Goal: Task Accomplishment & Management: Manage account settings

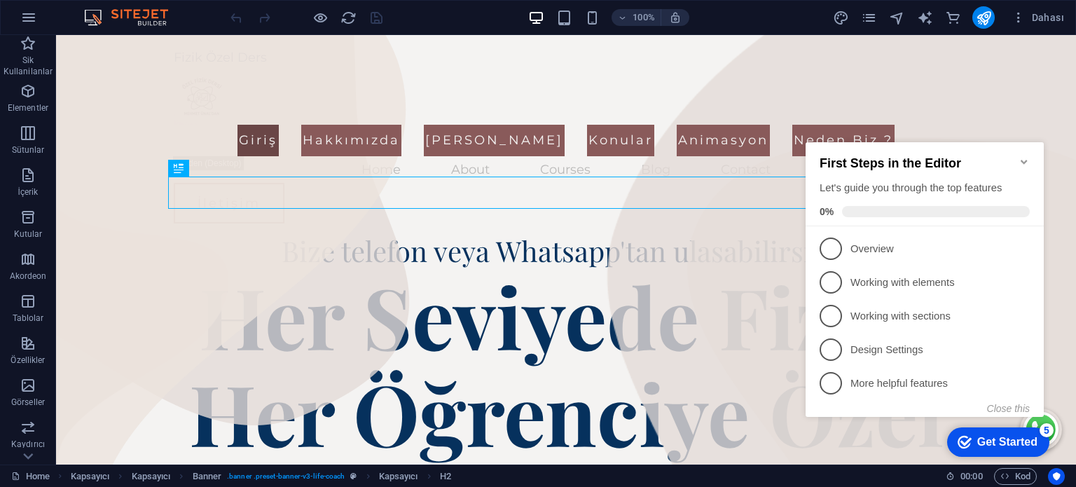
click at [1024, 160] on icon "Minimize checklist" at bounding box center [1024, 162] width 6 height 4
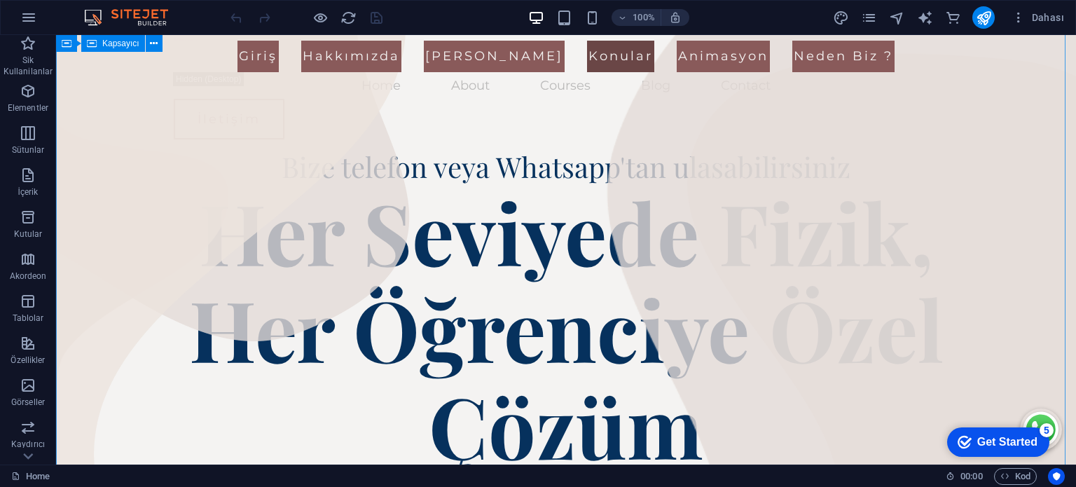
scroll to position [70, 0]
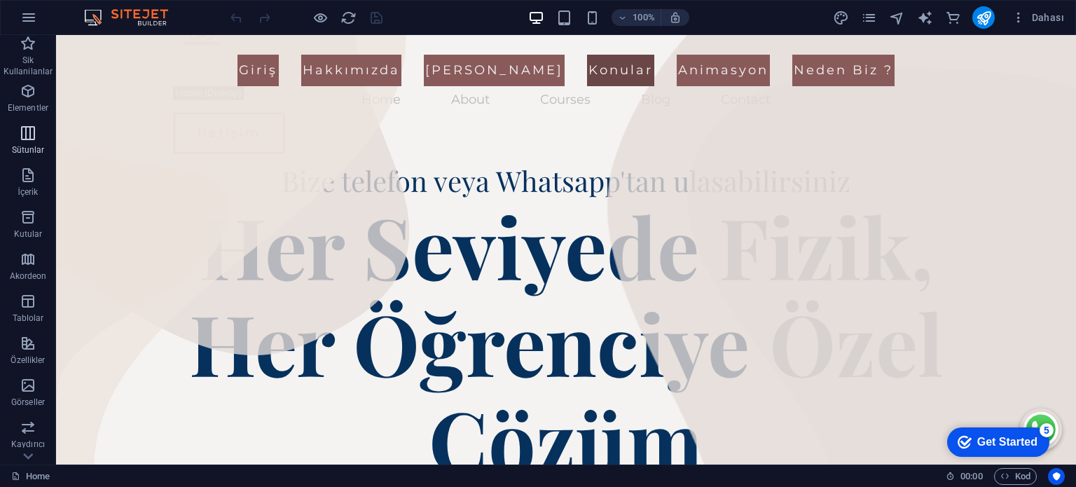
click at [29, 142] on span "Sütunlar" at bounding box center [28, 142] width 56 height 34
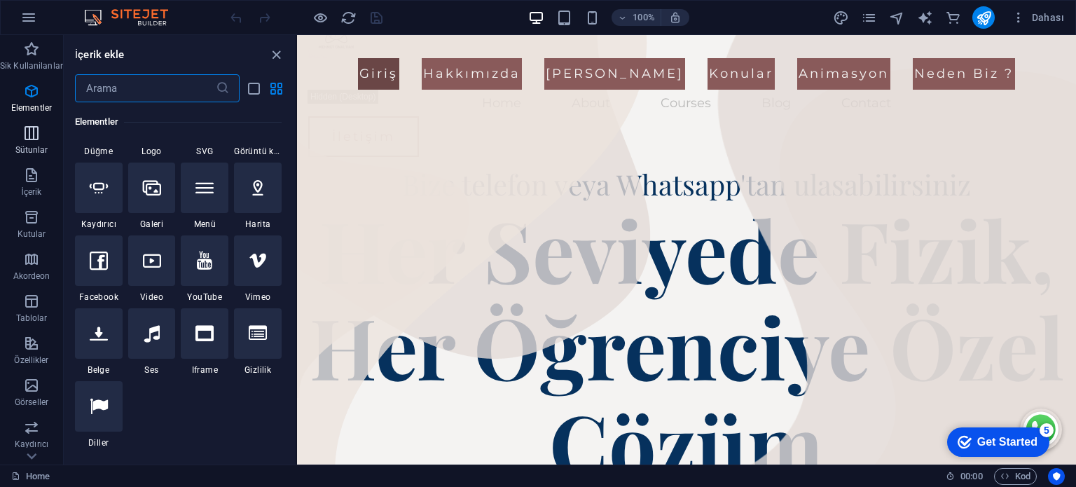
scroll to position [694, 0]
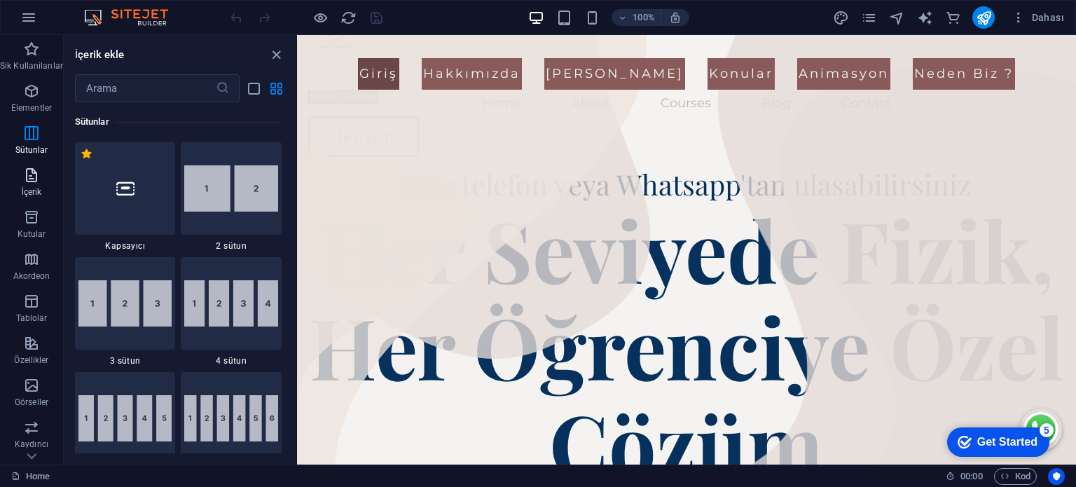
click at [25, 192] on p "İçerik" at bounding box center [31, 191] width 20 height 11
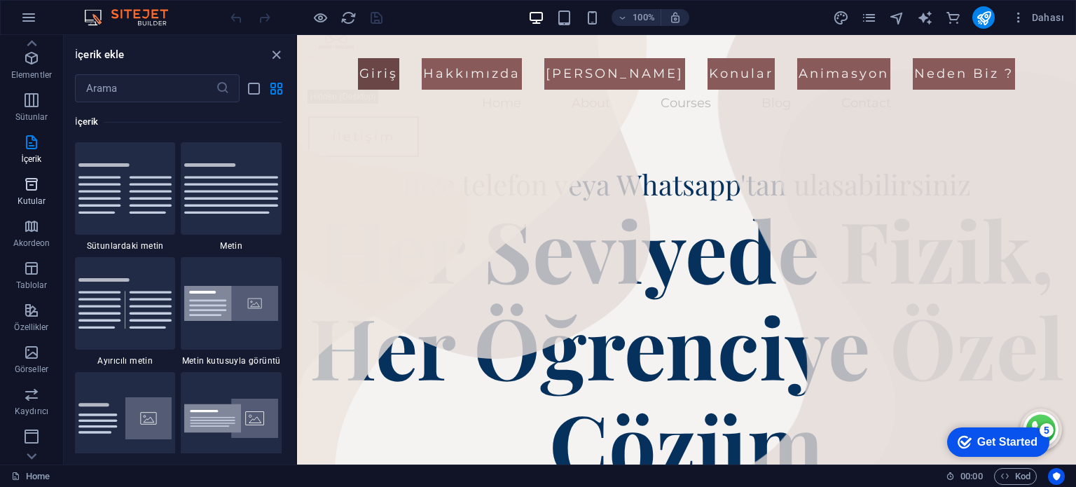
scroll to position [0, 0]
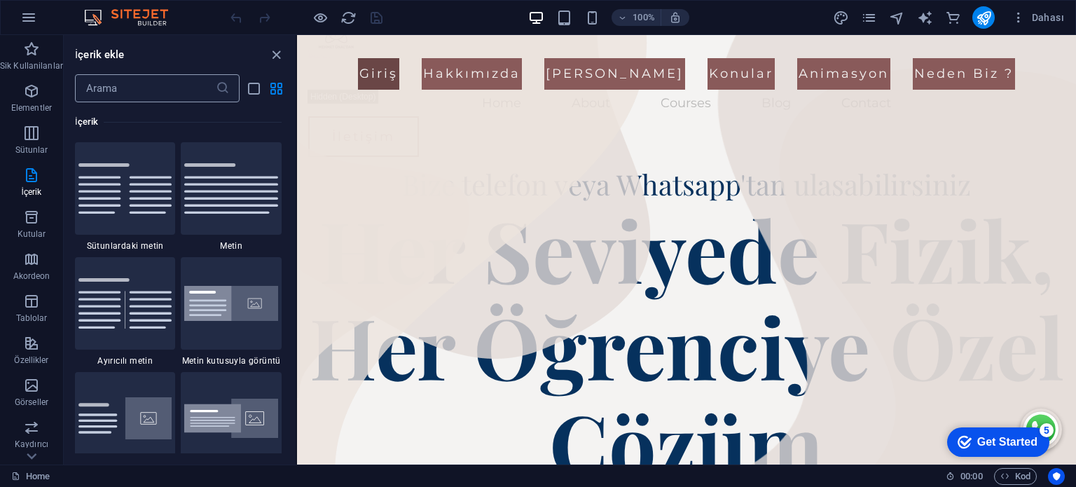
click at [84, 84] on input "text" at bounding box center [145, 88] width 141 height 28
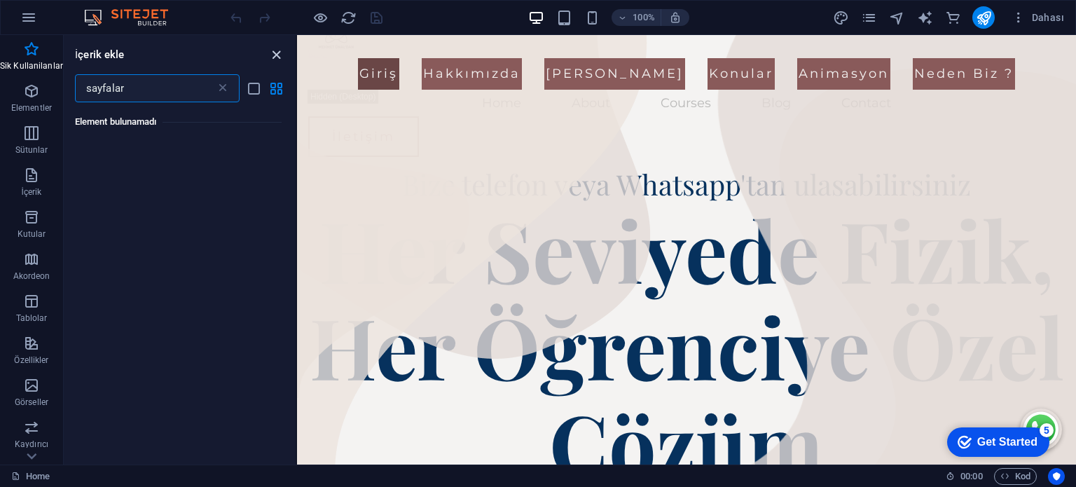
type input "sayfalar"
click at [275, 53] on icon "close panel" at bounding box center [276, 55] width 16 height 16
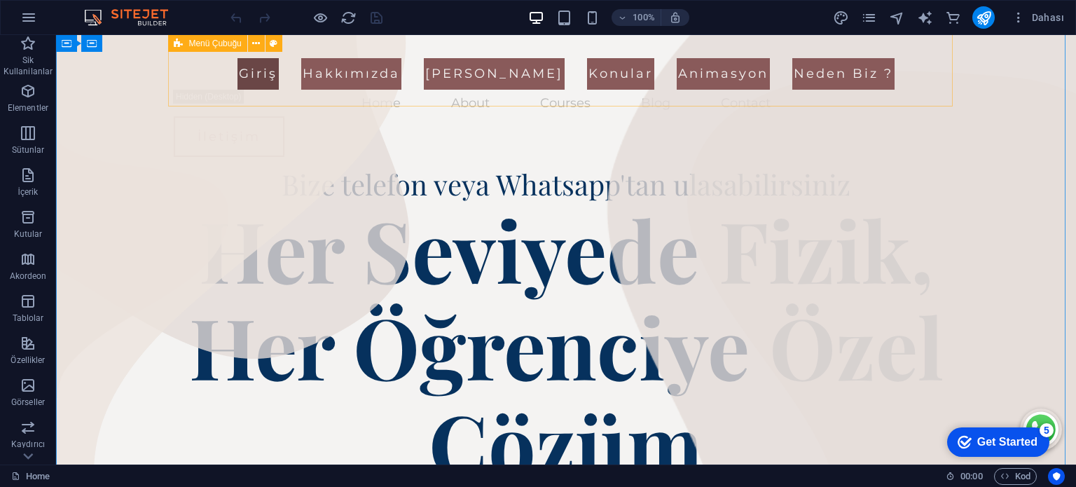
scroll to position [70, 0]
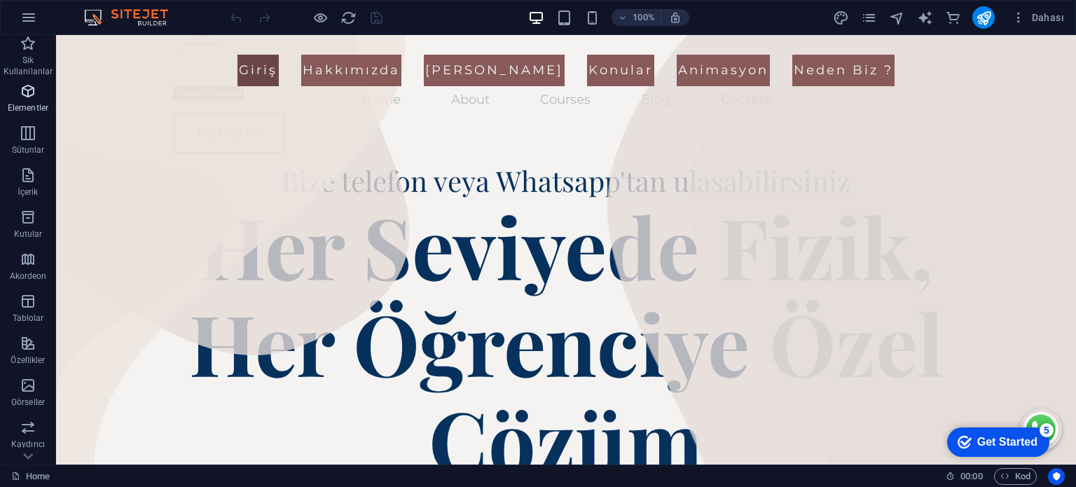
click at [35, 97] on icon "button" at bounding box center [28, 91] width 17 height 17
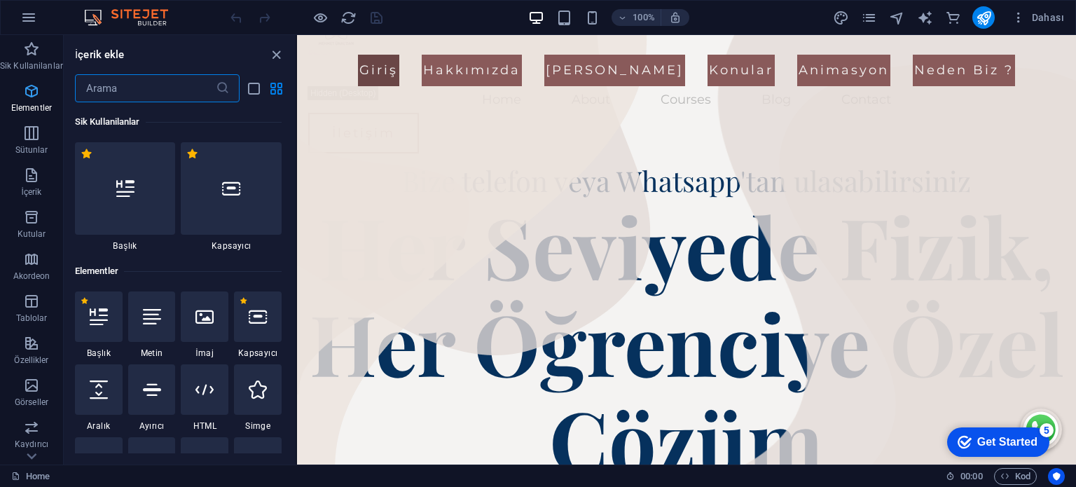
scroll to position [67, 0]
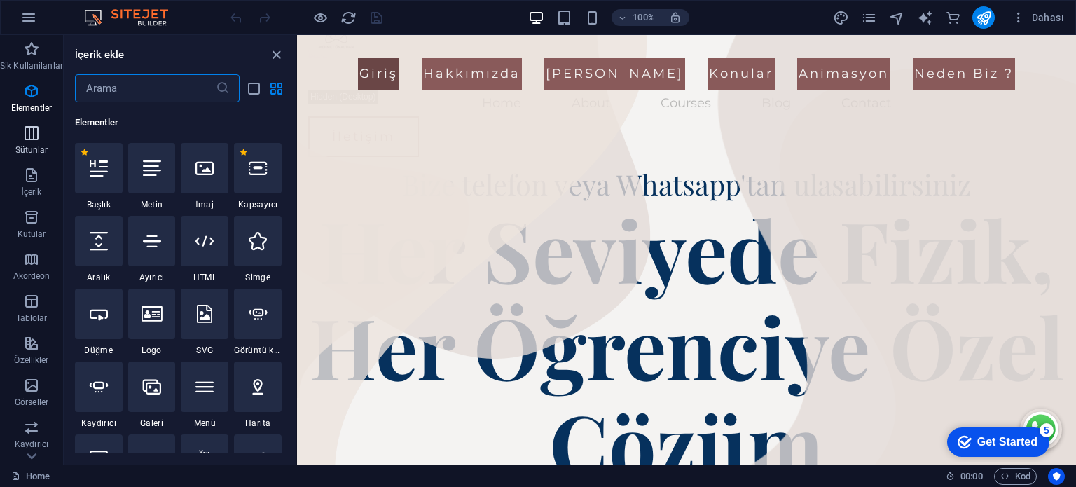
click at [31, 145] on p "Sütunlar" at bounding box center [31, 149] width 33 height 11
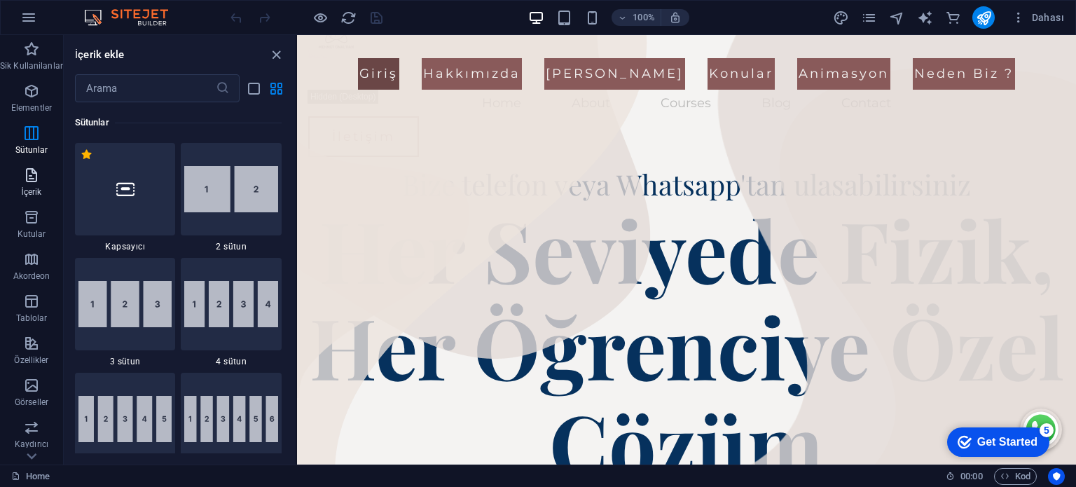
click at [27, 181] on icon "button" at bounding box center [31, 175] width 17 height 17
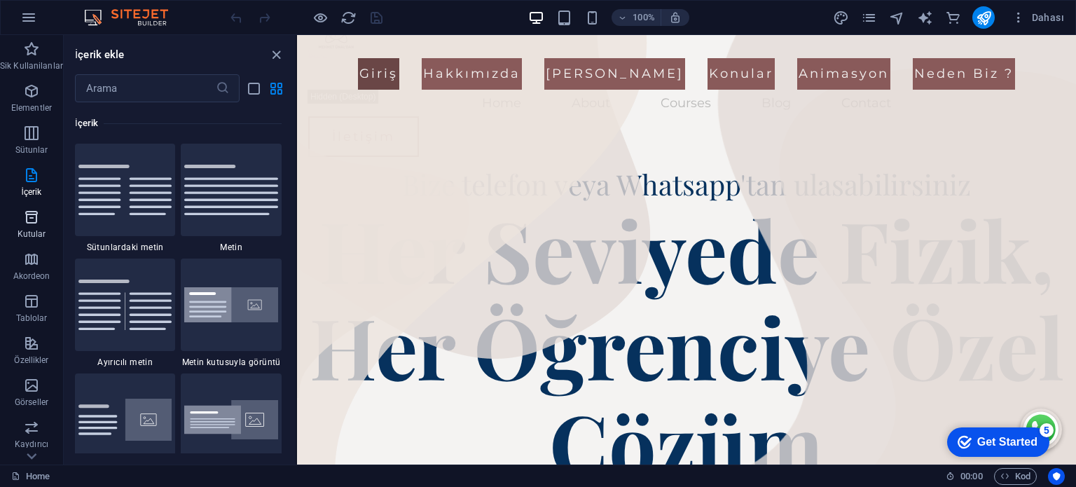
click at [32, 216] on icon "button" at bounding box center [31, 217] width 17 height 17
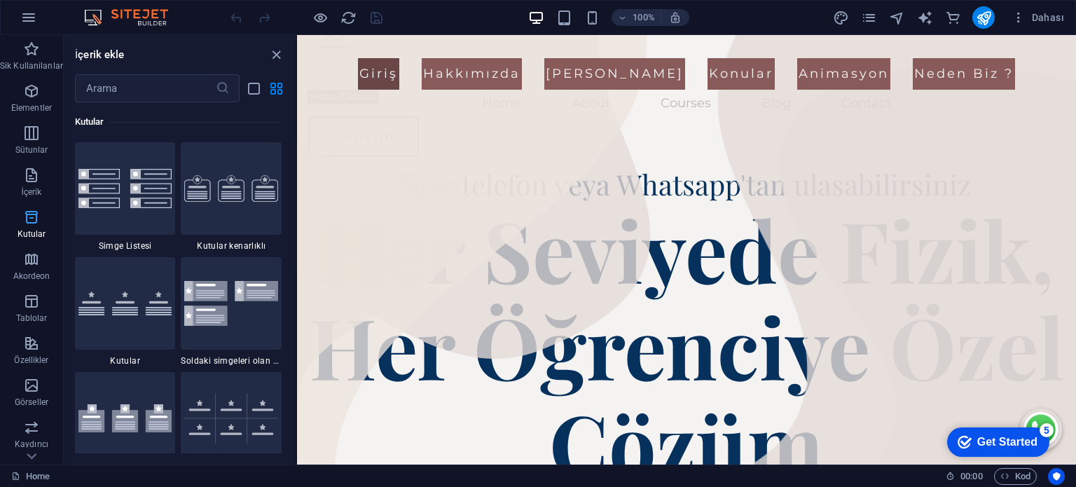
scroll to position [3864, 0]
click at [29, 268] on span "Akordeon" at bounding box center [31, 268] width 63 height 34
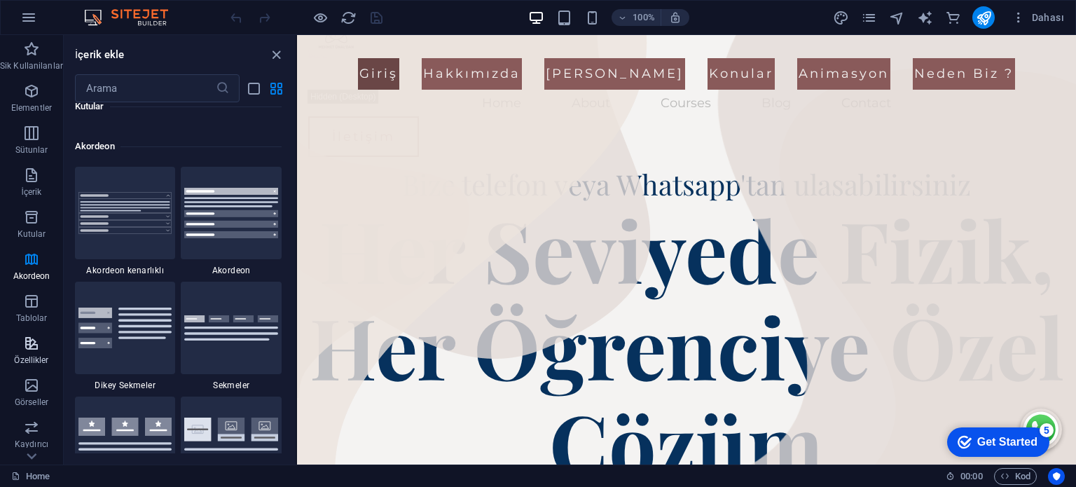
scroll to position [4472, 0]
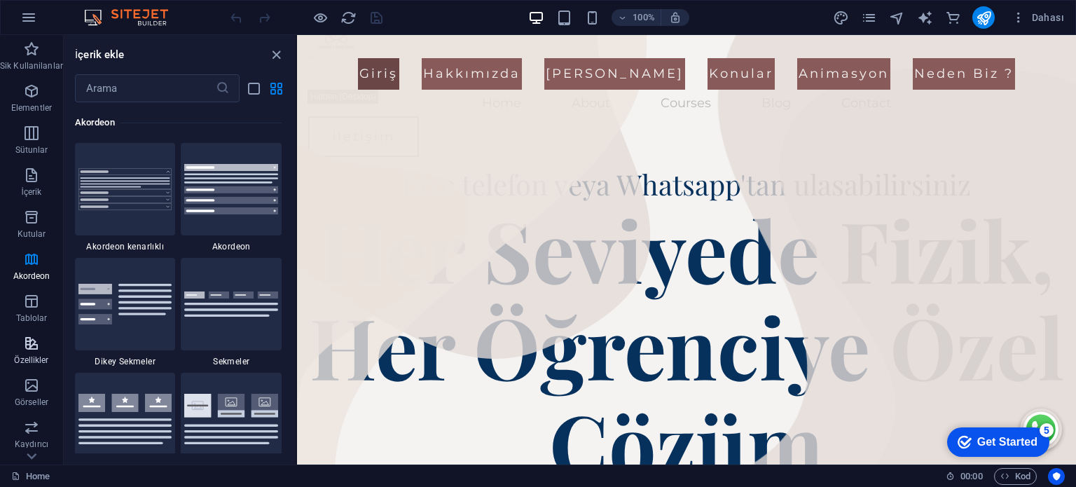
click at [29, 330] on button "Özellikler" at bounding box center [31, 350] width 63 height 42
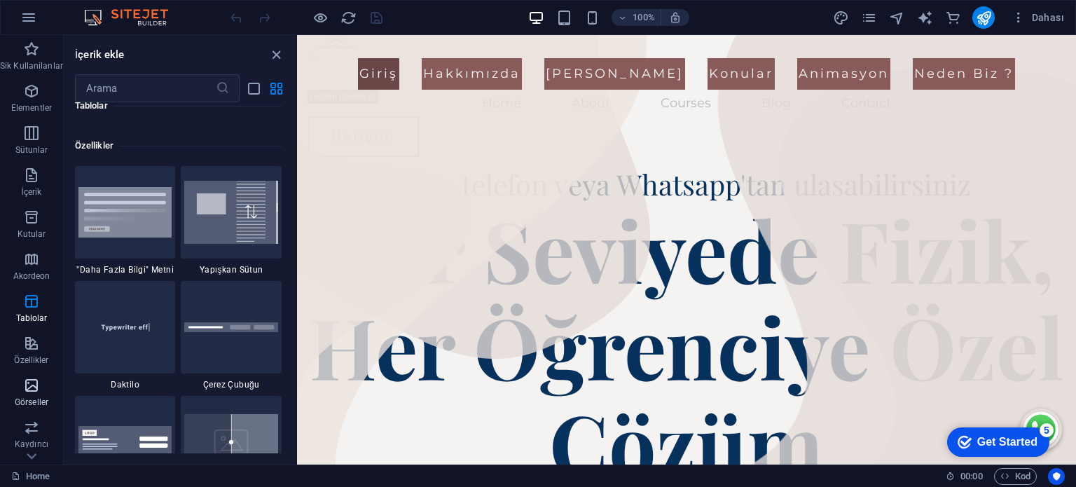
scroll to position [5461, 0]
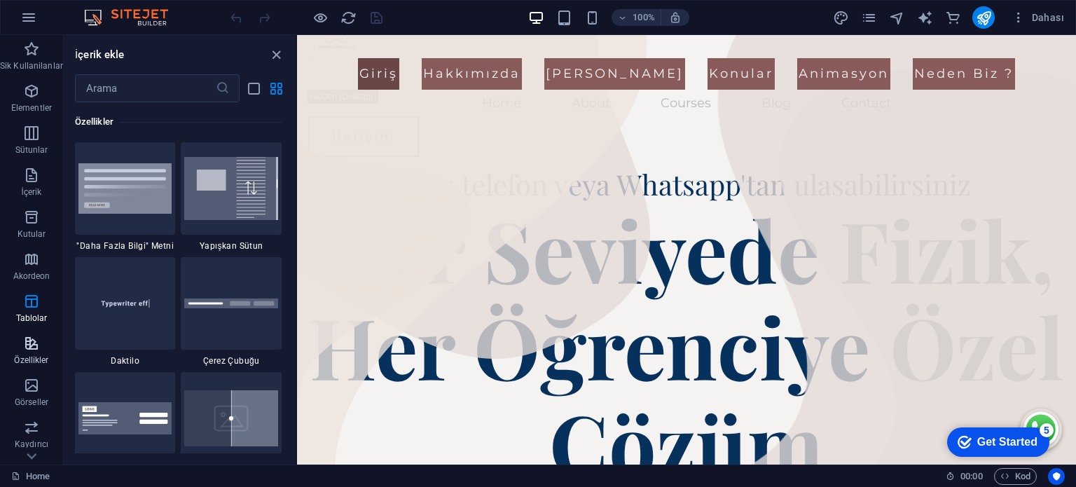
click at [32, 366] on span "Özellikler" at bounding box center [31, 352] width 63 height 34
click at [31, 363] on p "Özellikler" at bounding box center [31, 359] width 34 height 11
click at [43, 452] on span "Ticaret" at bounding box center [31, 446] width 63 height 34
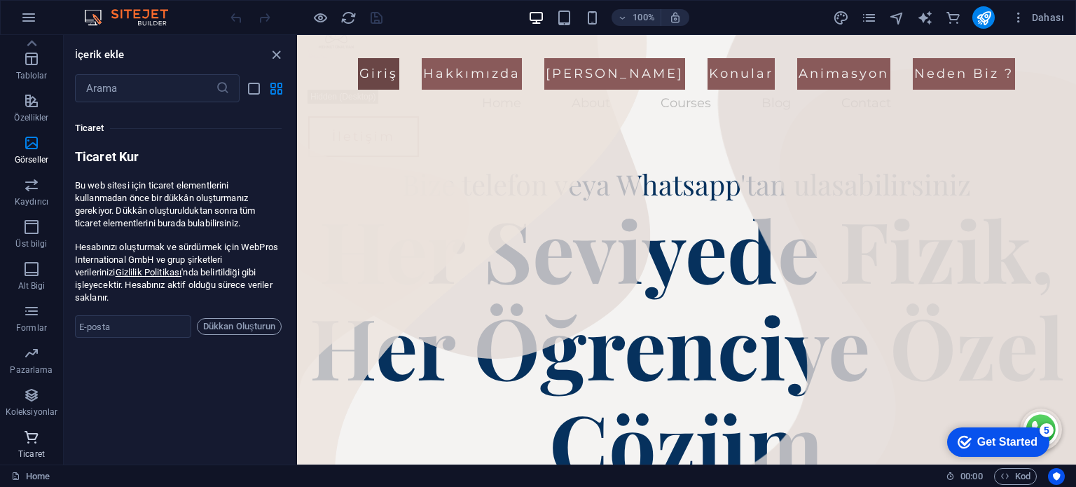
scroll to position [13501, 0]
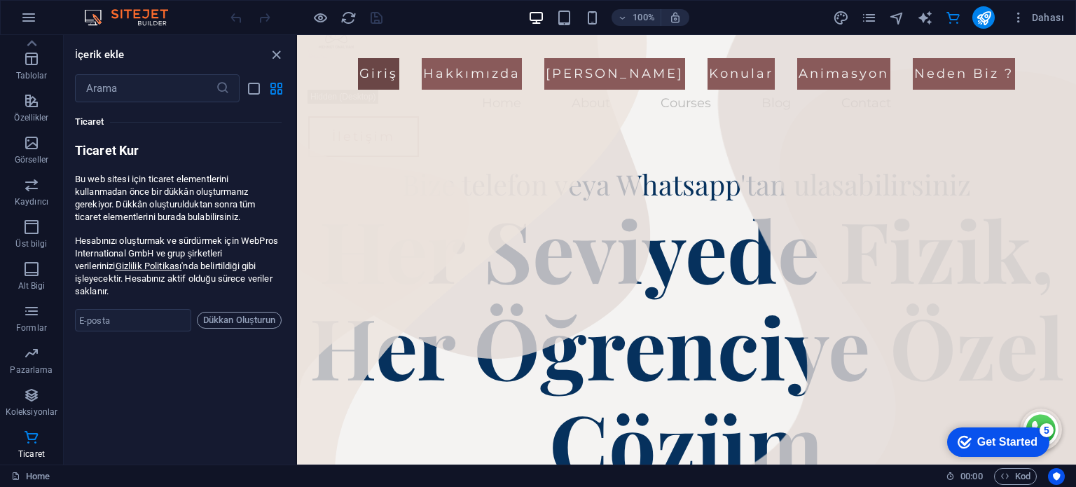
click at [115, 53] on h6 "İçerik ekle" at bounding box center [100, 54] width 50 height 17
click at [283, 91] on icon "grid-view" at bounding box center [276, 89] width 16 height 16
click at [272, 86] on icon "grid-view" at bounding box center [276, 89] width 16 height 16
click at [247, 89] on icon "list-view" at bounding box center [254, 89] width 16 height 16
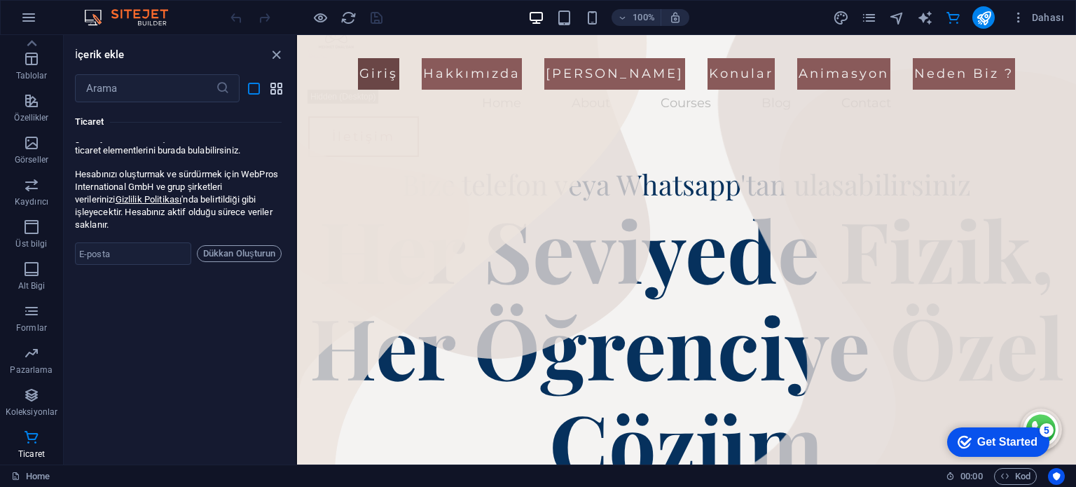
click at [273, 88] on icon "grid-view" at bounding box center [276, 89] width 16 height 16
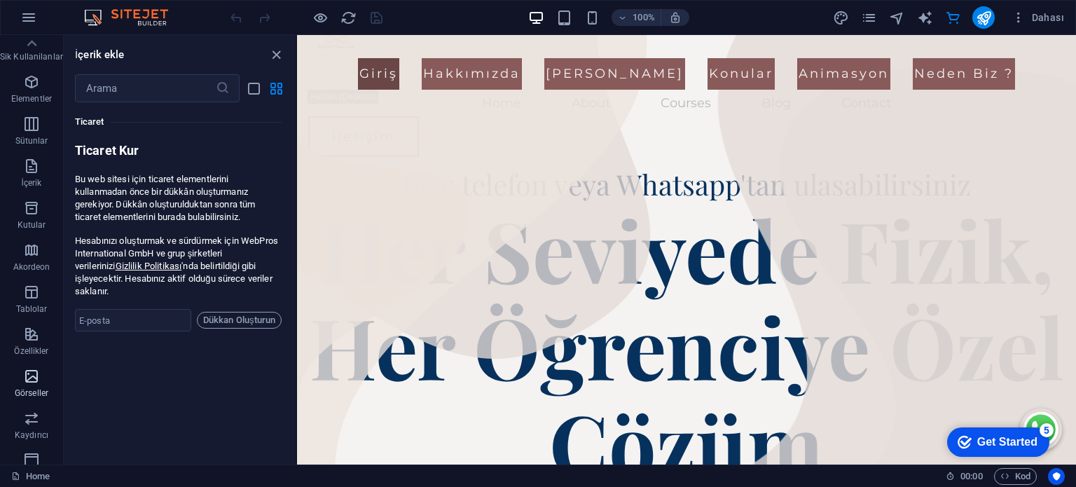
scroll to position [0, 0]
click at [34, 19] on icon "button" at bounding box center [28, 17] width 17 height 17
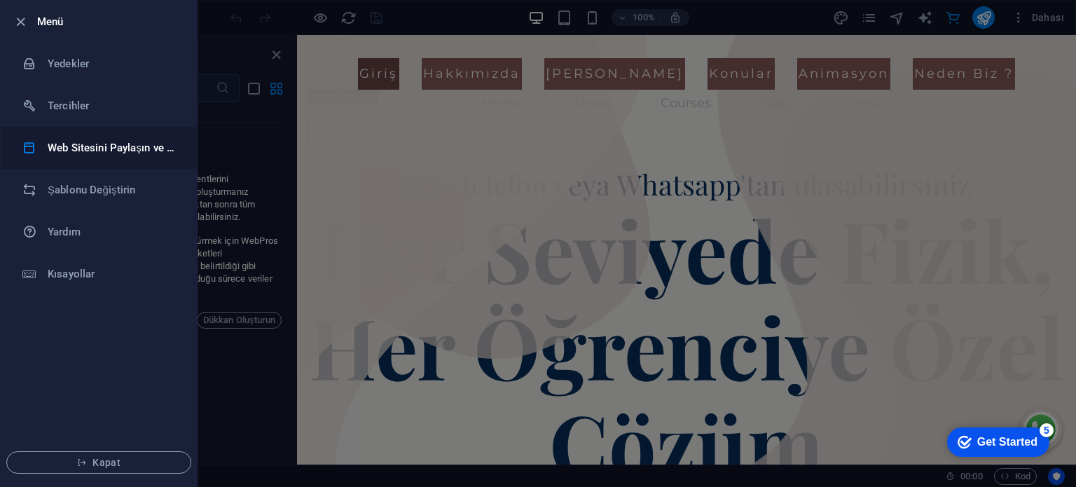
click at [123, 150] on h6 "Web Sitesini Paylaşın ve [GEOGRAPHIC_DATA]" at bounding box center [113, 147] width 130 height 17
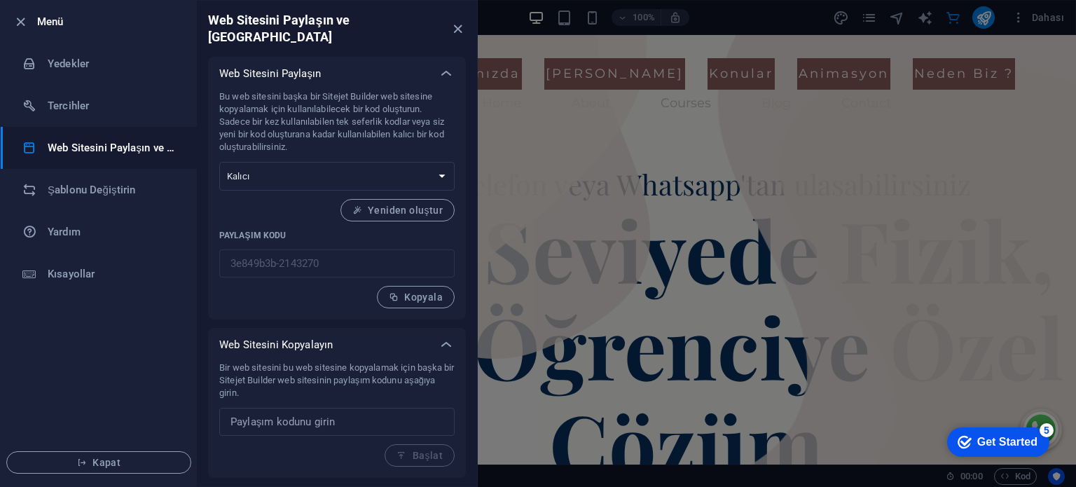
click at [29, 22] on div at bounding box center [24, 21] width 25 height 17
click at [25, 22] on icon "button" at bounding box center [21, 22] width 16 height 16
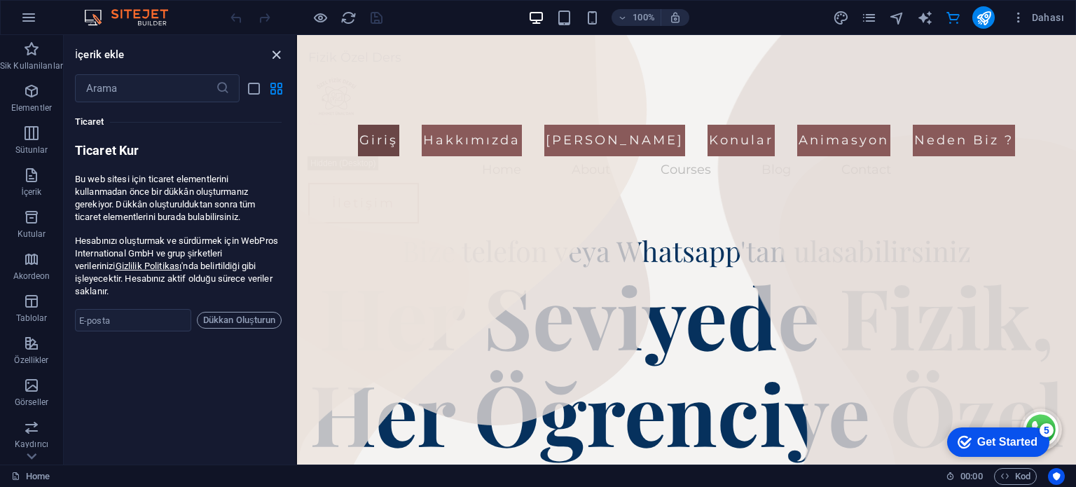
click at [273, 53] on icon "close panel" at bounding box center [276, 55] width 16 height 16
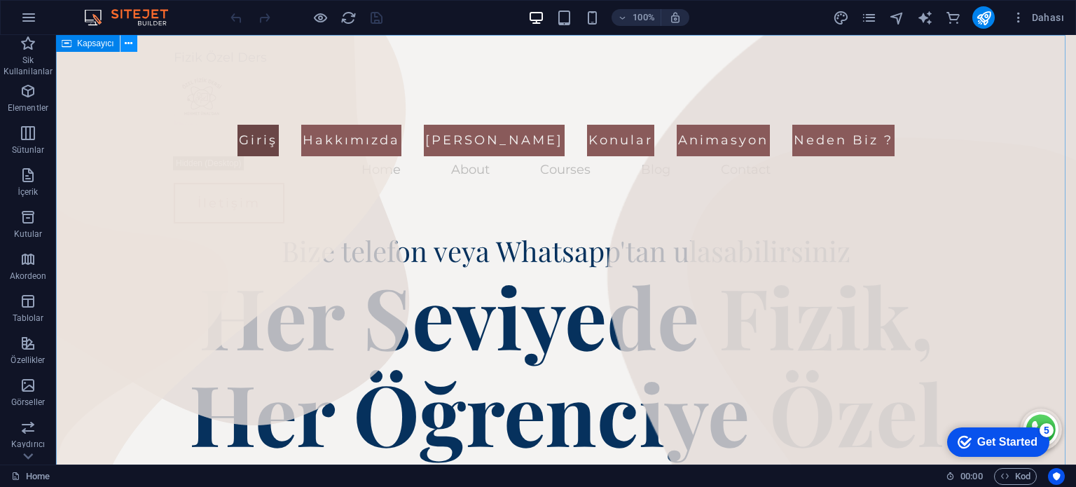
click at [128, 44] on icon at bounding box center [129, 43] width 8 height 15
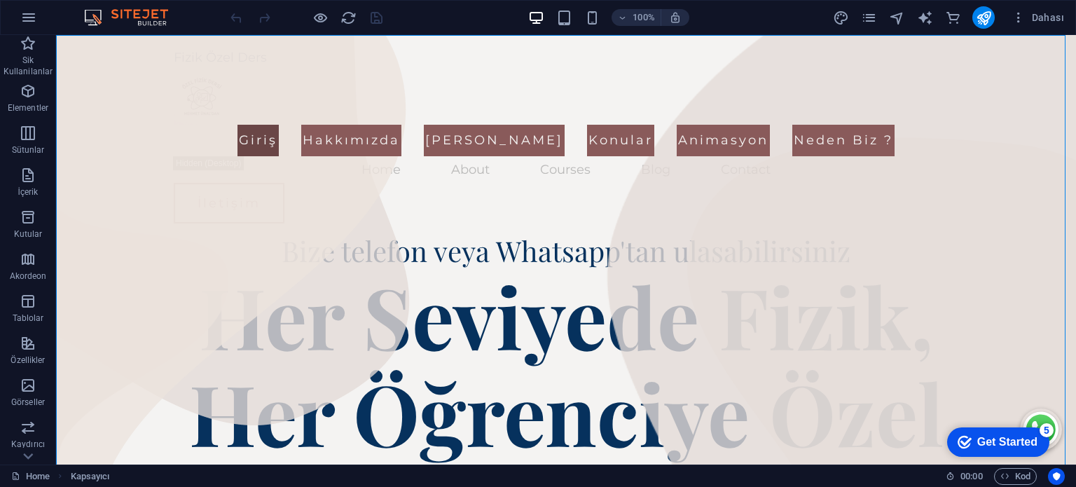
click at [868, 15] on icon "pages" at bounding box center [869, 18] width 16 height 16
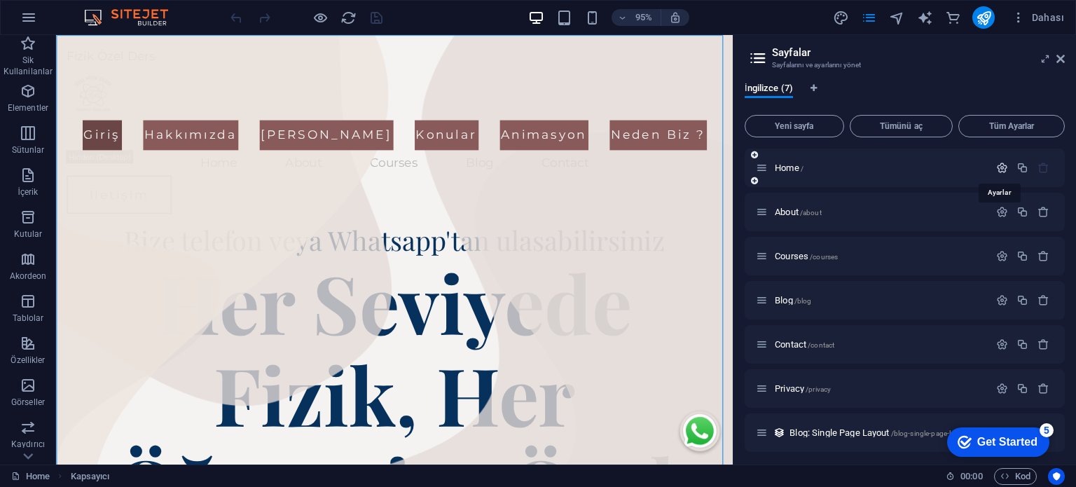
click at [998, 171] on icon "button" at bounding box center [1002, 168] width 12 height 12
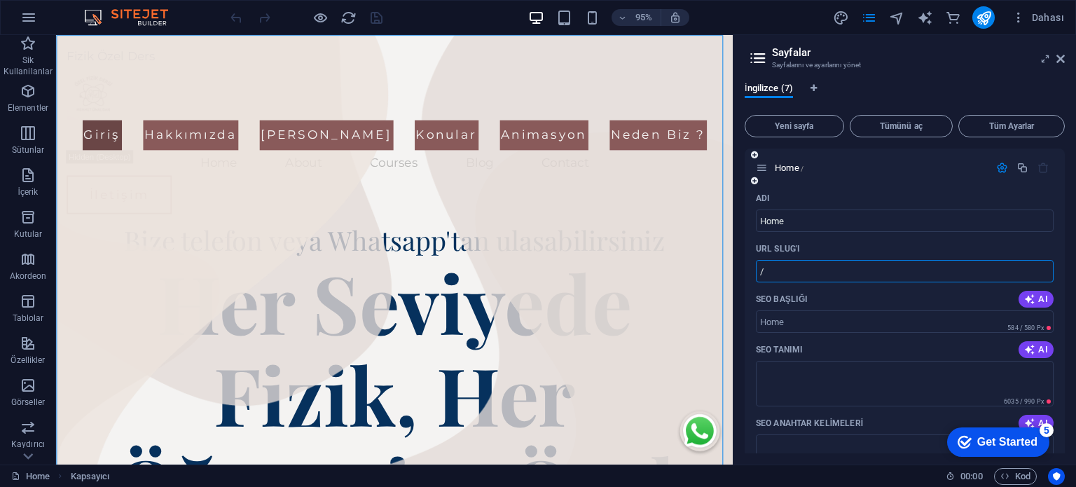
click at [785, 276] on input "/" at bounding box center [905, 271] width 298 height 22
paste input "text"
type input "/"
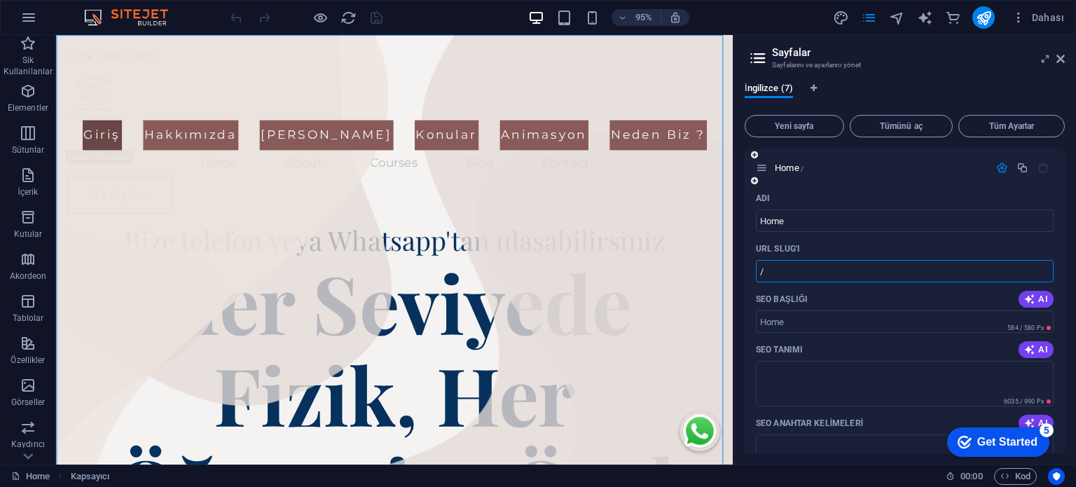
click at [852, 270] on input "/" at bounding box center [905, 271] width 298 height 22
click at [843, 331] on input "SEO Başlığı" at bounding box center [905, 321] width 298 height 22
click at [1034, 298] on span "AI" at bounding box center [1036, 299] width 24 height 11
type input "Expert Physics Tutoring Online"
click at [1034, 354] on span "AI" at bounding box center [1036, 349] width 24 height 11
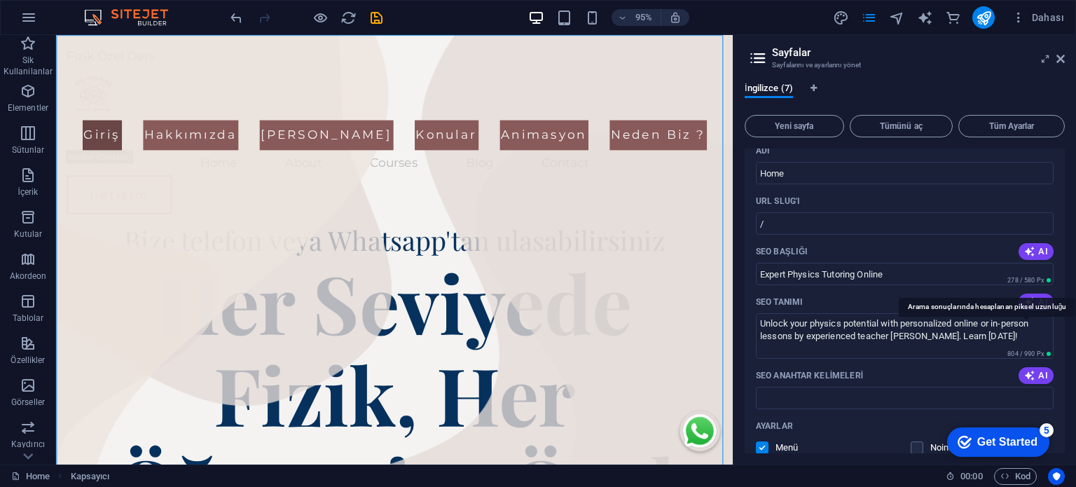
scroll to position [70, 0]
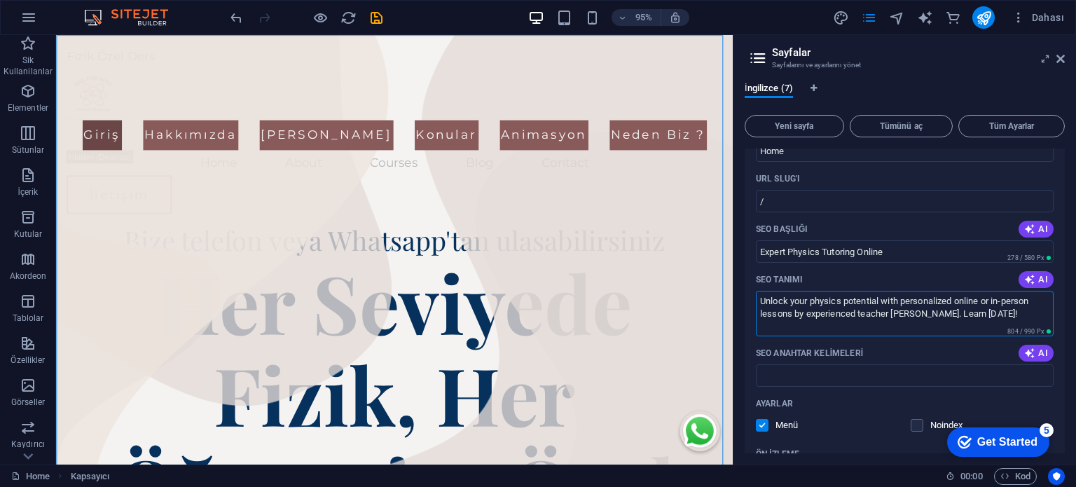
drag, startPoint x: 1006, startPoint y: 313, endPoint x: 749, endPoint y: 301, distance: 257.4
click at [749, 301] on div "Adı Home ​ URL SLUG'ı / ​ SEO Başlığı AI Expert Physics Tutoring Online ​ 278 /…" at bounding box center [905, 399] width 320 height 564
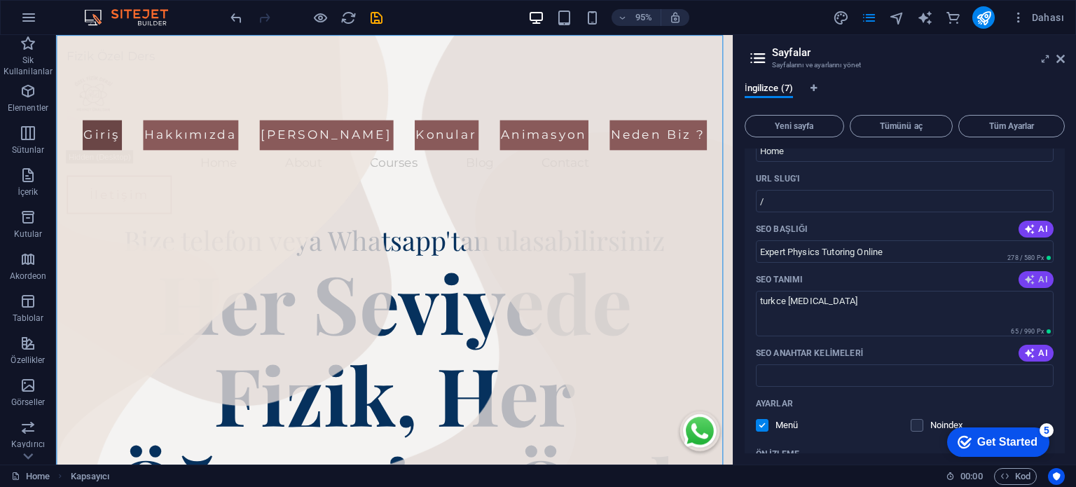
click at [1038, 272] on button "AI" at bounding box center [1036, 279] width 35 height 17
type textarea "Master physics with personalized lessons from an experienced teacher. Get tailo…"
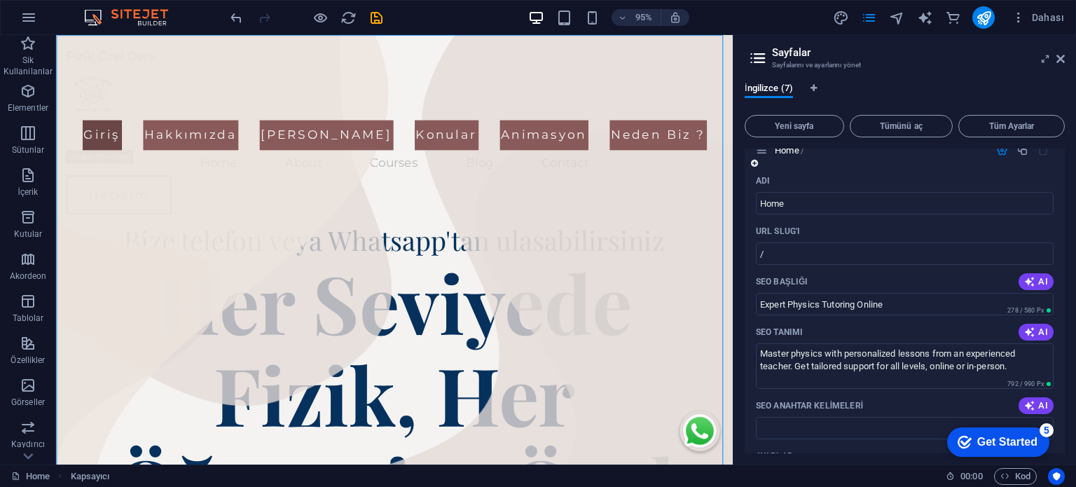
scroll to position [0, 0]
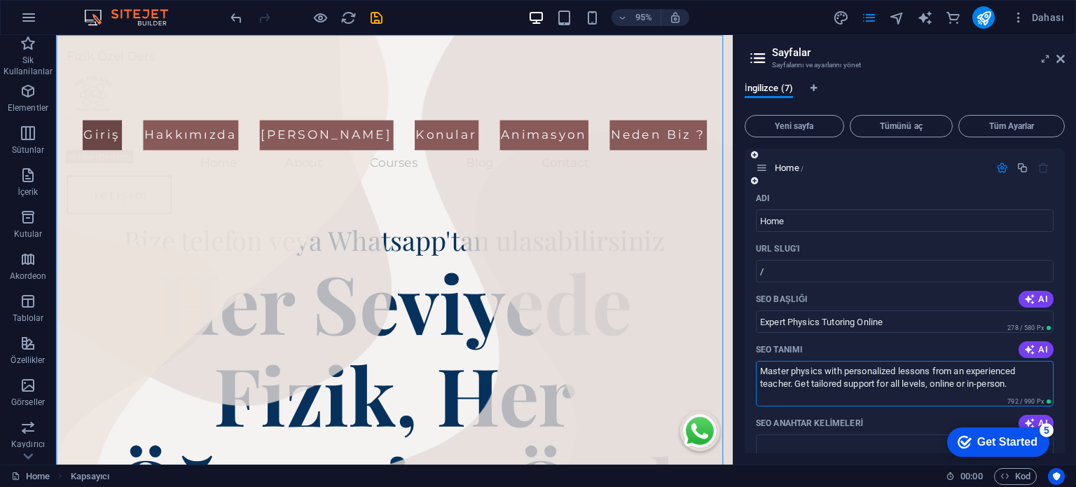
drag, startPoint x: 1017, startPoint y: 381, endPoint x: 762, endPoint y: 366, distance: 255.4
click at [762, 366] on textarea "Master physics with personalized lessons from an experienced teacher. Get tailo…" at bounding box center [905, 384] width 298 height 46
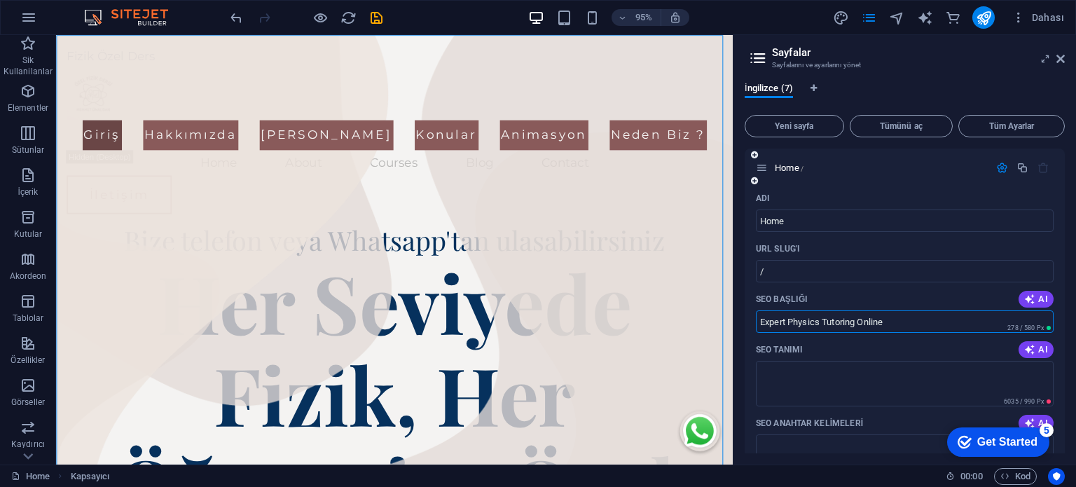
drag, startPoint x: 897, startPoint y: 322, endPoint x: 745, endPoint y: 328, distance: 152.2
click at [745, 328] on div "Adı Home ​ URL SLUG'ı / ​ SEO Başlığı AI Expert Physics Tutoring Online ​ 278 /…" at bounding box center [905, 476] width 320 height 578
click at [813, 268] on input "/" at bounding box center [905, 271] width 298 height 22
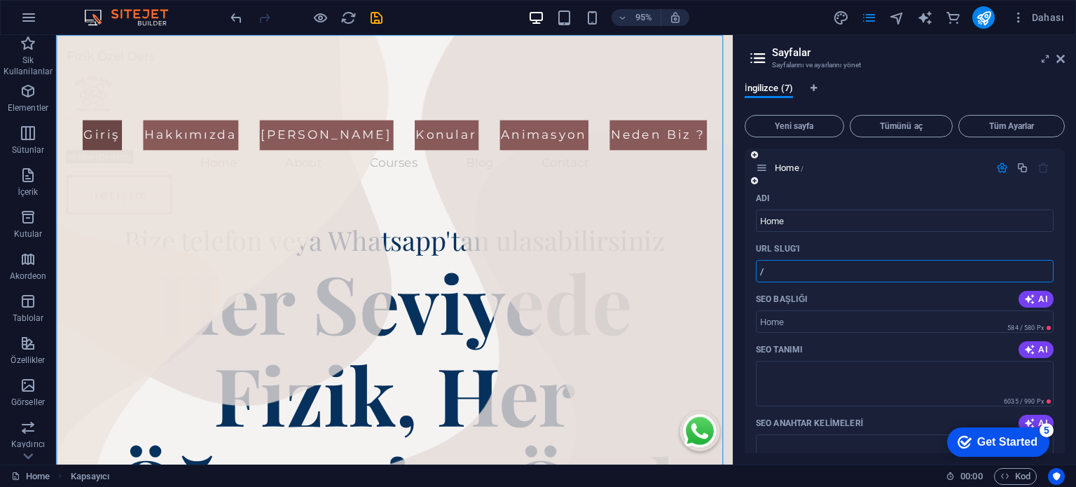
paste input "text"
click at [783, 277] on input "/" at bounding box center [905, 271] width 298 height 22
paste input "text"
type input "/"
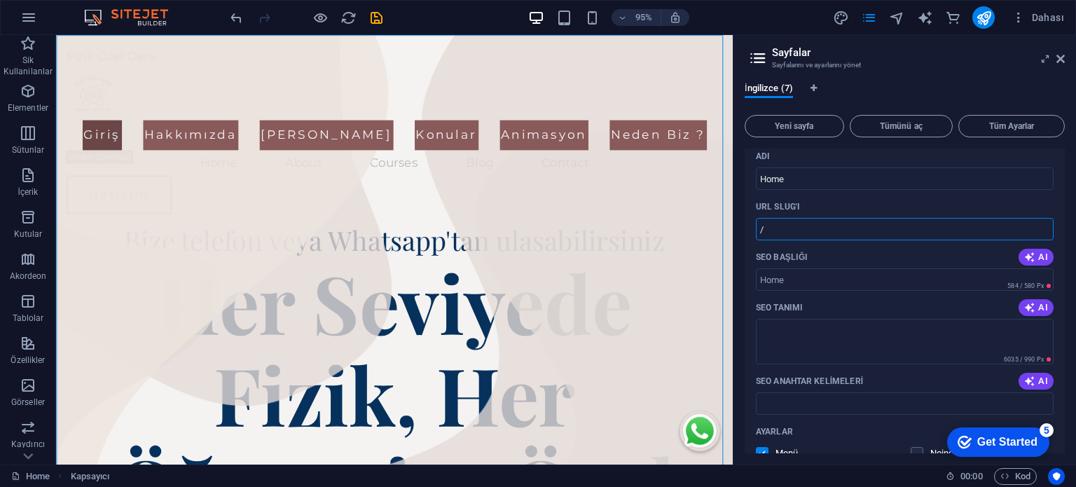
scroll to position [39, 0]
click at [804, 285] on input "SEO Başlığı" at bounding box center [905, 283] width 298 height 22
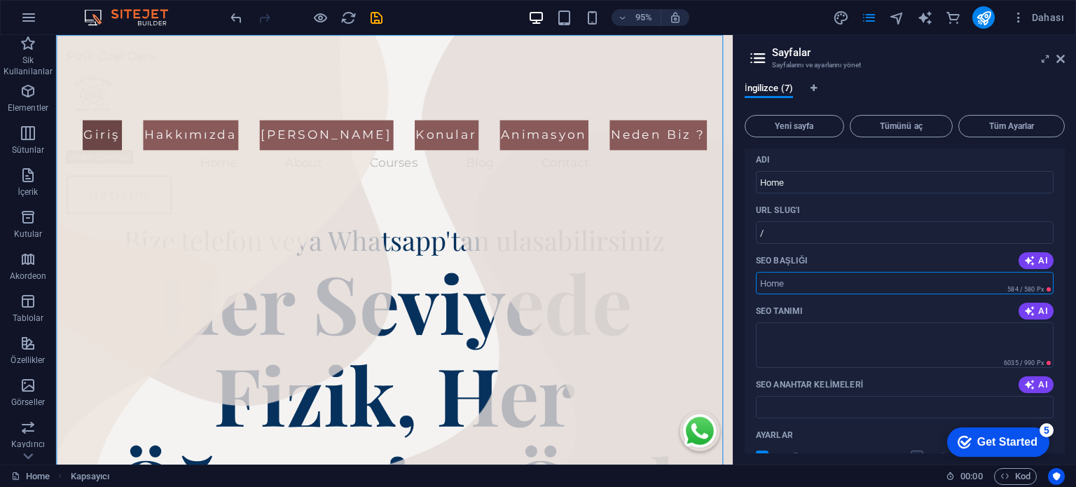
paste input "Fizik Özel Ders | Her Seviyeye Uygun Online ve Yüzyüze Fizik"
type input "Fizik Özel Ders | Her Seviyeye Uygun Online ve Yüzyüze Fizik dersi"
click at [811, 350] on textarea "SEO Tanımı" at bounding box center [905, 345] width 298 height 46
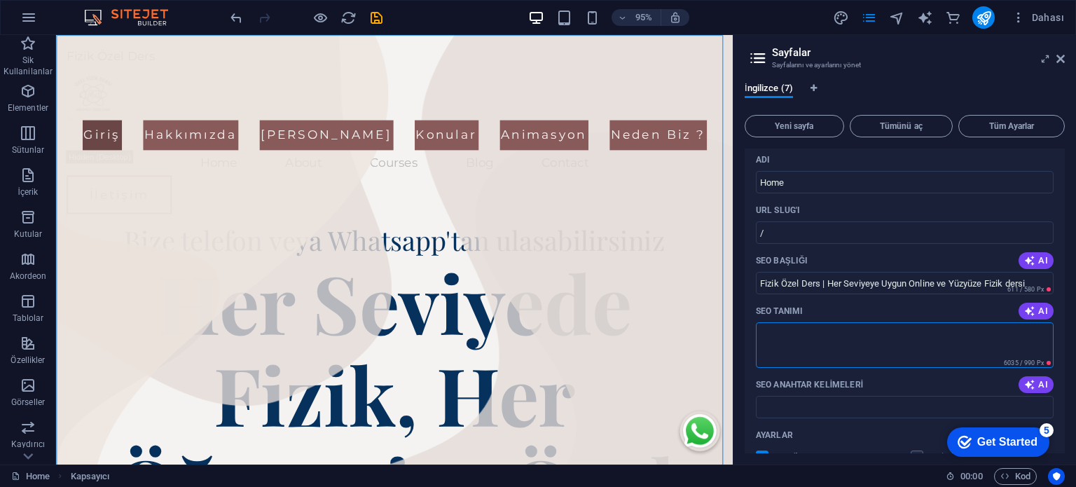
paste textarea "[PERSON_NAME], TYT, AYT ve LGS için her seviyeye özel fizik dersleri. Online ve…"
drag, startPoint x: 819, startPoint y: 331, endPoint x: 830, endPoint y: 330, distance: 11.3
click at [830, 330] on textarea "[PERSON_NAME], TYT, AYT ve LGS için her seviyeye özel fizik dersleri. Online ve…" at bounding box center [905, 345] width 298 height 46
click at [801, 332] on textarea "[PERSON_NAME], TYT, AYT LGS için her seviyeye özel fizik dersleri. Online ve yü…" at bounding box center [905, 345] width 298 height 46
paste textarea "ve"
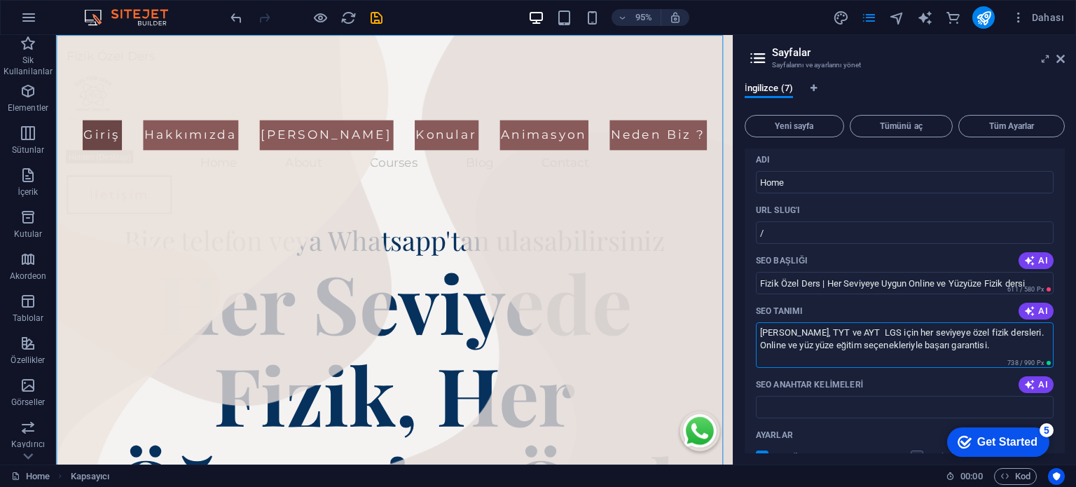
drag, startPoint x: 832, startPoint y: 329, endPoint x: 848, endPoint y: 329, distance: 16.1
click at [848, 329] on textarea "[PERSON_NAME], TYT ve AYT LGS için her seviyeye özel fizik dersleri. Online ve …" at bounding box center [905, 345] width 298 height 46
click at [941, 346] on textarea "[PERSON_NAME], TYT ve AYT için her seviyeye özel fizik dersleri. Online ve yüz …" at bounding box center [905, 345] width 298 height 46
type textarea "[PERSON_NAME], TYT ve AYT için her seviyeye özel fizik dersleri. Online ve yüz …"
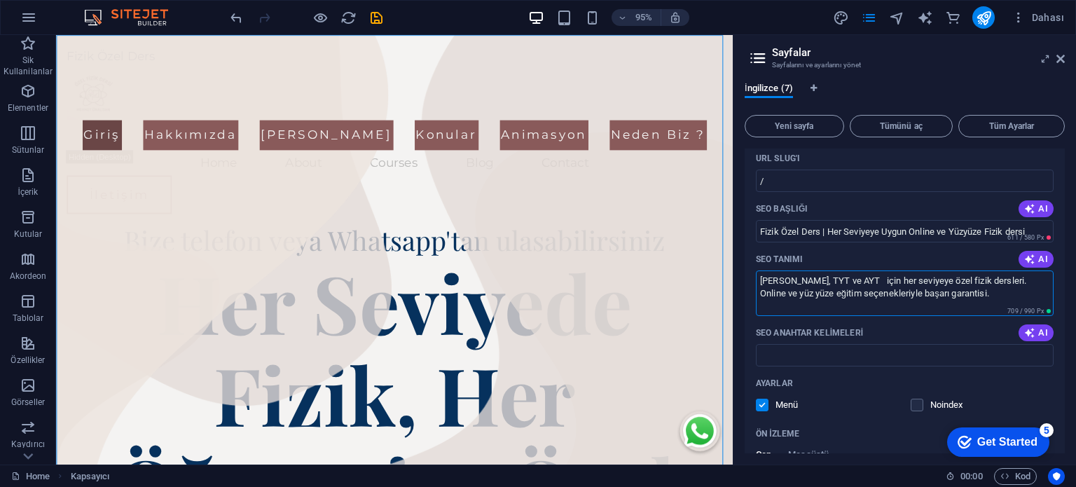
scroll to position [109, 0]
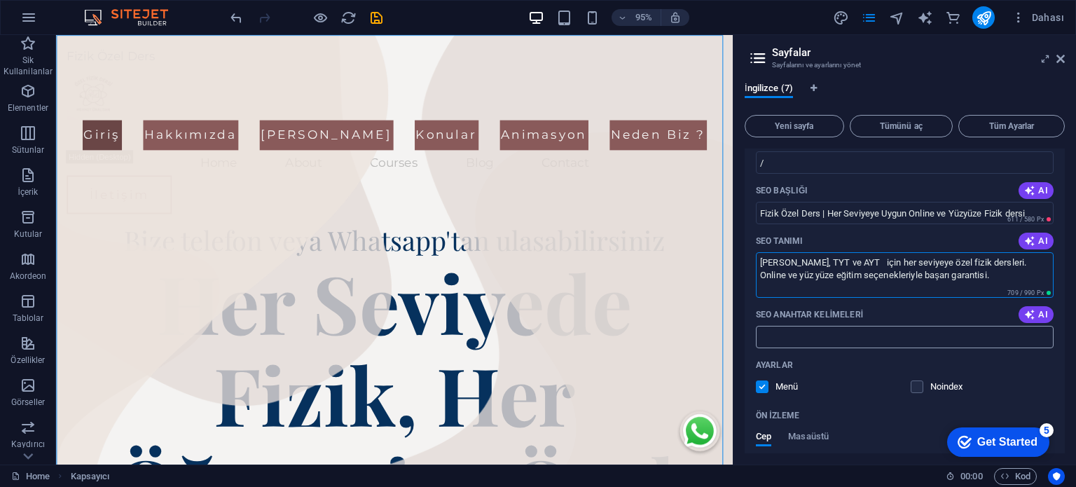
click at [825, 336] on input "SEO Anahtar Kelimeleri" at bounding box center [905, 337] width 298 height 22
paste input "fizik özel ders, tyt ayt fizik, lgs fizik, online fizik dersi, özel ders fizik"
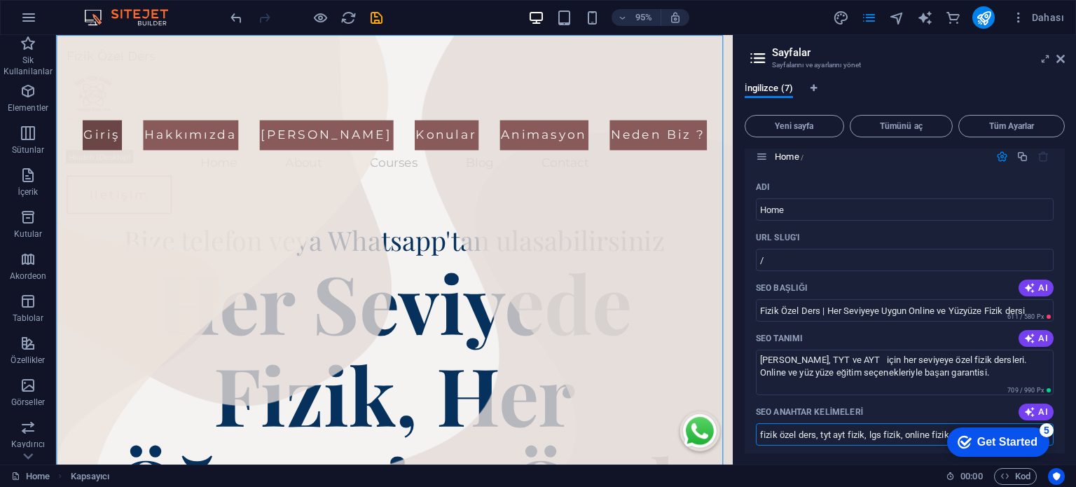
scroll to position [0, 0]
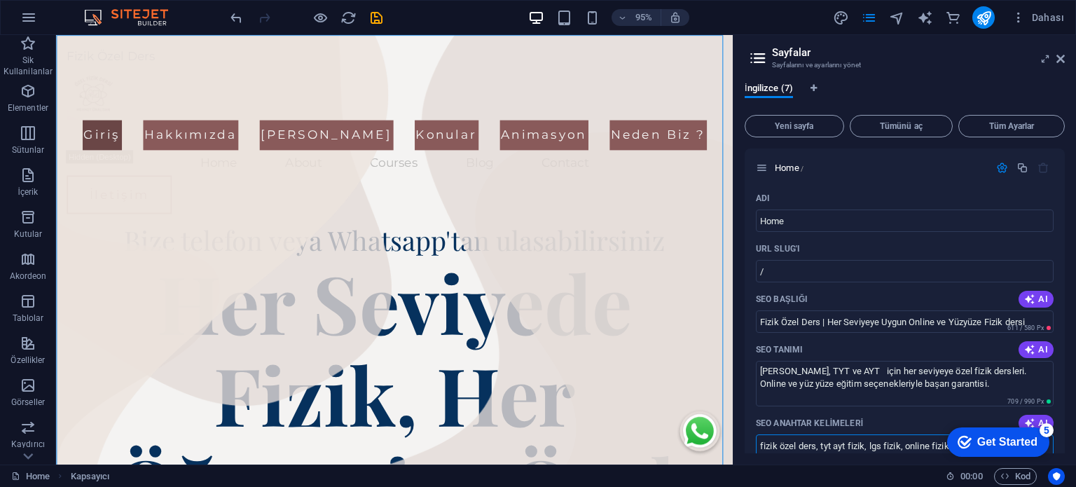
type input "fizik özel ders, tyt ayt fizik, lgs fizik, online fizik dersi, özel ders fizik"
click at [1001, 174] on div at bounding box center [1023, 167] width 62 height 15
click at [1000, 171] on icon "button" at bounding box center [1002, 168] width 12 height 12
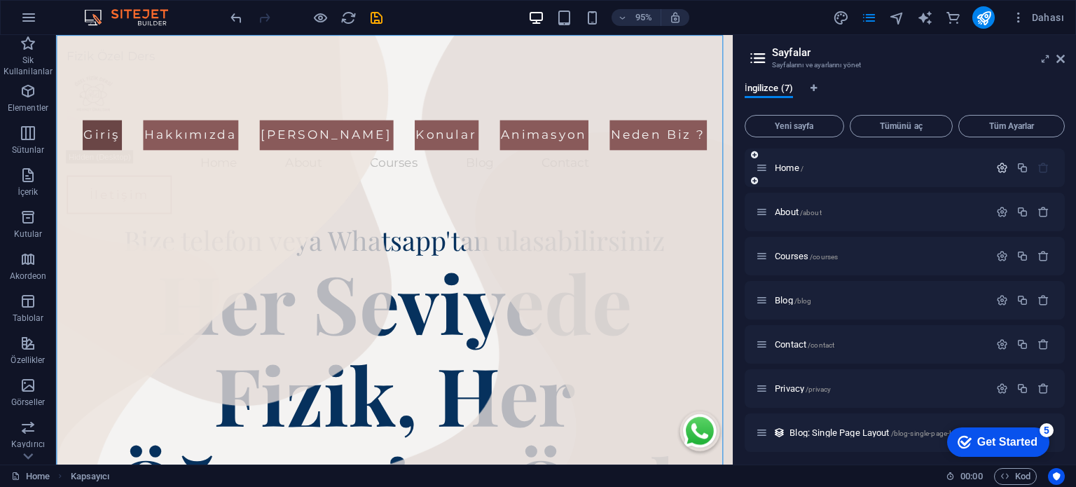
click at [1000, 171] on icon "button" at bounding box center [1002, 168] width 12 height 12
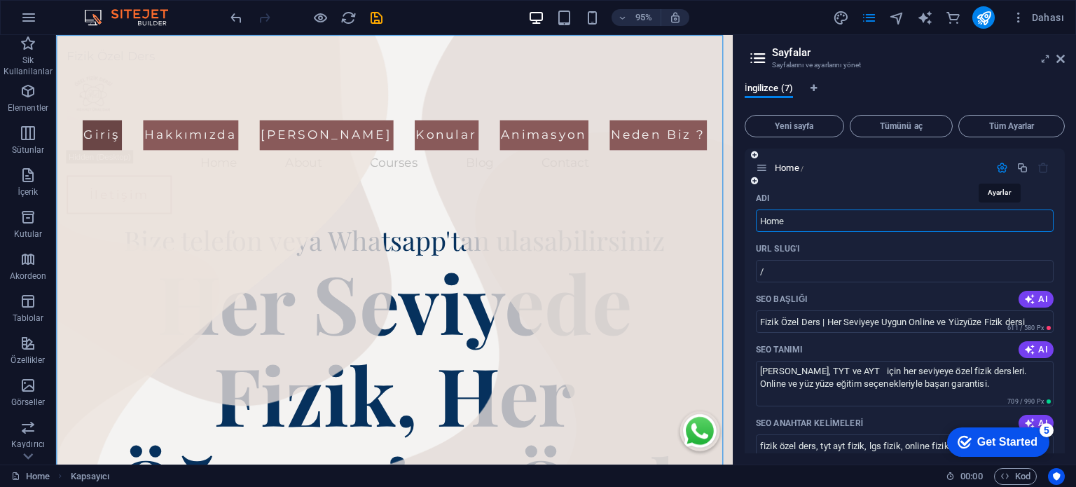
click at [1000, 171] on icon "button" at bounding box center [1002, 168] width 12 height 12
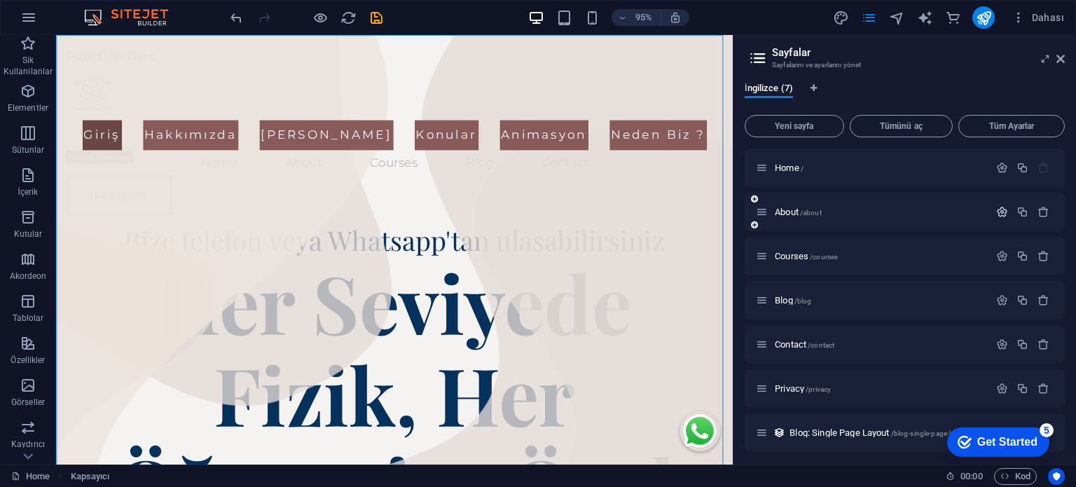
click at [996, 210] on icon "button" at bounding box center [1002, 212] width 12 height 12
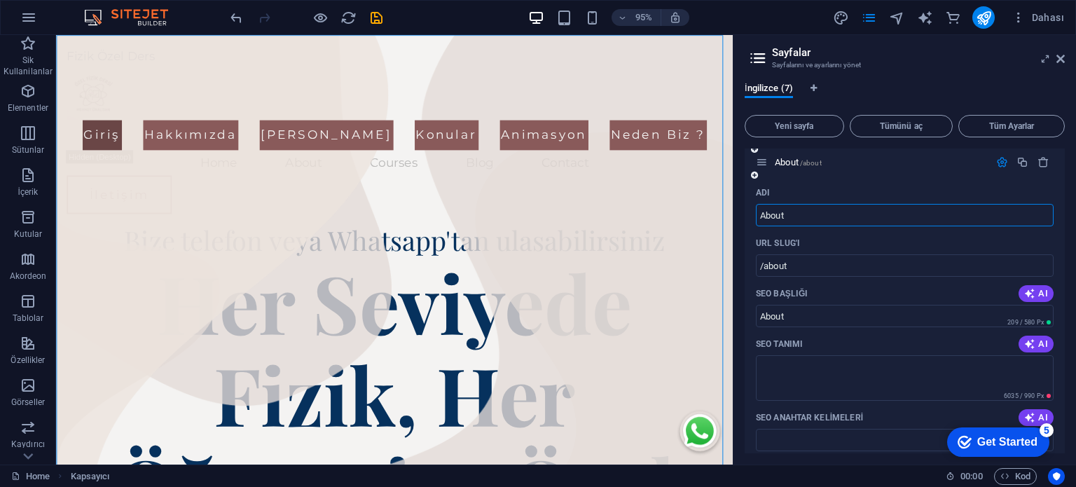
scroll to position [70, 0]
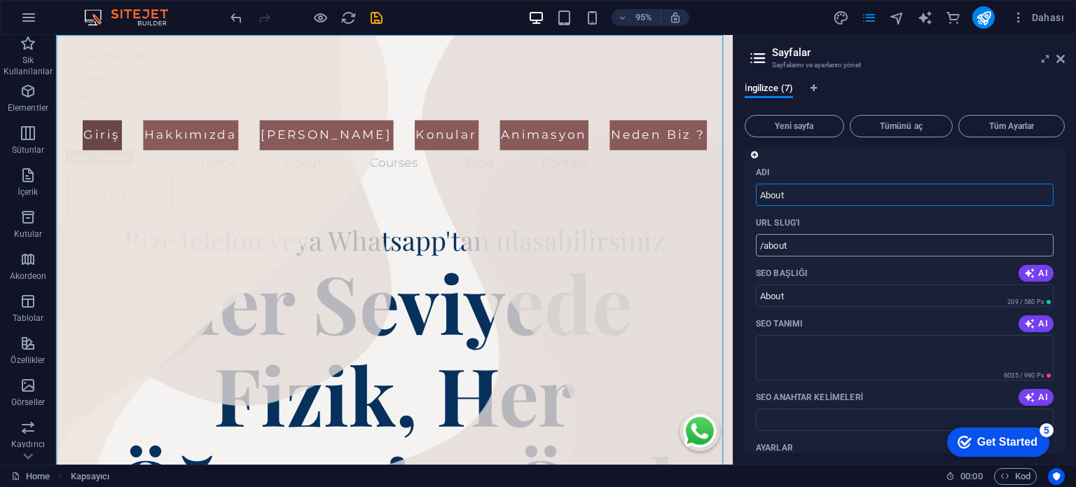
click at [849, 254] on input "/about" at bounding box center [905, 245] width 298 height 22
paste input "hakkimizda"
drag, startPoint x: 764, startPoint y: 243, endPoint x: 787, endPoint y: 244, distance: 22.4
click at [787, 244] on input "/abouthakkimizda" at bounding box center [905, 245] width 298 height 22
type input "/hakkimizda"
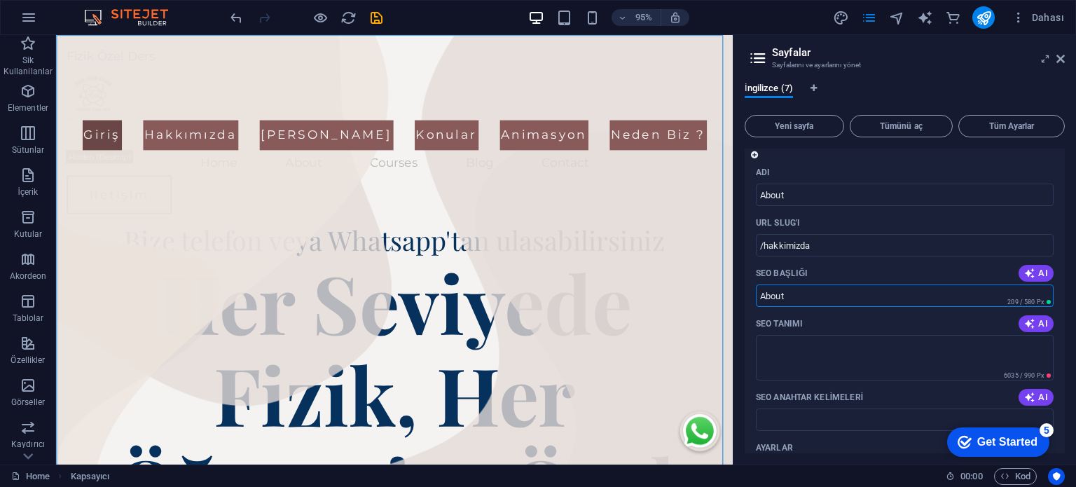
click at [829, 301] on input "About" at bounding box center [905, 295] width 298 height 22
click at [811, 339] on textarea "SEO Tanımı" at bounding box center [905, 358] width 298 height 46
drag, startPoint x: 820, startPoint y: 302, endPoint x: 748, endPoint y: 303, distance: 71.5
click at [748, 303] on div "Adı About ​ URL SLUG'ı /hakkimizda ​ SEO Başlığı AI About ​ 209 / 580 Px SEO Ta…" at bounding box center [905, 450] width 320 height 578
paste input "Hakkımızda | Fizik Özel Ders"
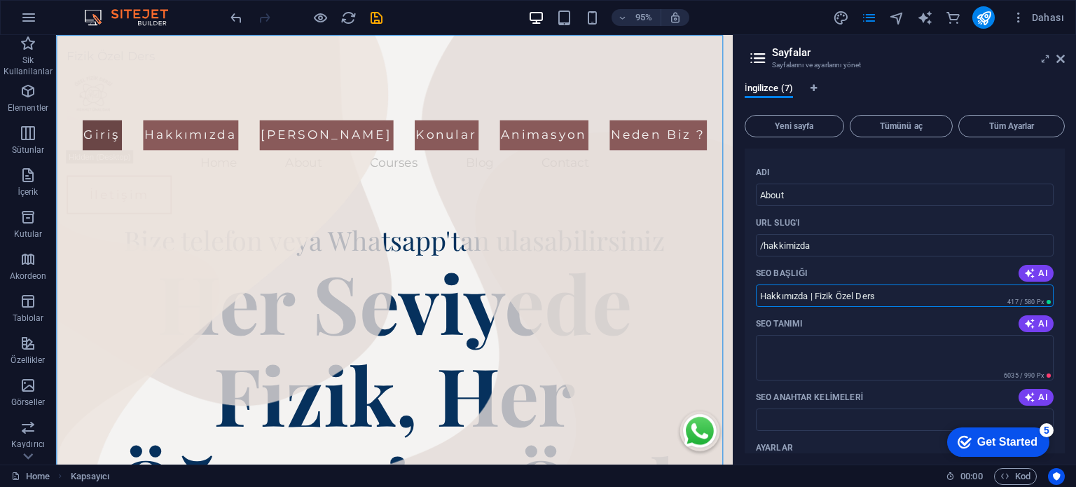
type input "Hakkımızda | Fizik Özel Ders"
click at [841, 362] on textarea "SEO Tanımı" at bounding box center [905, 358] width 298 height 46
paste textarea "Fizik dersinde deneyimli öğretmen kadromuzla öğrencilerimize başarı yolunda des…"
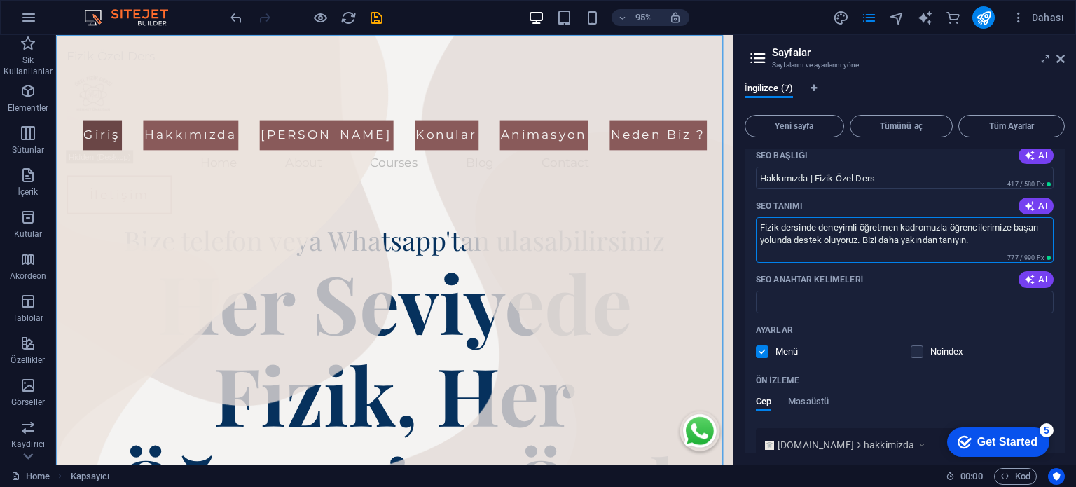
scroll to position [210, 0]
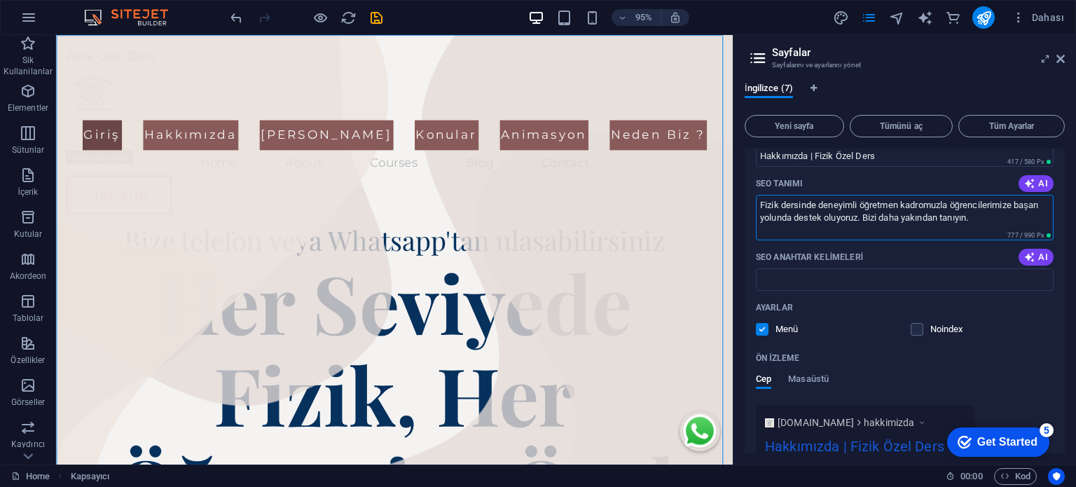
type textarea "Fizik dersinde deneyimli öğretmen kadromuzla öğrencilerimize başarı yolunda des…"
click at [829, 279] on input "SEO Anahtar Kelimeleri" at bounding box center [905, 279] width 298 height 22
paste input "fizik özel ders, tyt ayt fizik, lgs fizik, online fizik dersi, özel ders fizik"
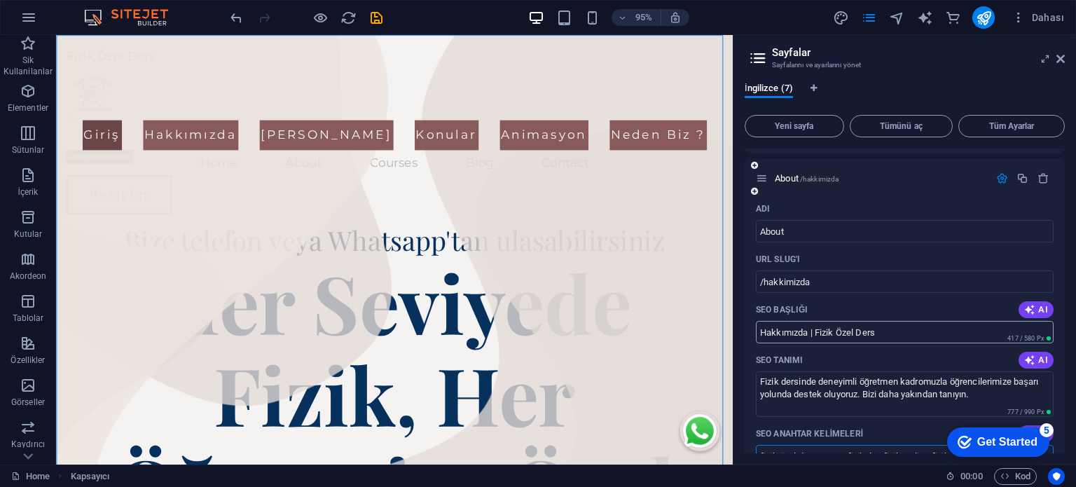
scroll to position [0, 0]
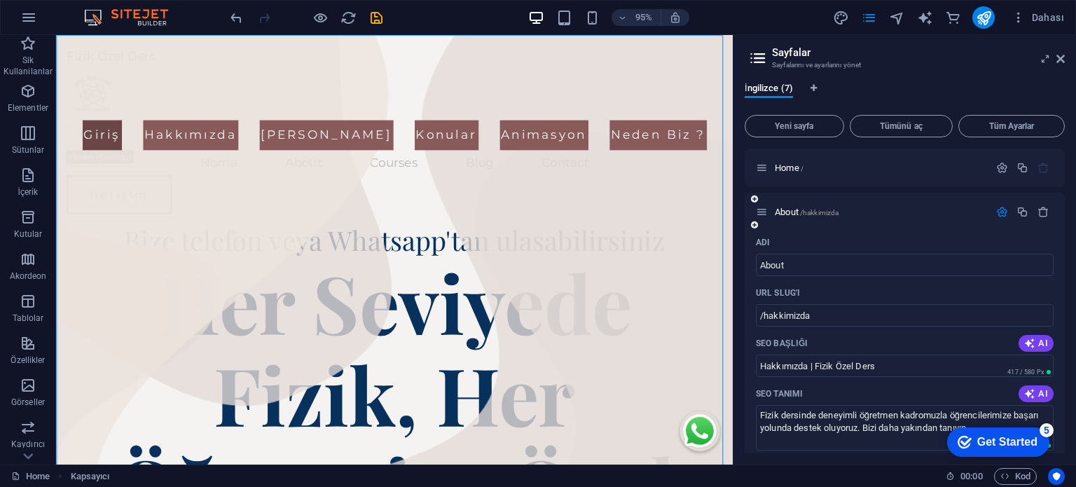
type input "fizik özel ders, tyt ayt fizik, lgs fizik, online fizik dersi, özel ders fizik"
click at [1000, 213] on icon "button" at bounding box center [1002, 212] width 12 height 12
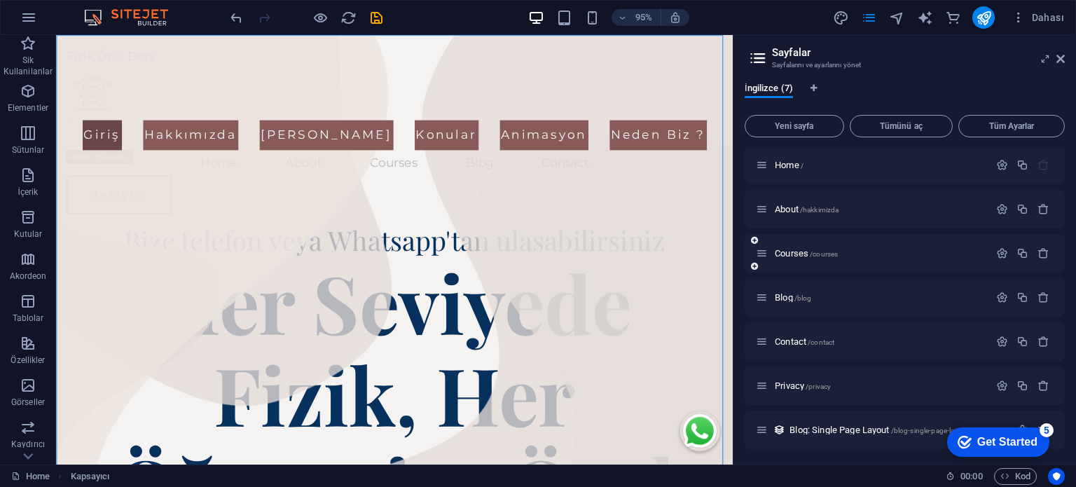
scroll to position [4, 0]
click at [879, 257] on div "Courses /courses" at bounding box center [872, 252] width 233 height 16
click at [821, 252] on span "/courses" at bounding box center [824, 253] width 28 height 8
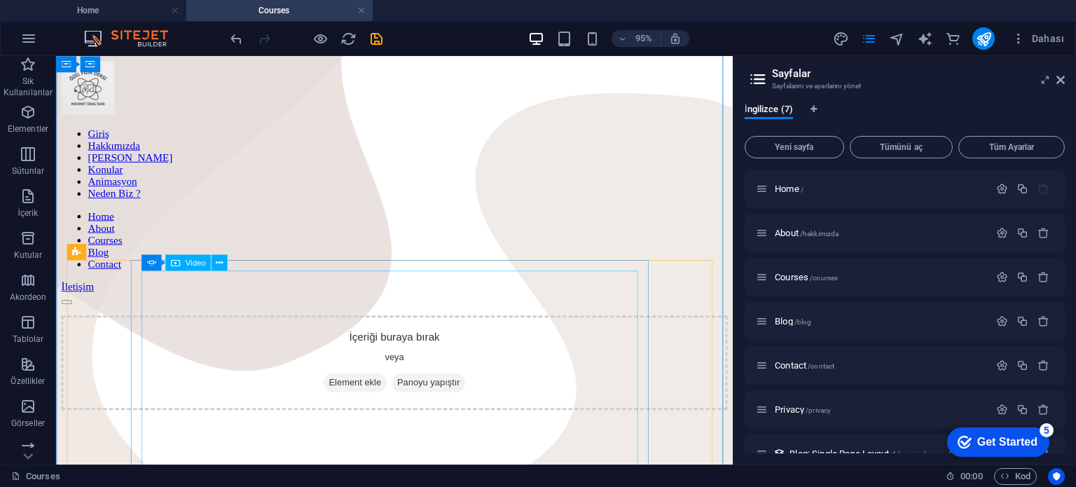
scroll to position [0, 0]
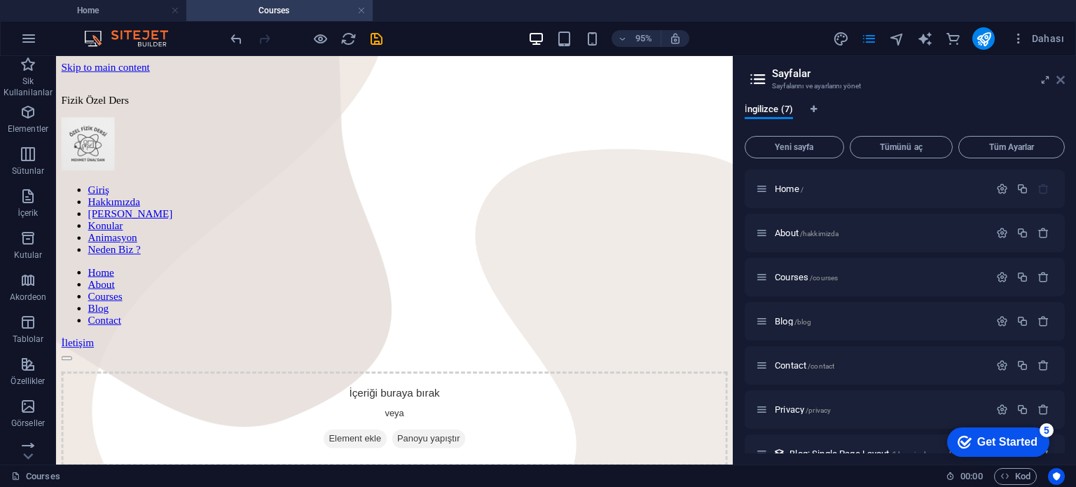
click at [1061, 83] on icon at bounding box center [1060, 79] width 8 height 11
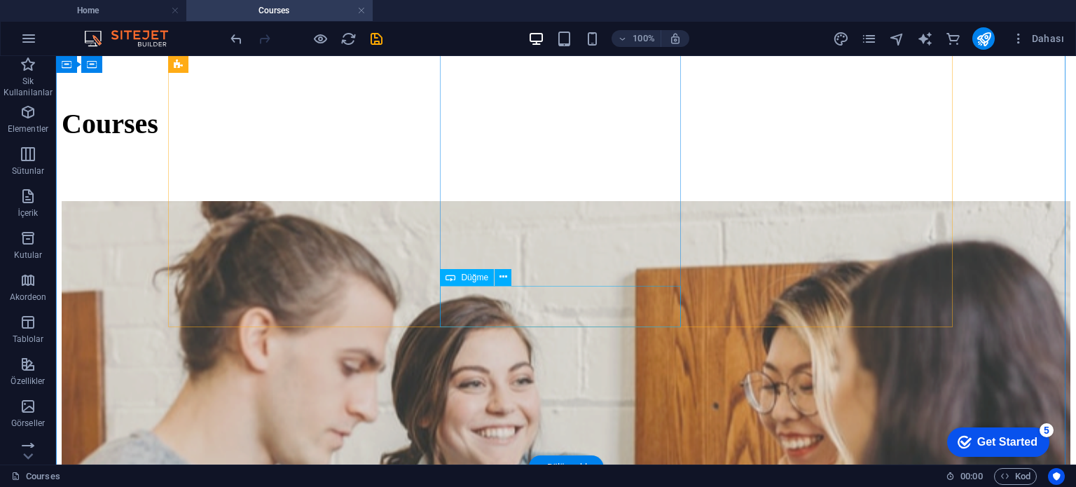
scroll to position [783, 0]
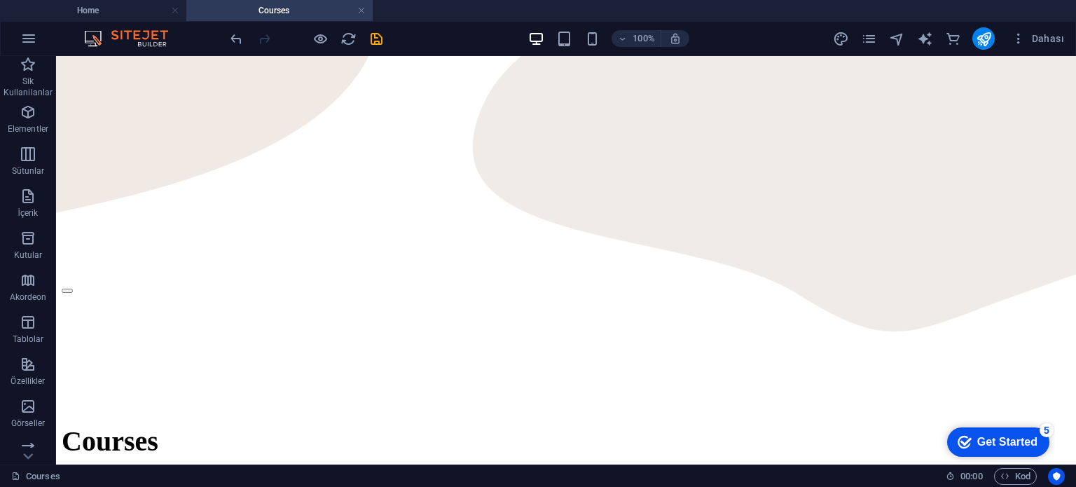
drag, startPoint x: 372, startPoint y: 67, endPoint x: 952, endPoint y: 123, distance: 582.8
click at [869, 41] on icon "pages" at bounding box center [869, 39] width 16 height 16
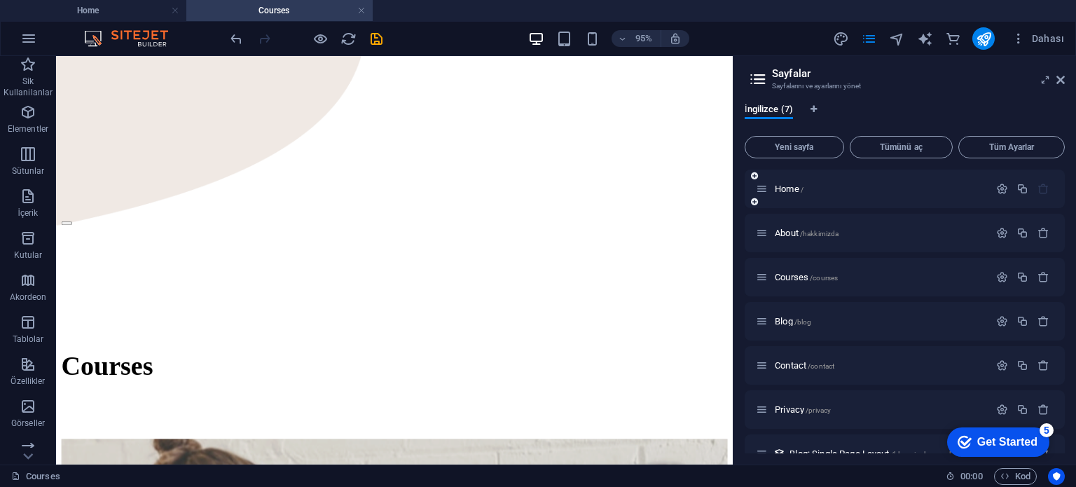
click at [840, 181] on div "Home /" at bounding box center [872, 189] width 233 height 16
click at [791, 190] on span "Home /" at bounding box center [789, 189] width 29 height 11
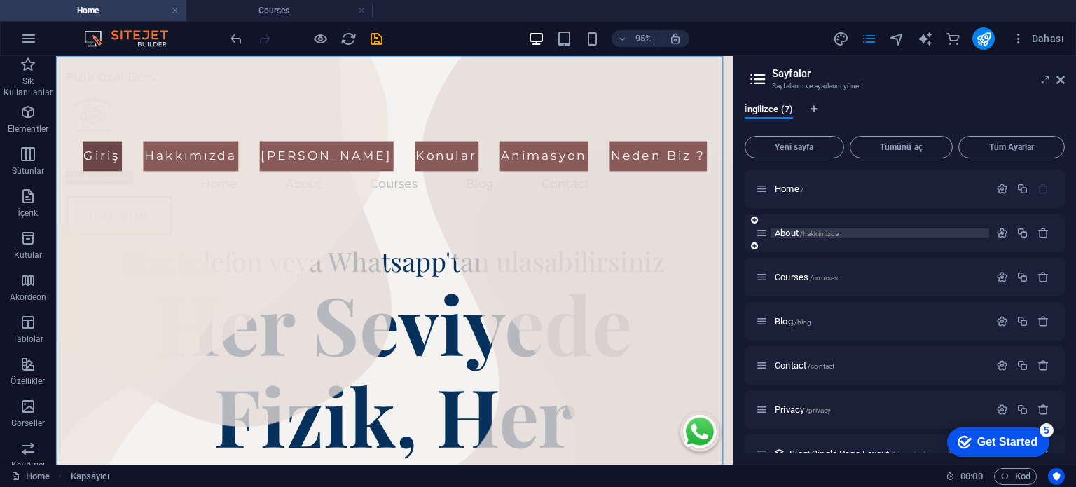
click at [778, 230] on span "About /hakkimizda" at bounding box center [807, 233] width 64 height 11
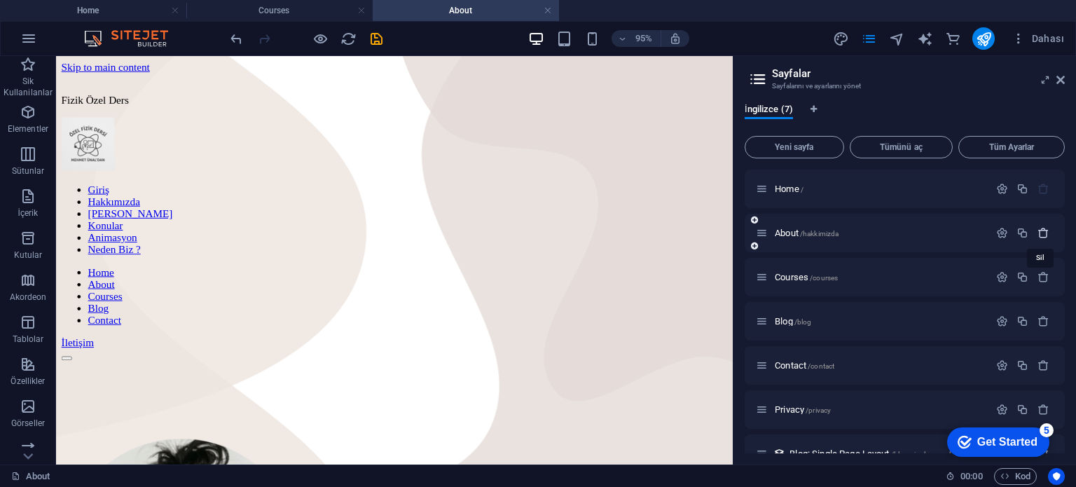
click at [1038, 232] on icon "button" at bounding box center [1044, 233] width 12 height 12
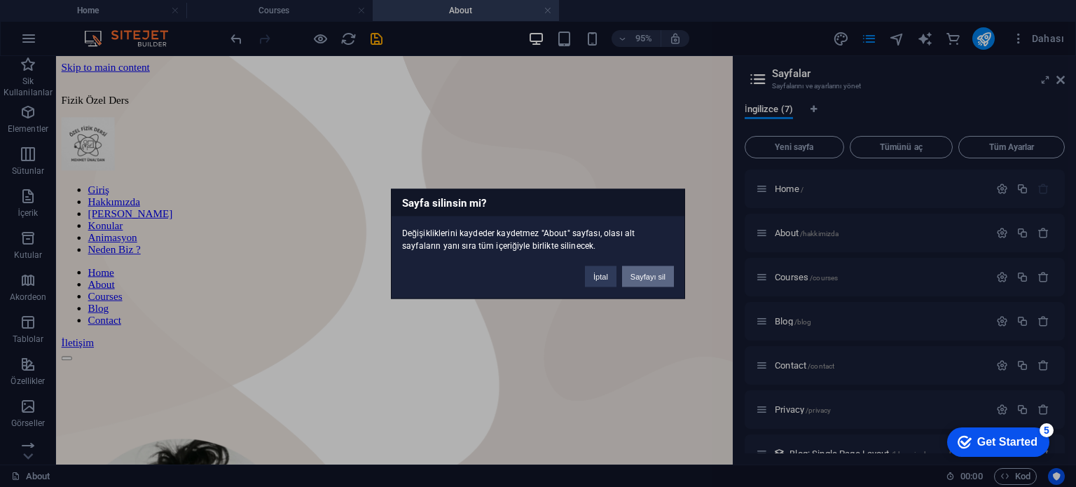
click at [639, 271] on button "Sayfayı sil" at bounding box center [648, 276] width 52 height 21
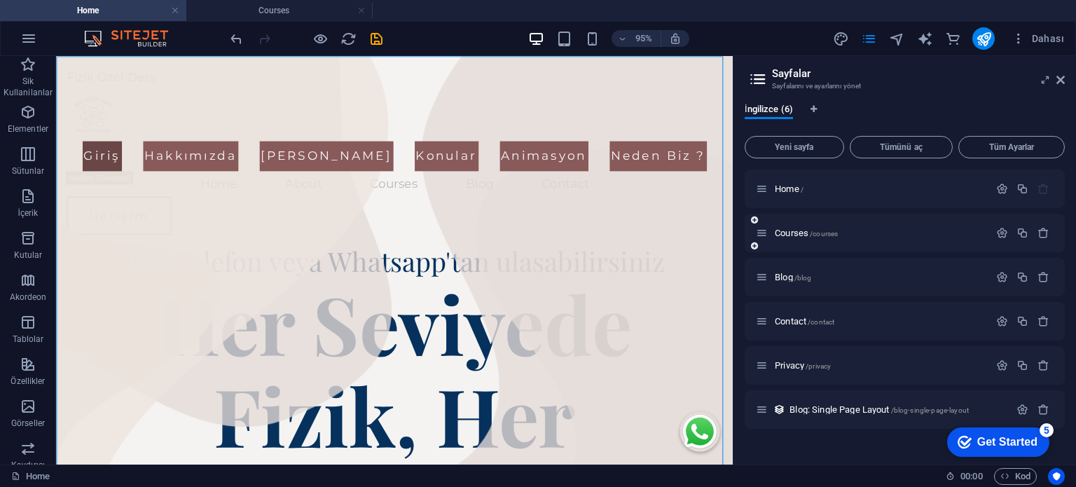
click at [903, 237] on div "Courses /courses" at bounding box center [872, 233] width 233 height 16
click at [828, 237] on div "Courses /courses" at bounding box center [872, 233] width 233 height 16
click at [822, 234] on span "/courses" at bounding box center [824, 234] width 28 height 8
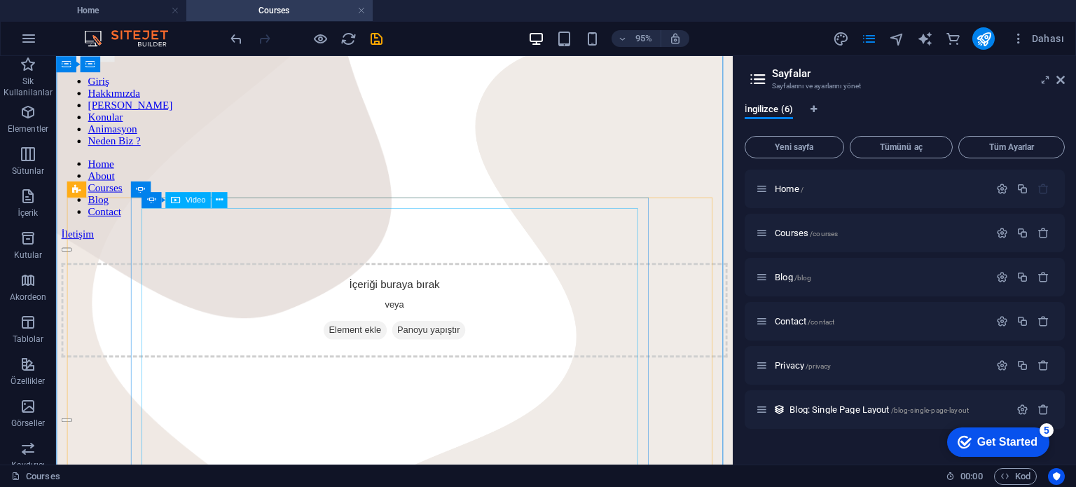
scroll to position [210, 0]
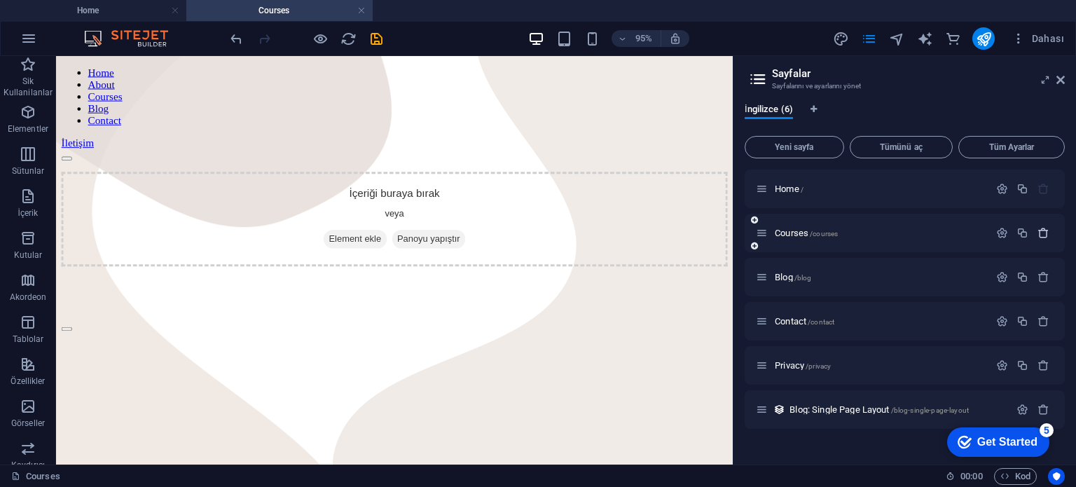
click at [1036, 237] on button "button" at bounding box center [1043, 233] width 20 height 12
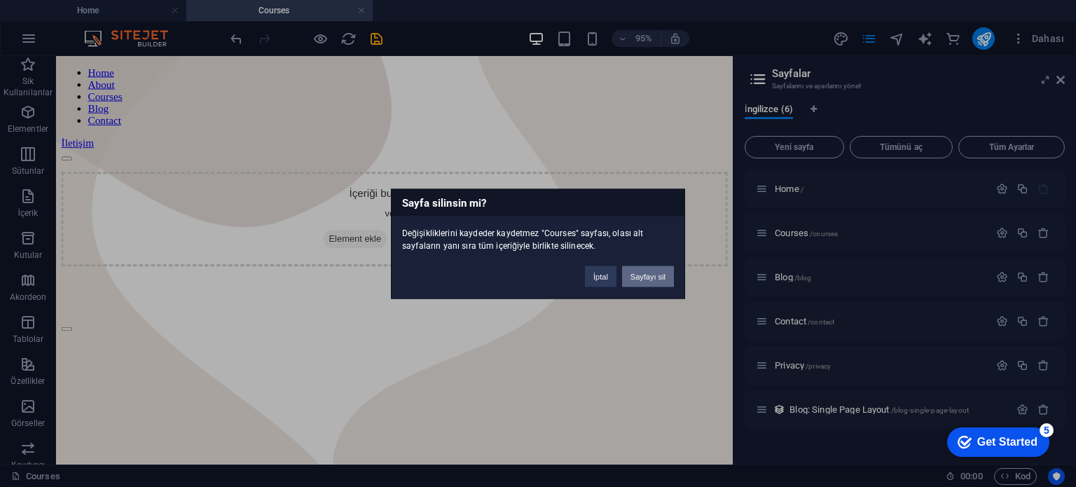
drag, startPoint x: 633, startPoint y: 280, endPoint x: 604, endPoint y: 261, distance: 35.4
click at [633, 280] on button "Sayfayı sil" at bounding box center [648, 276] width 52 height 21
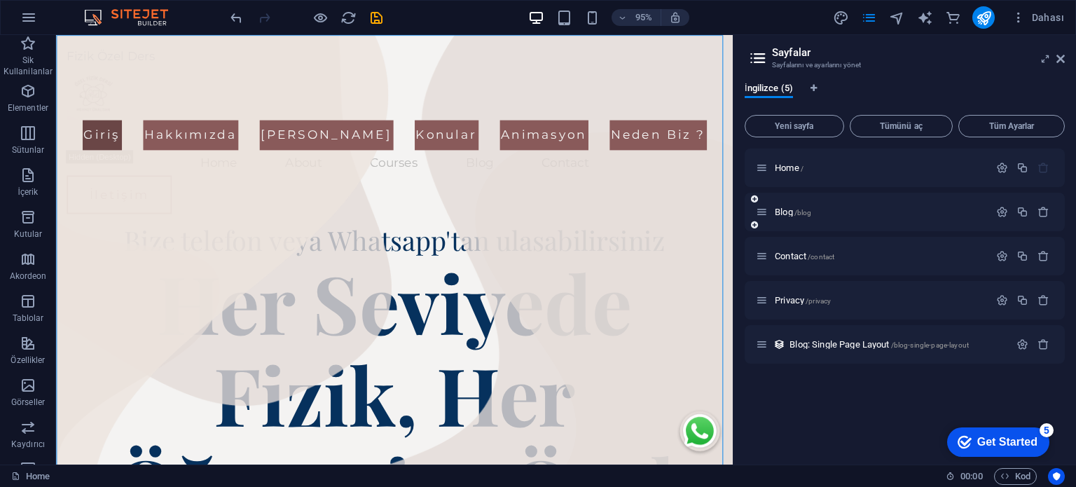
click at [844, 219] on div "Blog /blog" at bounding box center [872, 212] width 233 height 16
click at [843, 214] on p "Blog /blog" at bounding box center [880, 211] width 210 height 9
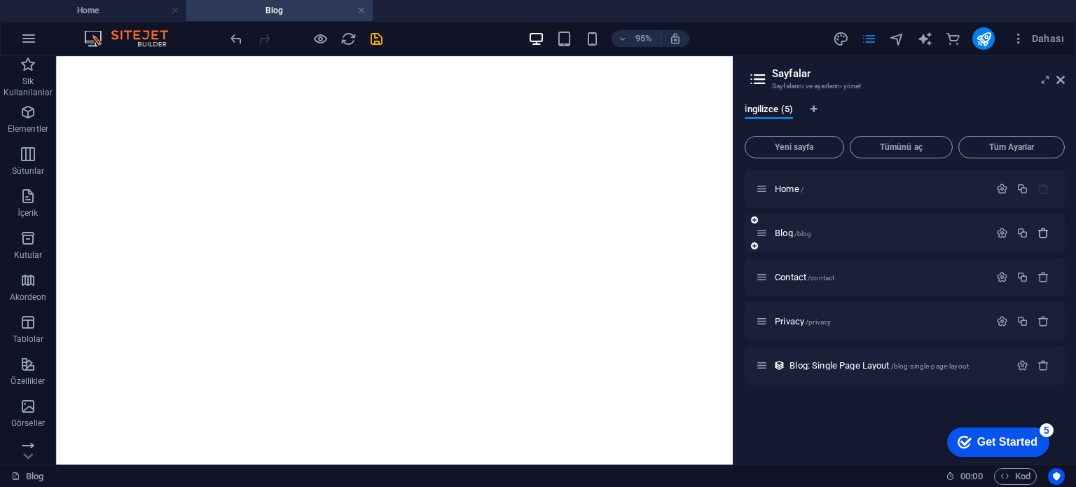
click at [1035, 235] on button "button" at bounding box center [1043, 233] width 20 height 12
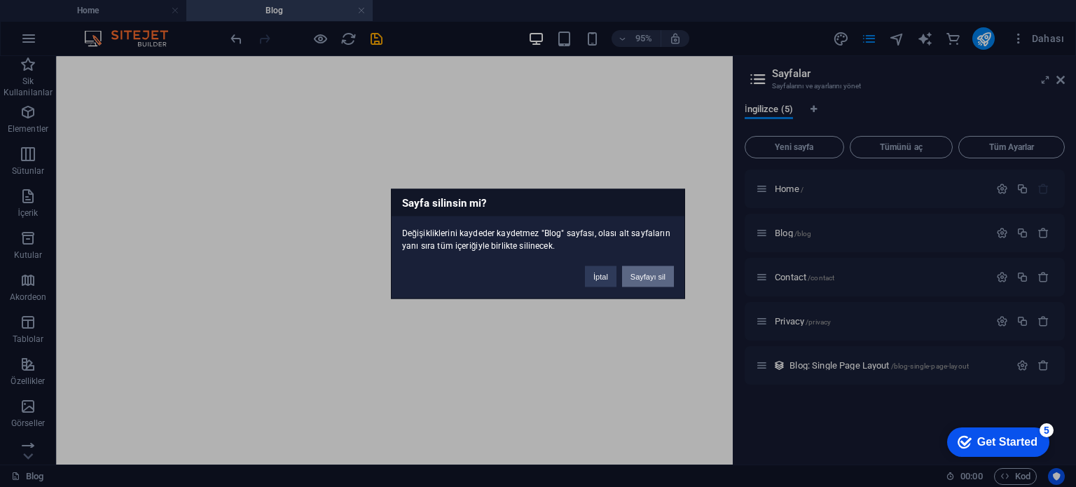
click at [637, 277] on button "Sayfayı sil" at bounding box center [648, 276] width 52 height 21
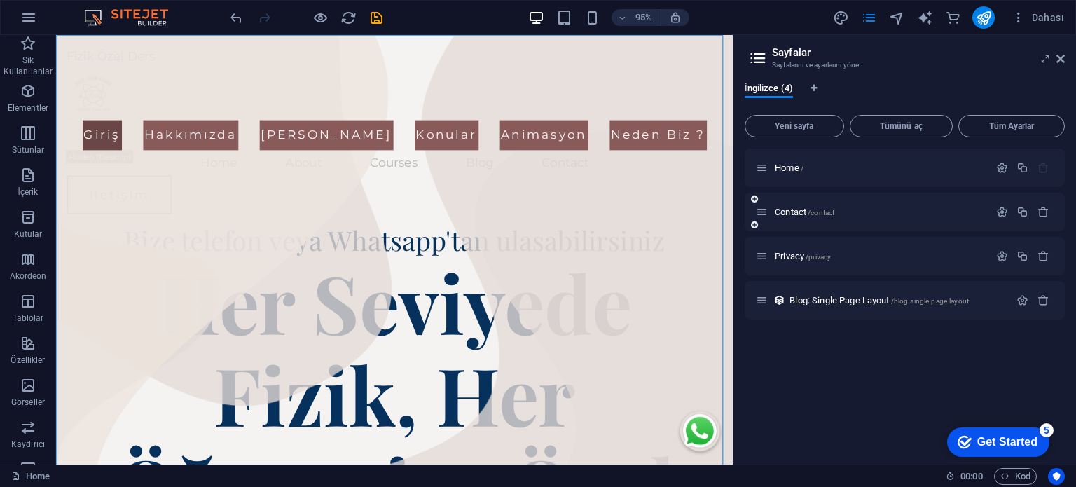
click at [869, 220] on div "Contact /contact" at bounding box center [905, 212] width 320 height 39
click at [838, 216] on div "Contact /contact" at bounding box center [872, 212] width 233 height 16
click at [829, 213] on span "/contact" at bounding box center [821, 213] width 27 height 8
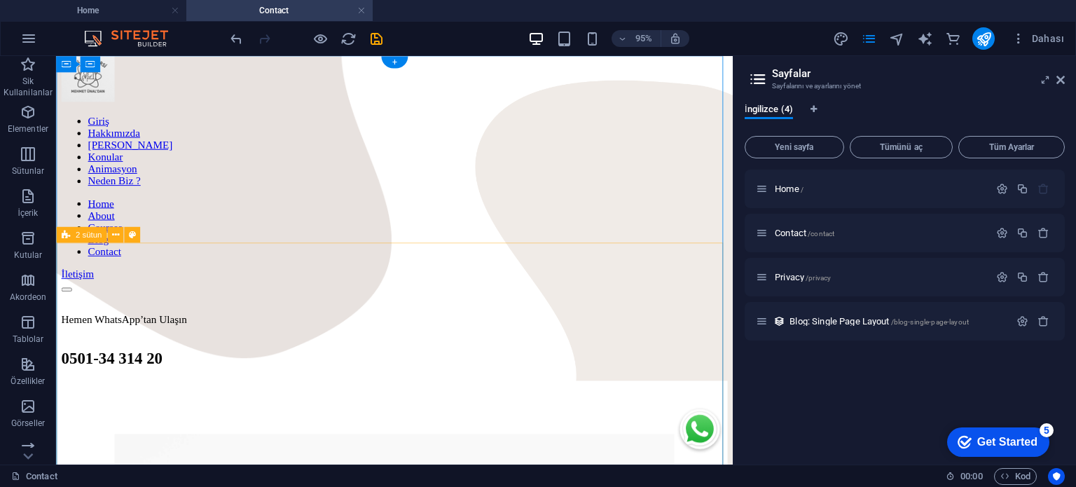
scroll to position [0, 0]
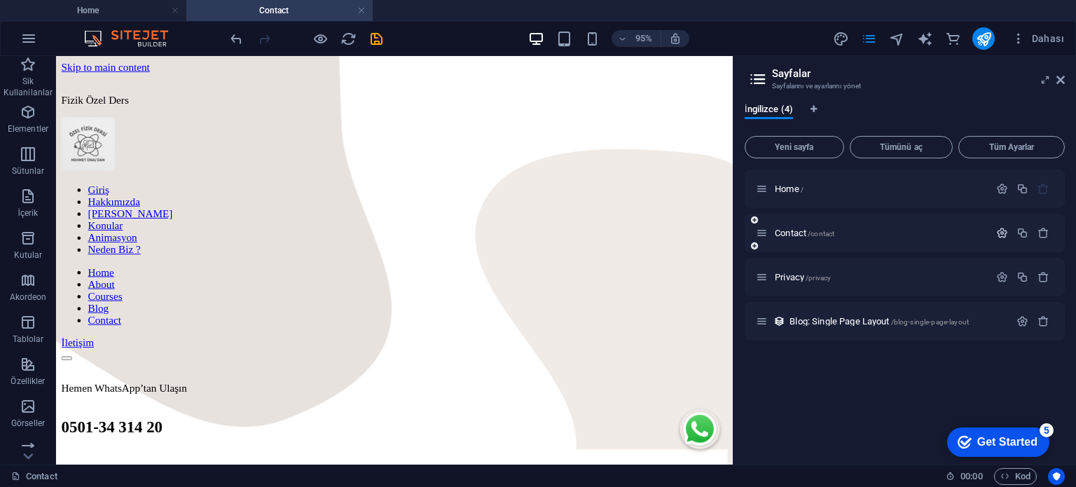
click at [998, 233] on icon "button" at bounding box center [1002, 233] width 12 height 12
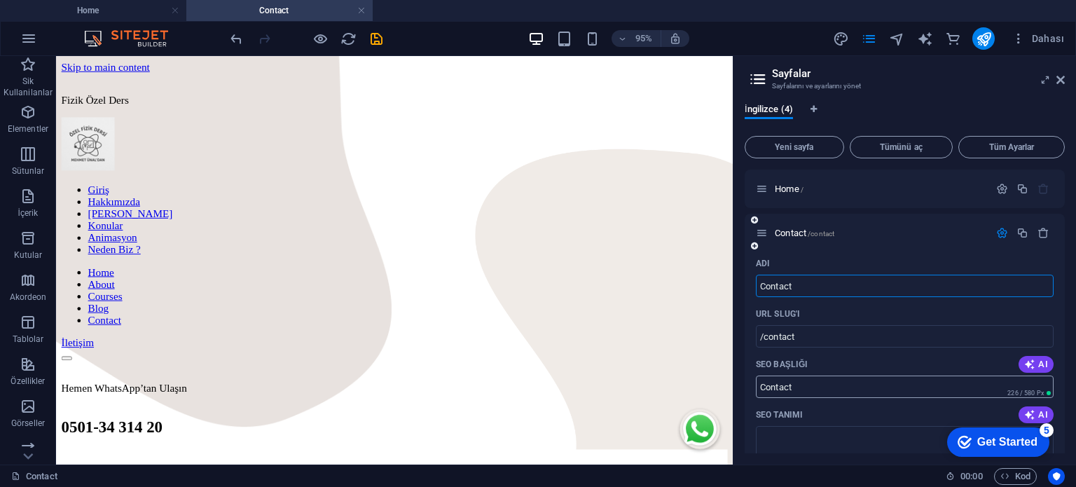
scroll to position [140, 0]
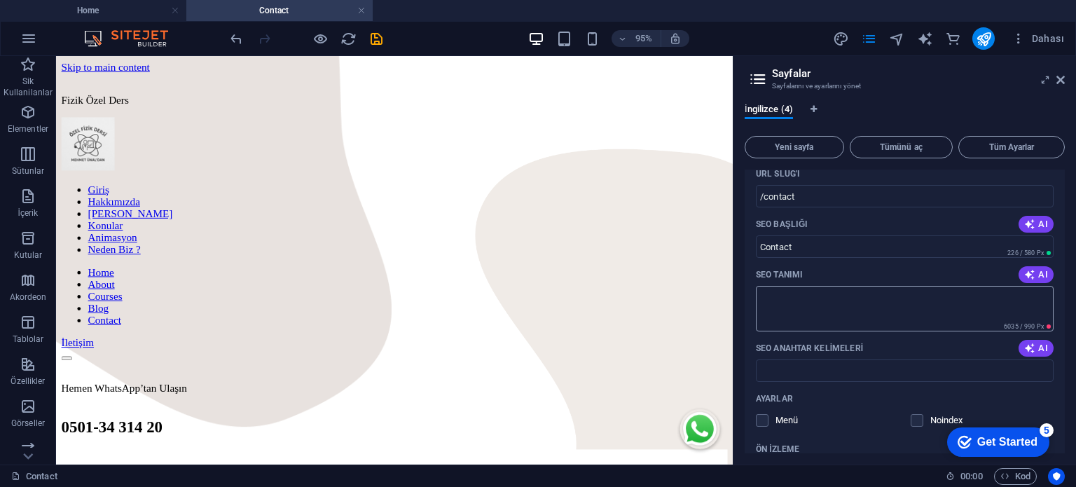
click at [801, 310] on textarea "SEO Tanımı" at bounding box center [905, 309] width 298 height 46
paste textarea "İletişim | Fizik Özel Ders"
type textarea "İletişim | Fizik Özel Ders"
click at [835, 257] on input "Contact" at bounding box center [905, 246] width 298 height 22
drag, startPoint x: 835, startPoint y: 254, endPoint x: 738, endPoint y: 254, distance: 97.4
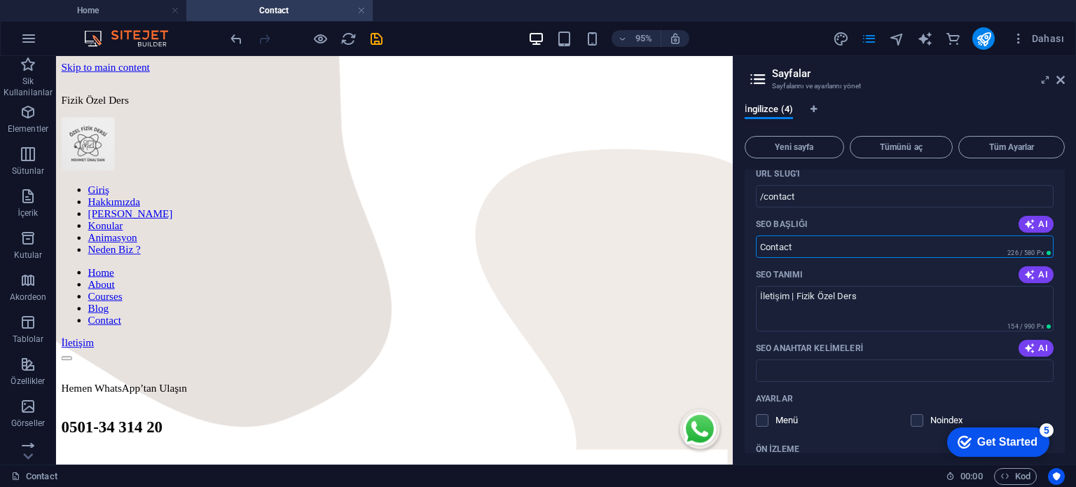
click at [738, 254] on div "İngilizce (4) Yeni sayfa Tümünü aç Tüm Ayarlar Home / Contact /contact Adı Cont…" at bounding box center [904, 278] width 343 height 372
paste input "İletişim | Fizik Özel Ders"
type input "İletişim | Fizik Özel Ders"
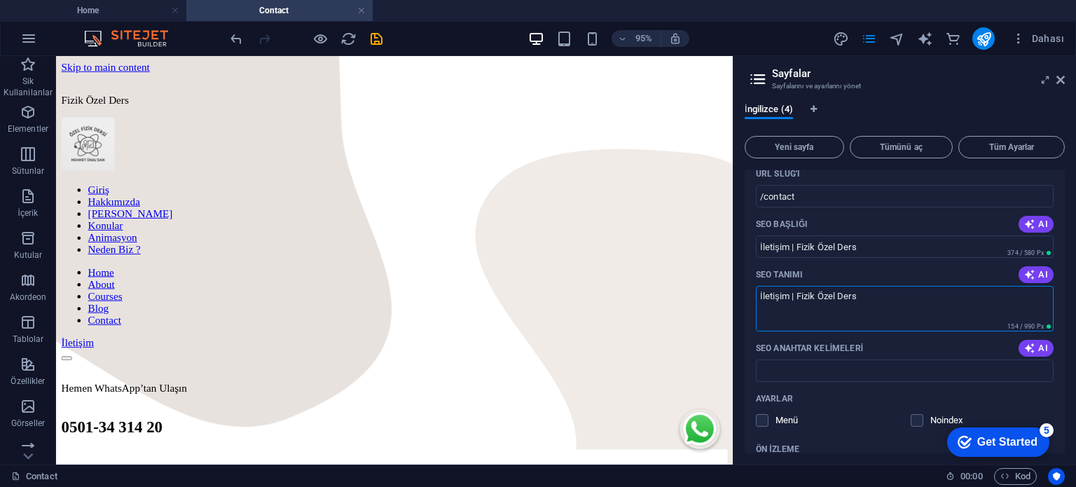
drag, startPoint x: 866, startPoint y: 299, endPoint x: 752, endPoint y: 301, distance: 114.2
click at [752, 301] on div "Adı Contact ​ URL SLUG'ı /contact ​ SEO Başlığı AI İletişim | Fizik Özel Ders ​…" at bounding box center [905, 383] width 320 height 542
paste textarea "Fizik özel ders için bize telefon veya WhatsApp üzerinden ulaşabilirsiniz. Heme…"
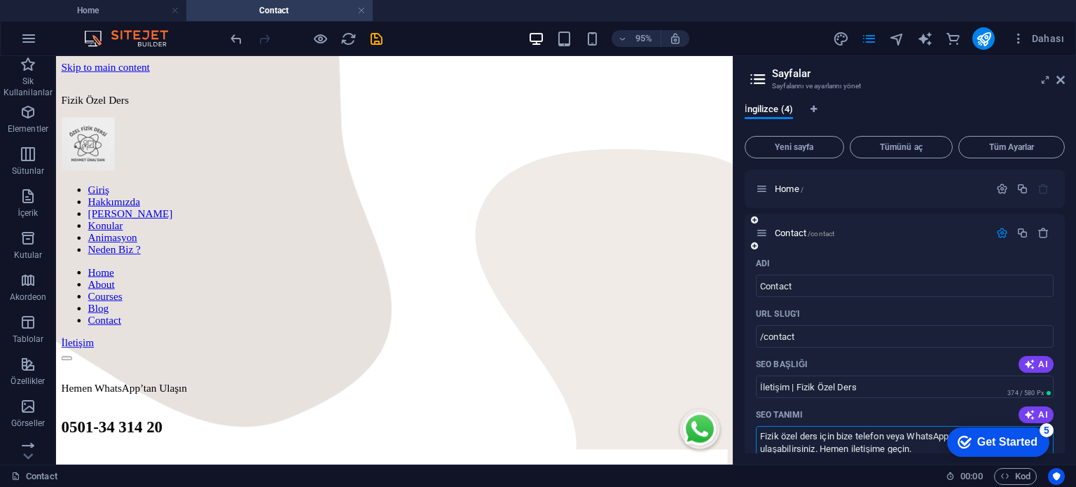
type textarea "Fizik özel ders için bize telefon veya WhatsApp üzerinden ulaşabilirsiniz. Heme…"
click at [996, 235] on icon "button" at bounding box center [1002, 233] width 12 height 12
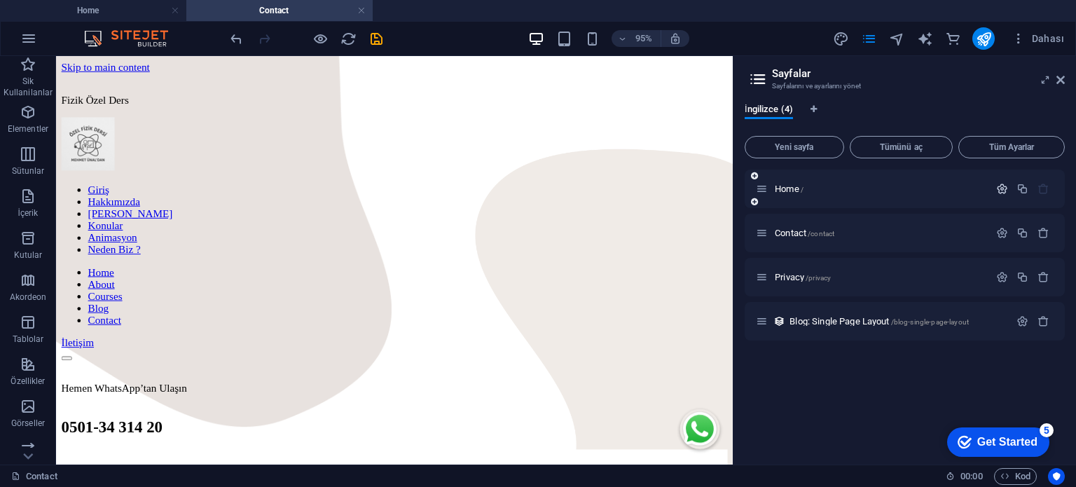
click at [1000, 188] on icon "button" at bounding box center [1002, 189] width 12 height 12
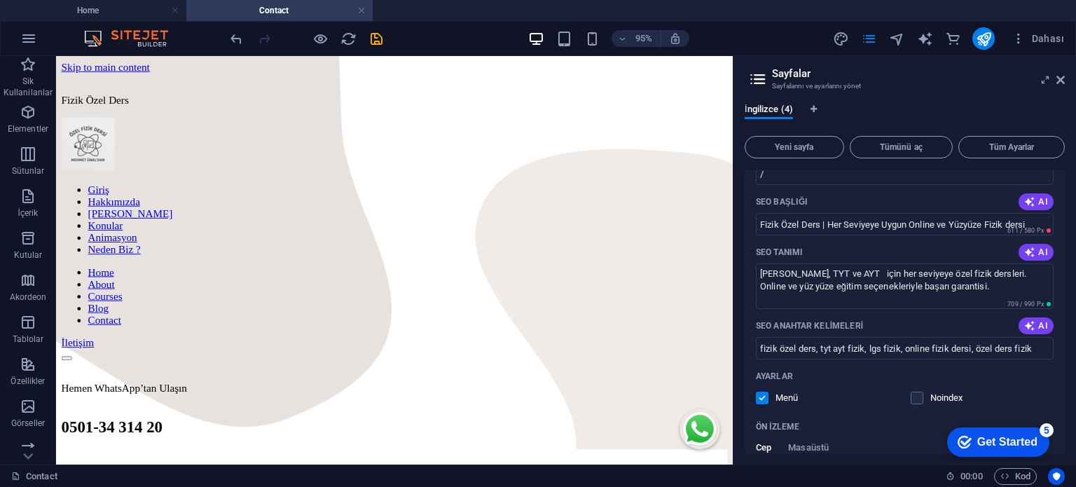
scroll to position [140, 0]
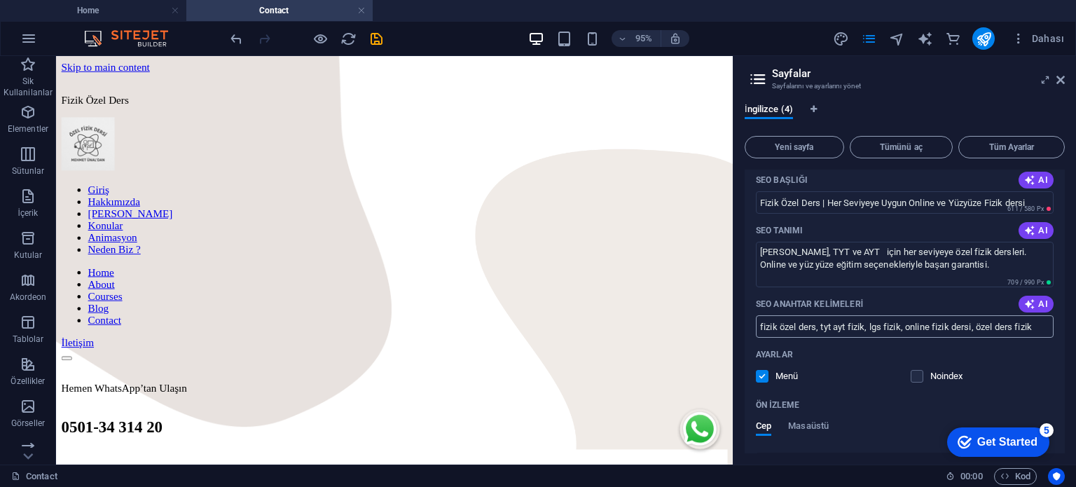
click at [815, 331] on input "fizik özel ders, tyt ayt fizik, lgs fizik, online fizik dersi, özel ders fizik" at bounding box center [905, 326] width 298 height 22
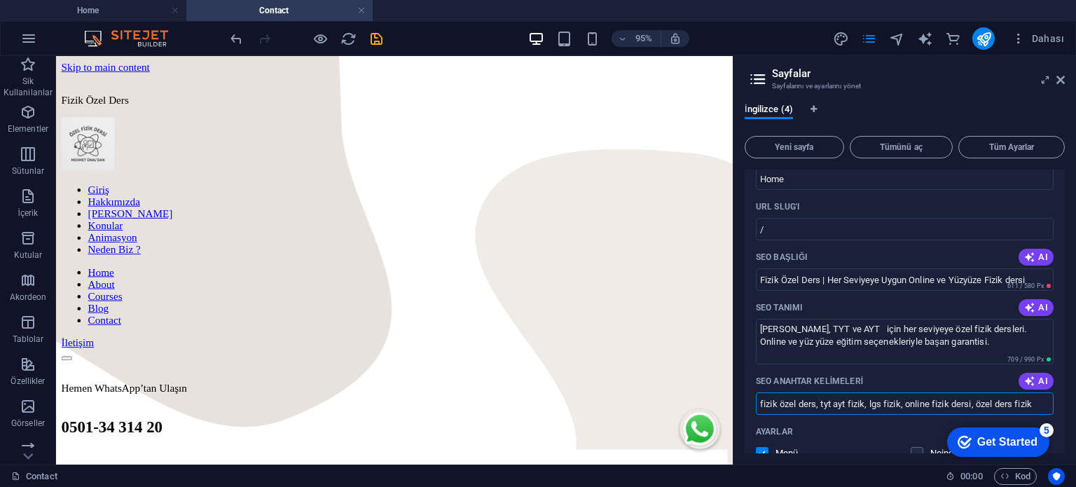
scroll to position [0, 0]
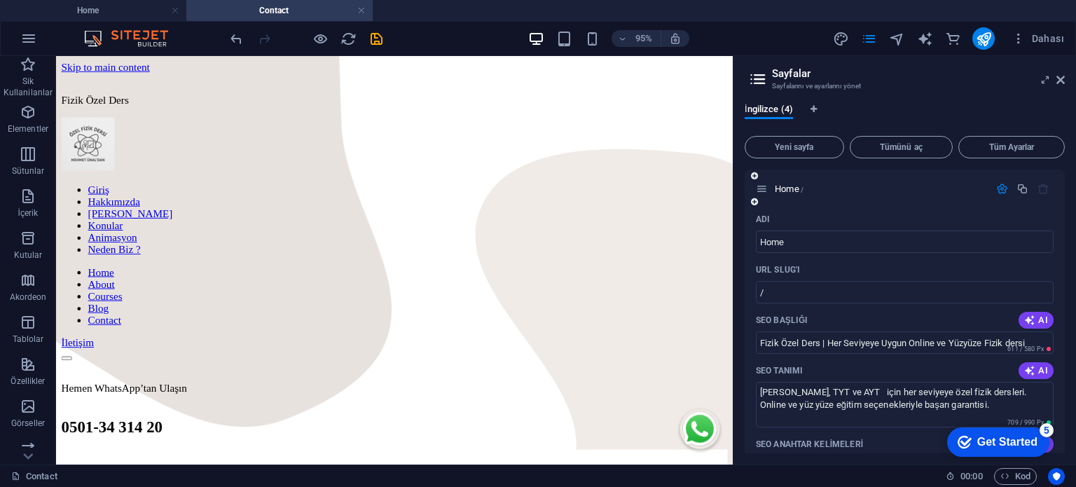
click at [998, 193] on icon "button" at bounding box center [1002, 189] width 12 height 12
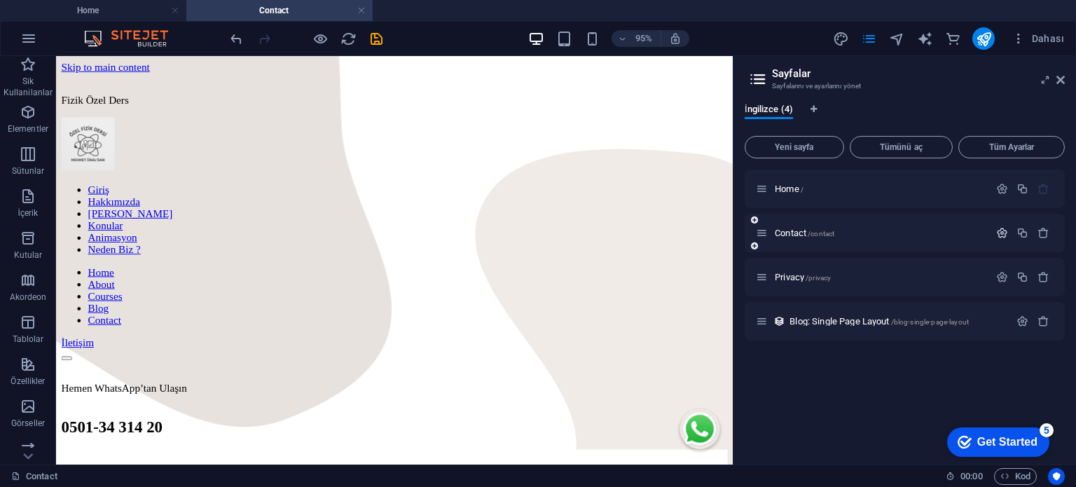
click at [997, 235] on icon "button" at bounding box center [1002, 233] width 12 height 12
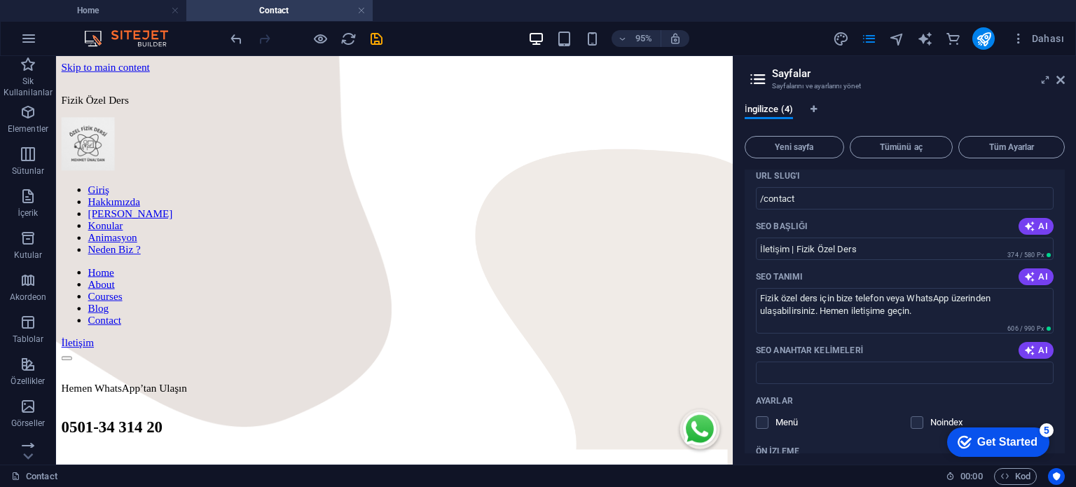
scroll to position [140, 0]
click at [834, 368] on input "SEO Anahtar Kelimeleri" at bounding box center [905, 370] width 298 height 22
paste input "fizik özel ders, tyt ayt fizik, lgs fizik, online fizik dersi, özel ders fizik"
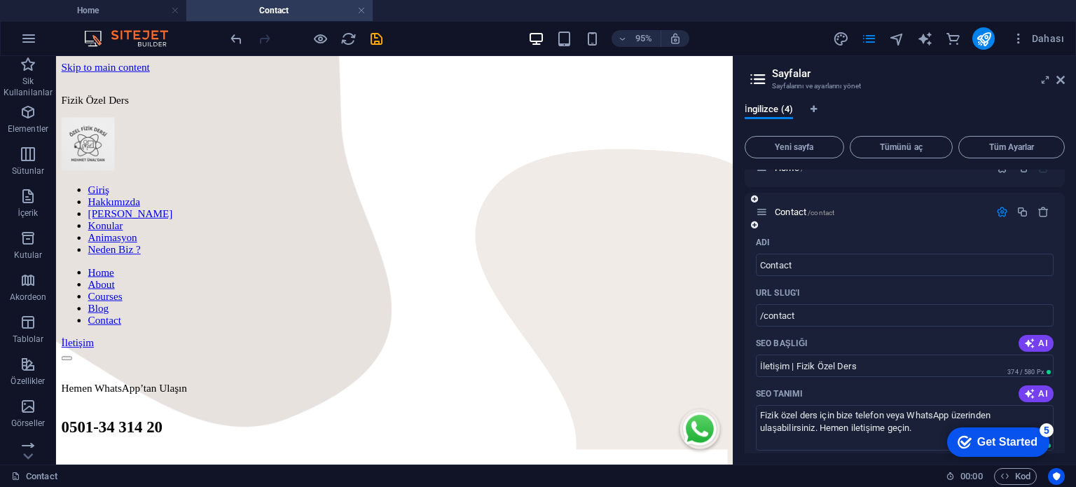
scroll to position [0, 0]
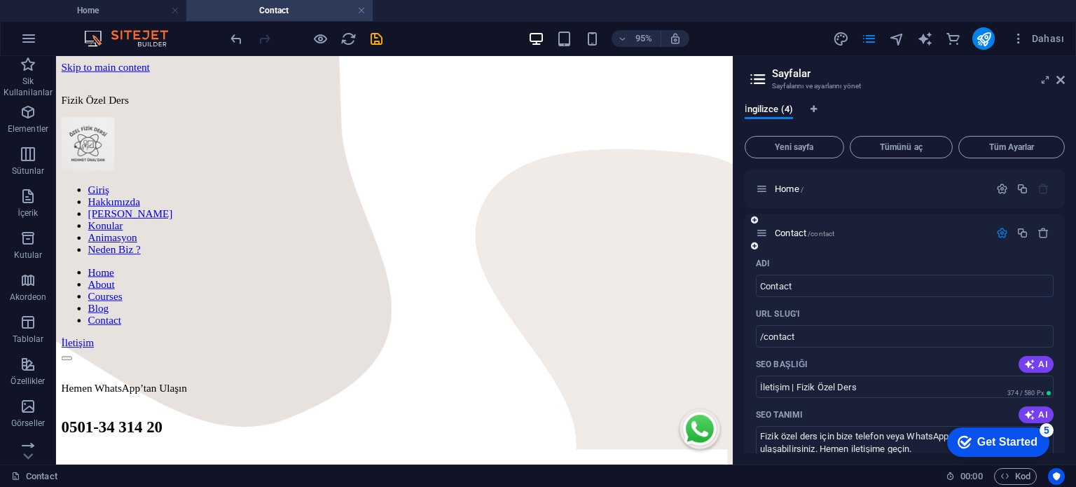
type input "fizik özel ders, tyt ayt fizik, lgs fizik, online fizik dersi, özel ders fizik"
click at [1003, 230] on icon "button" at bounding box center [1002, 233] width 12 height 12
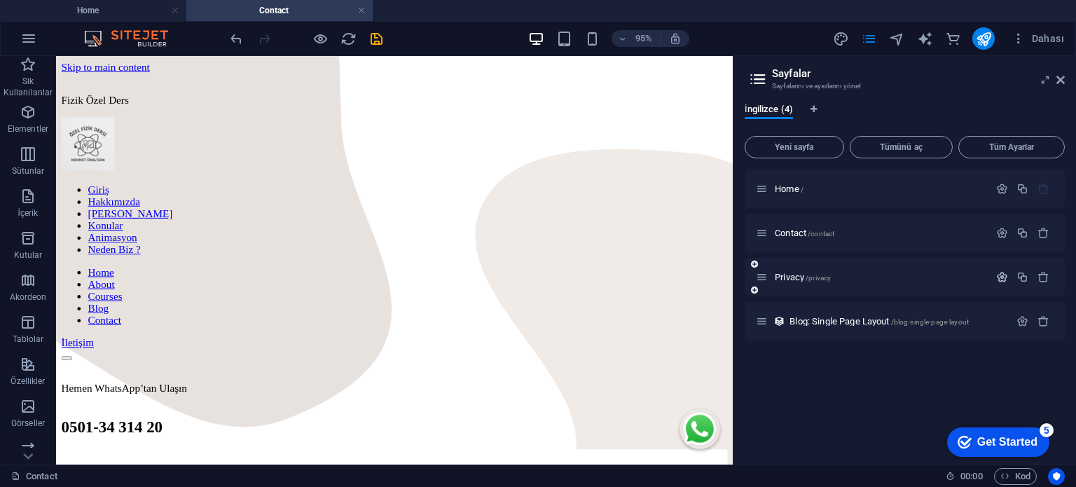
click at [1000, 277] on icon "button" at bounding box center [1002, 277] width 12 height 12
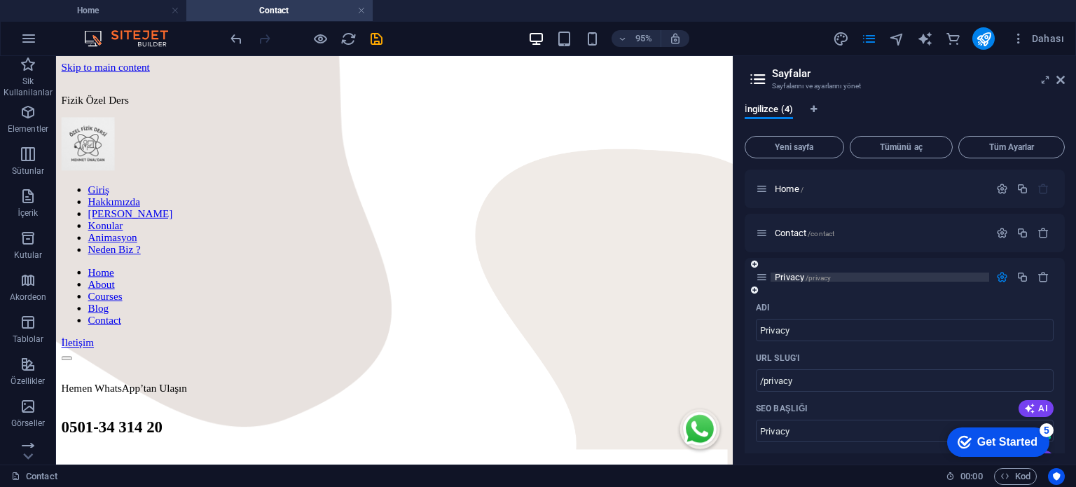
click at [829, 281] on span "/privacy" at bounding box center [818, 278] width 25 height 8
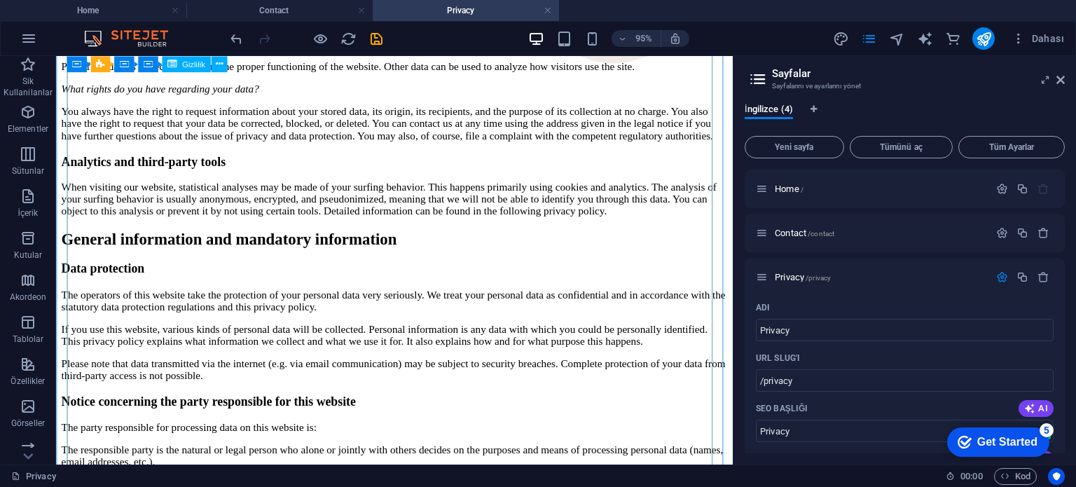
scroll to position [841, 0]
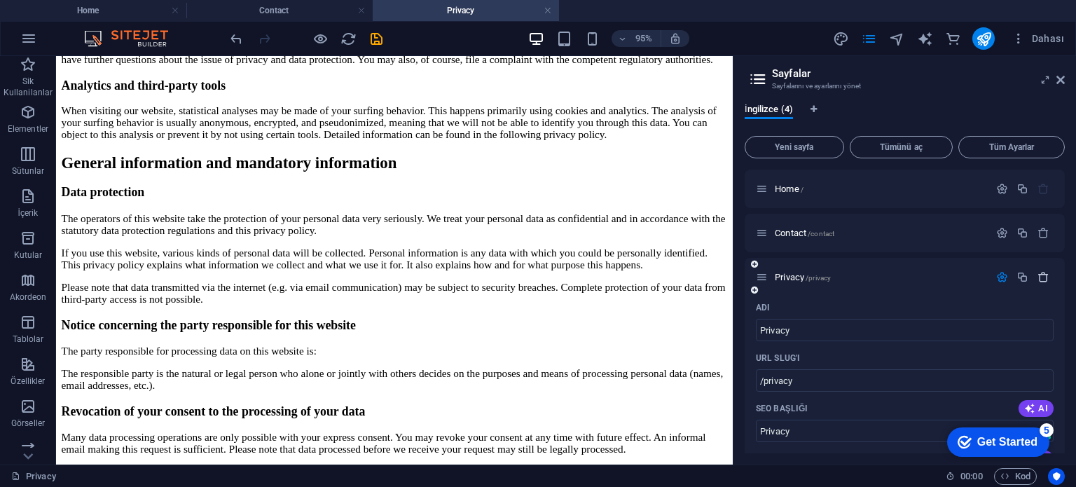
click at [1038, 280] on icon "button" at bounding box center [1044, 277] width 12 height 12
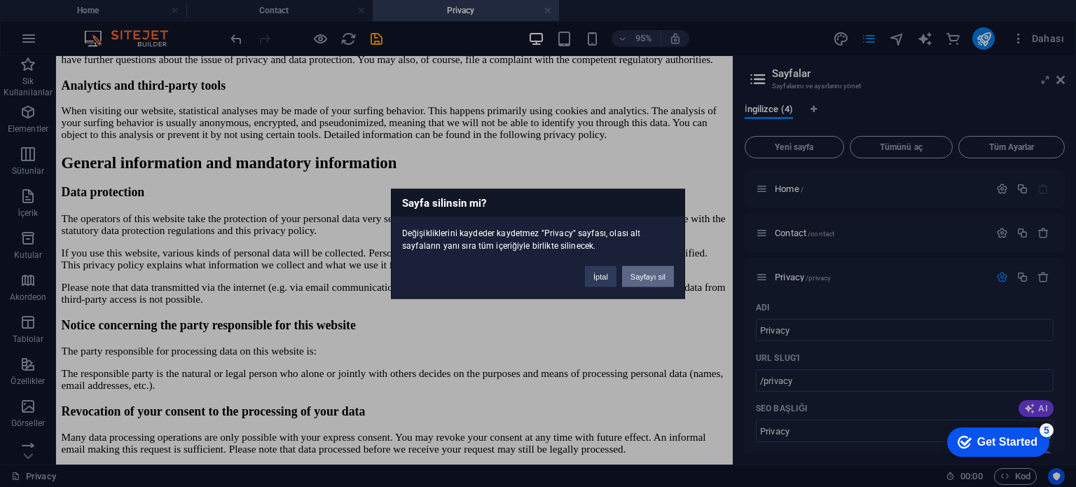
click at [641, 281] on button "Sayfayı sil" at bounding box center [648, 276] width 52 height 21
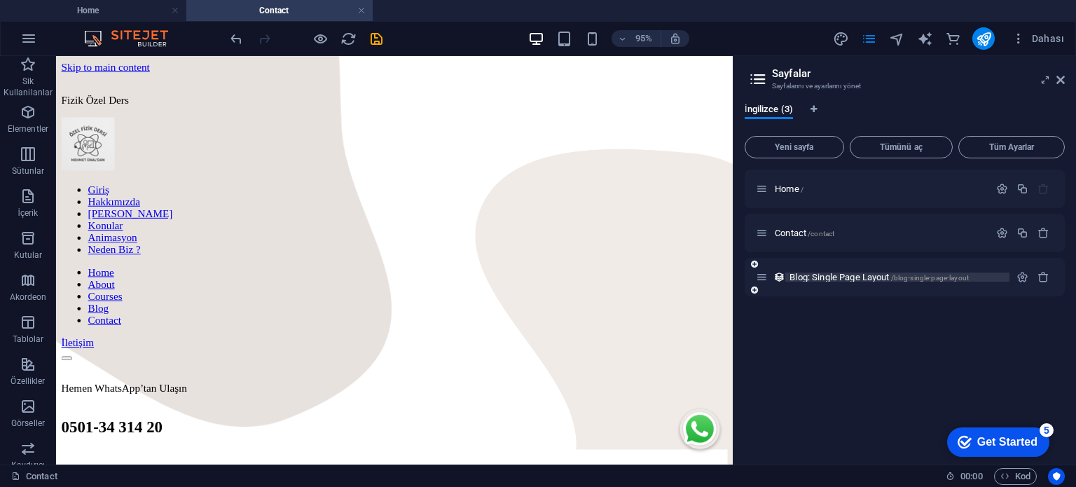
click at [880, 277] on span "Blog: Single Page Layout /blog-single-page-layout" at bounding box center [879, 277] width 179 height 11
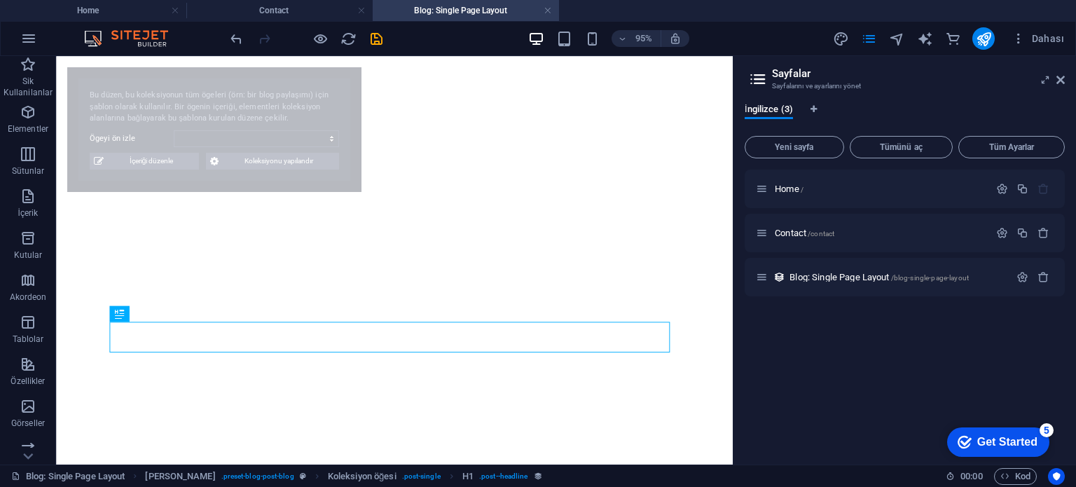
select select "68b3189f3b5aee745f05b98c"
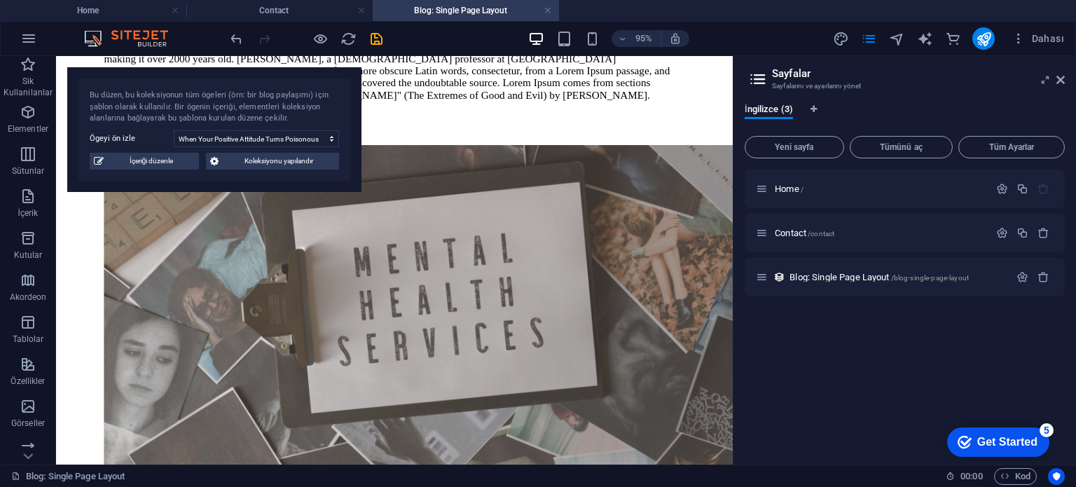
scroll to position [2312, 0]
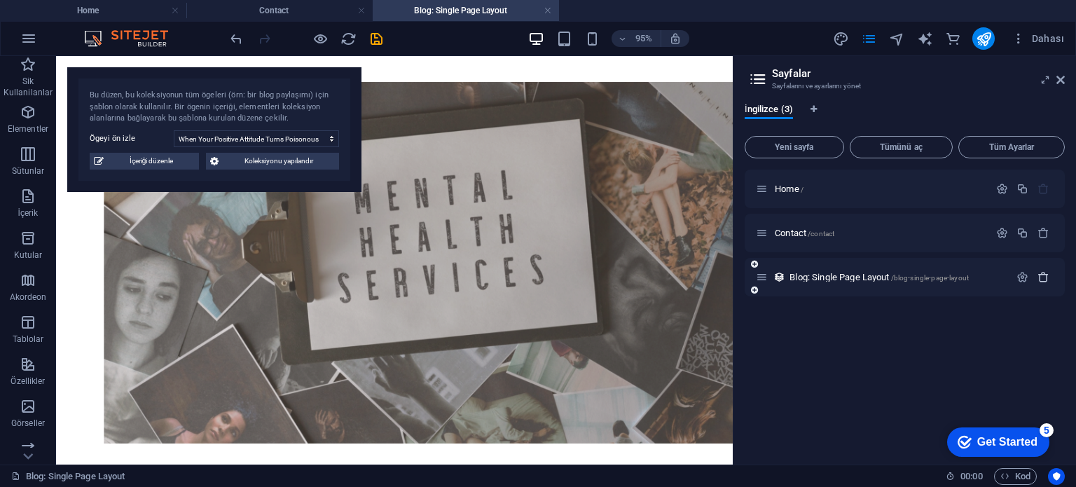
click at [1040, 280] on icon "button" at bounding box center [1044, 277] width 12 height 12
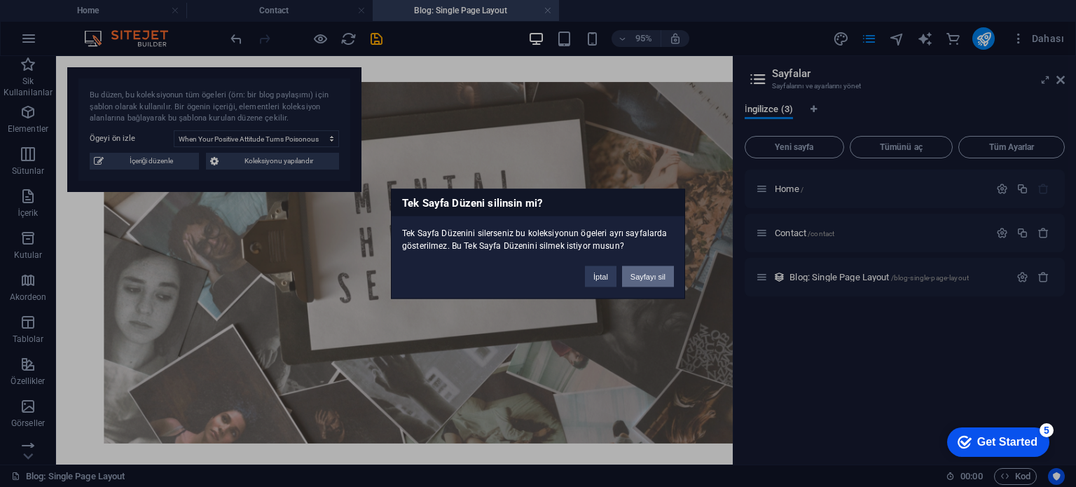
drag, startPoint x: 648, startPoint y: 274, endPoint x: 657, endPoint y: 241, distance: 34.2
click at [648, 274] on button "Sayfayı sil" at bounding box center [648, 276] width 52 height 21
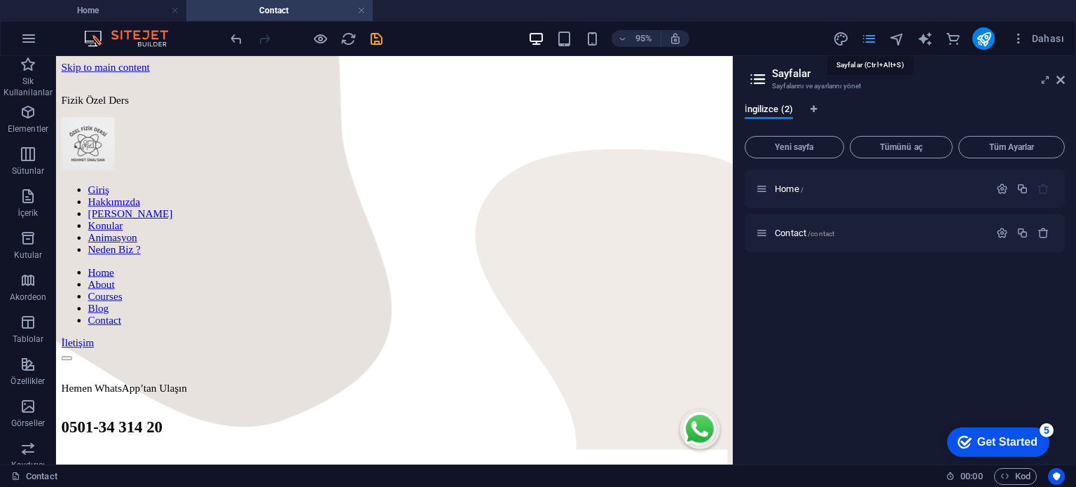
click at [872, 41] on icon "pages" at bounding box center [869, 39] width 16 height 16
click at [1059, 83] on icon at bounding box center [1060, 79] width 8 height 11
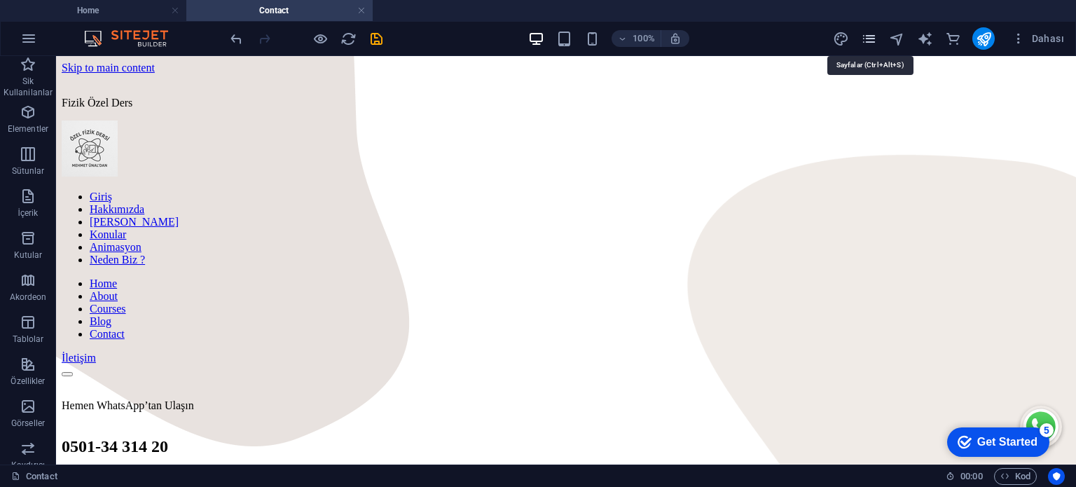
click at [862, 41] on icon "pages" at bounding box center [869, 39] width 16 height 16
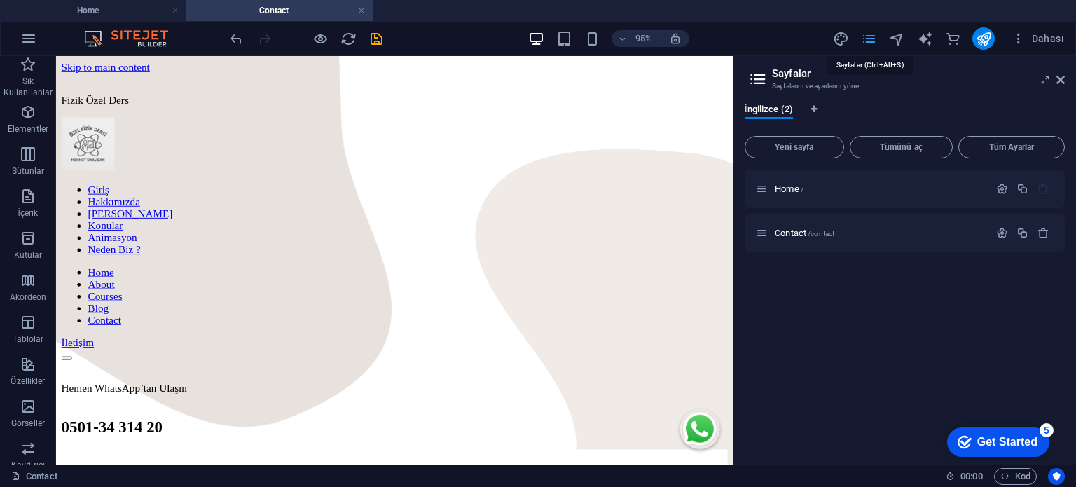
click at [862, 41] on icon "pages" at bounding box center [869, 39] width 16 height 16
click at [892, 38] on icon "navigator" at bounding box center [897, 39] width 16 height 16
select select "16809023-en"
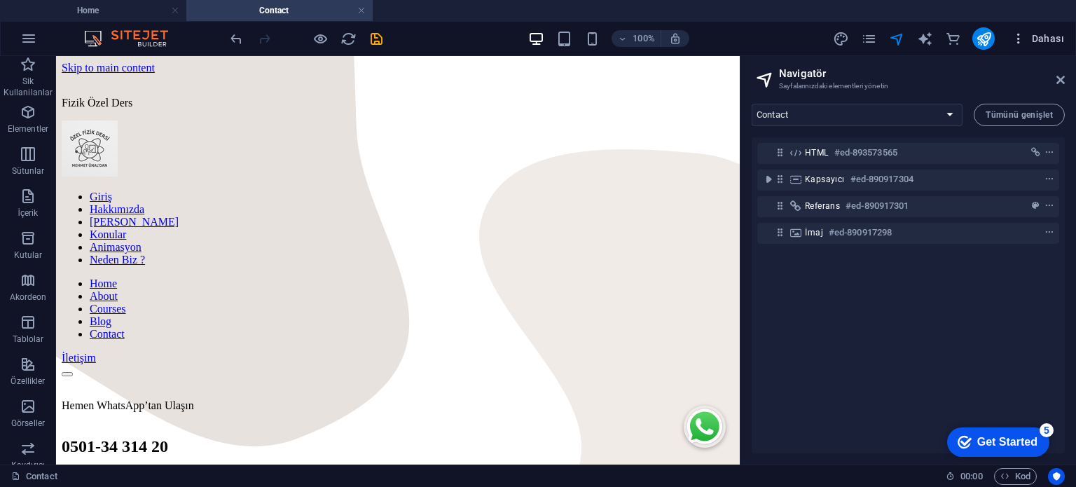
click at [1030, 36] on span "Dahası" at bounding box center [1038, 39] width 53 height 14
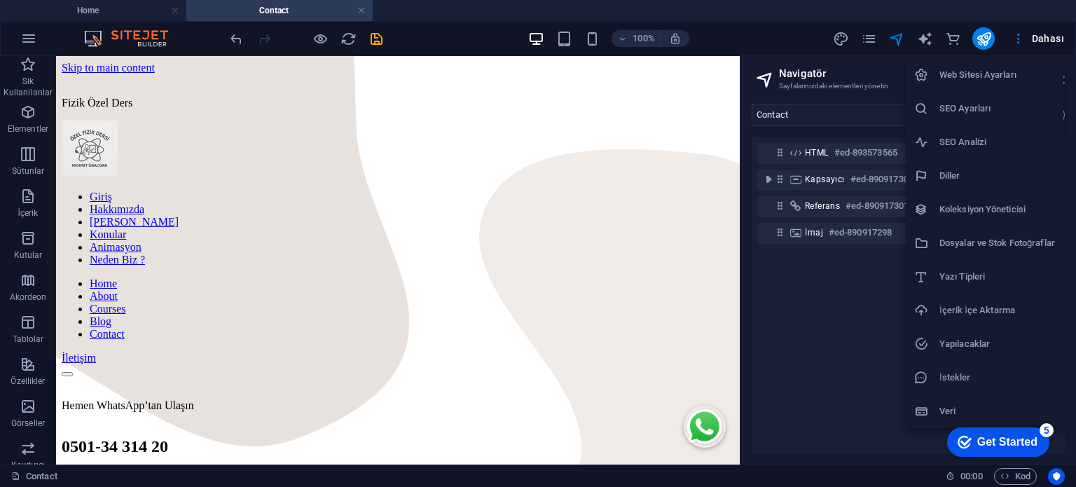
click at [995, 141] on h6 "SEO Analizi" at bounding box center [997, 142] width 116 height 17
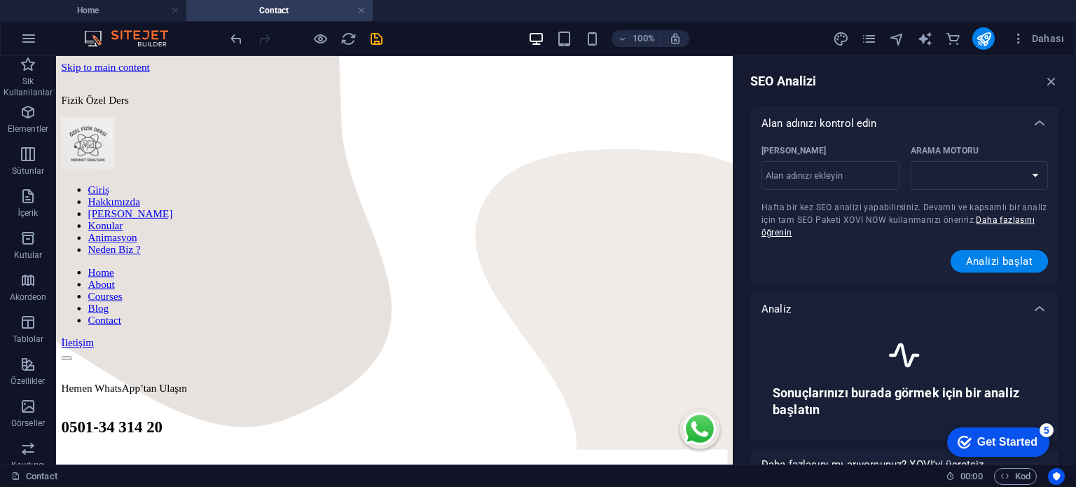
select select "[DOMAIN_NAME]"
click at [867, 182] on input "[PERSON_NAME] ​" at bounding box center [831, 176] width 138 height 22
type input "[DOMAIN_NAME]"
select select "[DOMAIN_NAME][GEOGRAPHIC_DATA]"
type input "[DOMAIN_NAME]"
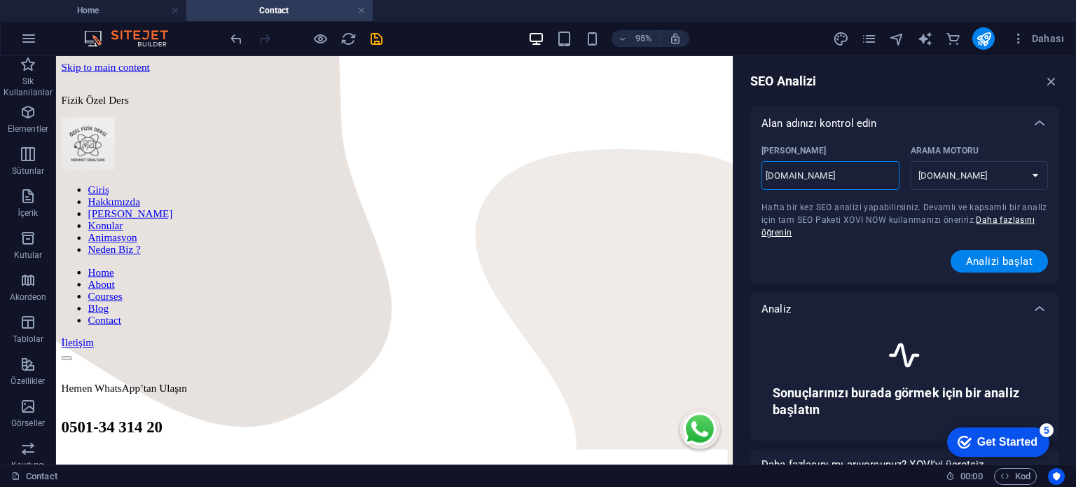
select select "[DOMAIN_NAME]"
type input "[DOMAIN_NAME]"
click at [991, 259] on span "Analizi başlat" at bounding box center [999, 261] width 67 height 11
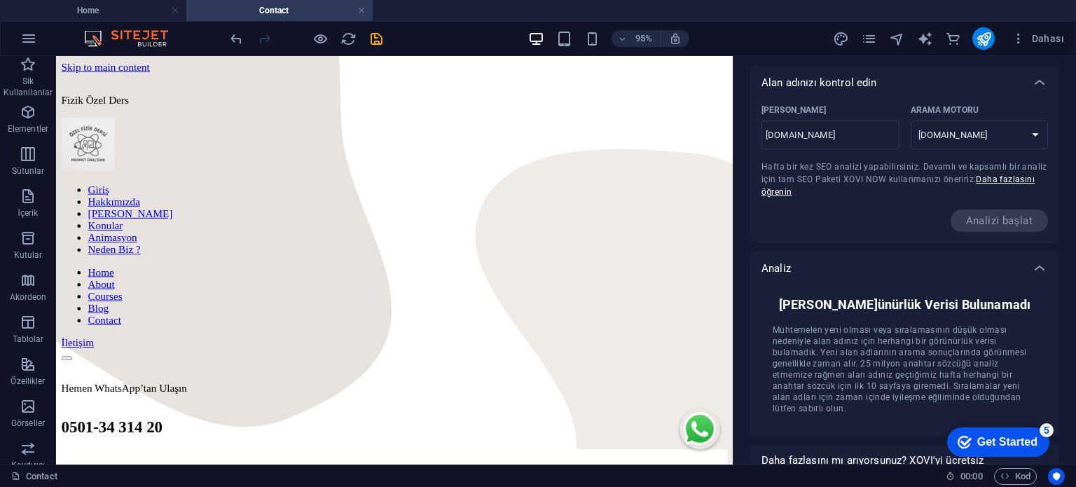
scroll to position [0, 0]
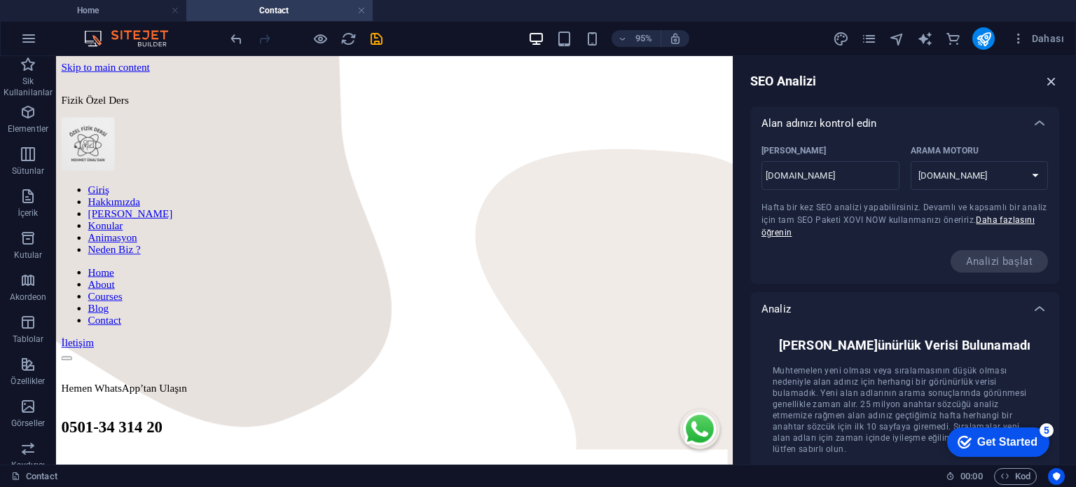
drag, startPoint x: 1045, startPoint y: 84, endPoint x: 975, endPoint y: 31, distance: 88.0
click at [1045, 84] on icon "button" at bounding box center [1051, 81] width 15 height 15
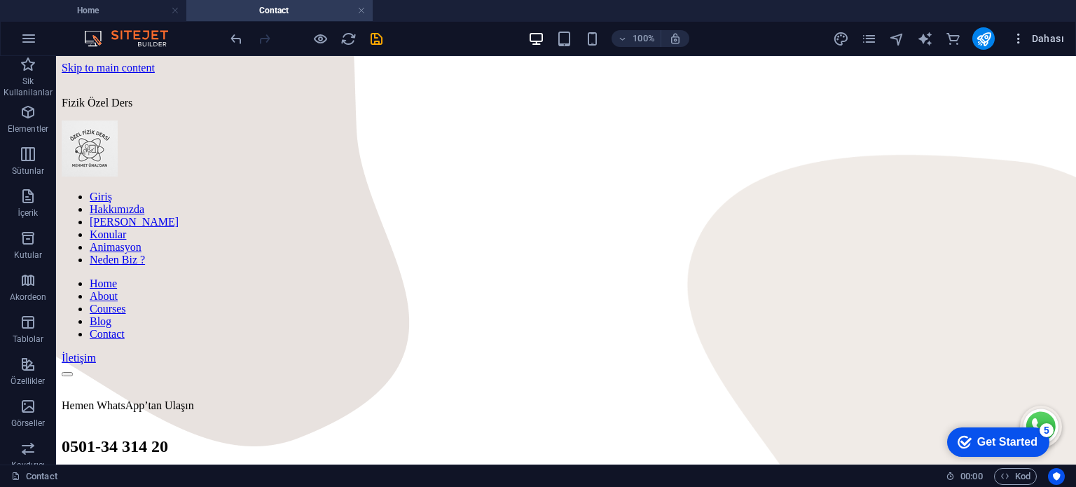
click at [1037, 38] on span "Dahası" at bounding box center [1038, 39] width 53 height 14
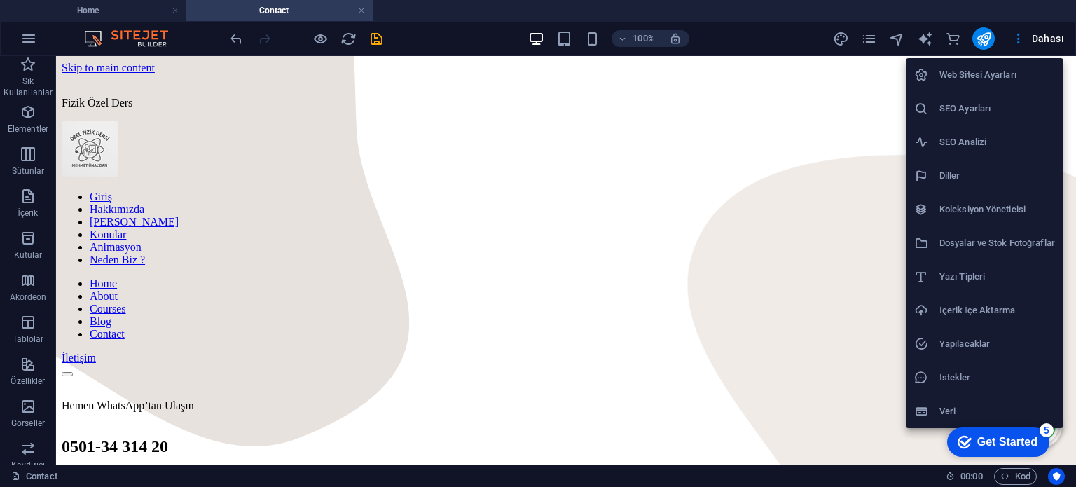
click at [875, 36] on div at bounding box center [538, 243] width 1076 height 487
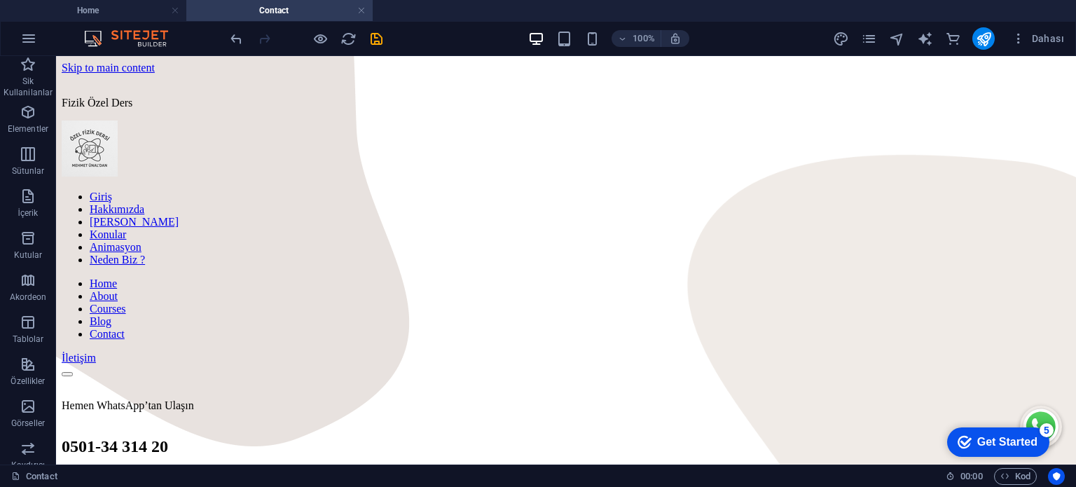
click at [872, 36] on icon "pages" at bounding box center [869, 39] width 16 height 16
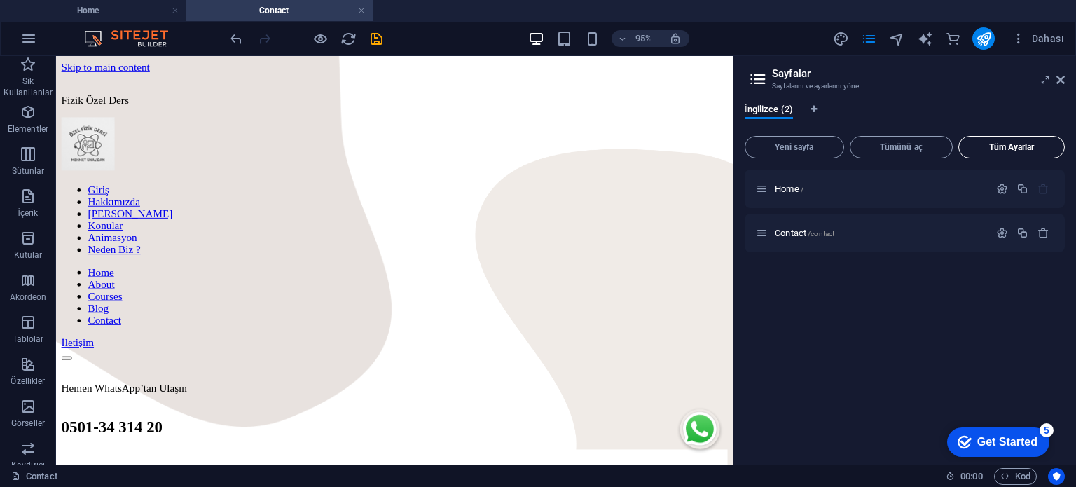
click at [1012, 153] on button "Tüm Ayarlar" at bounding box center [1011, 147] width 106 height 22
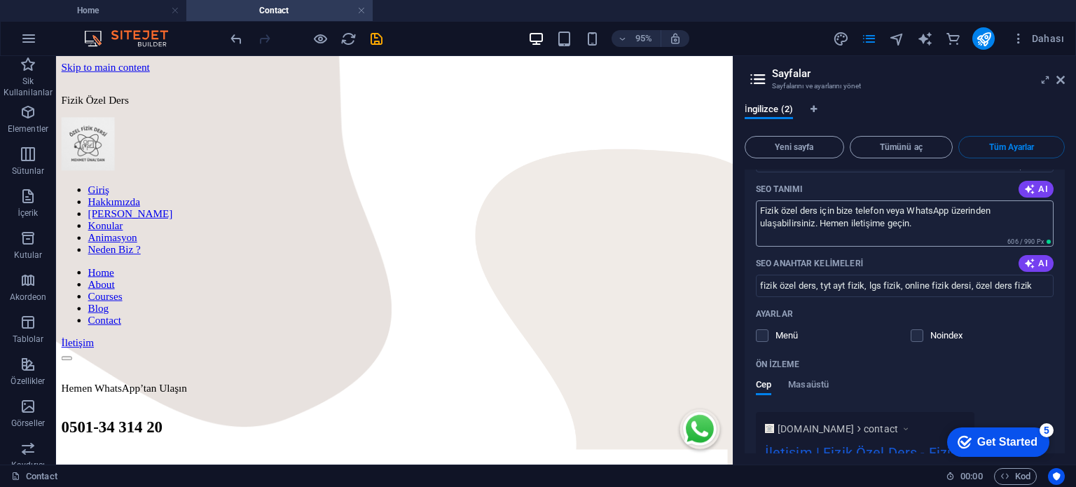
scroll to position [843, 0]
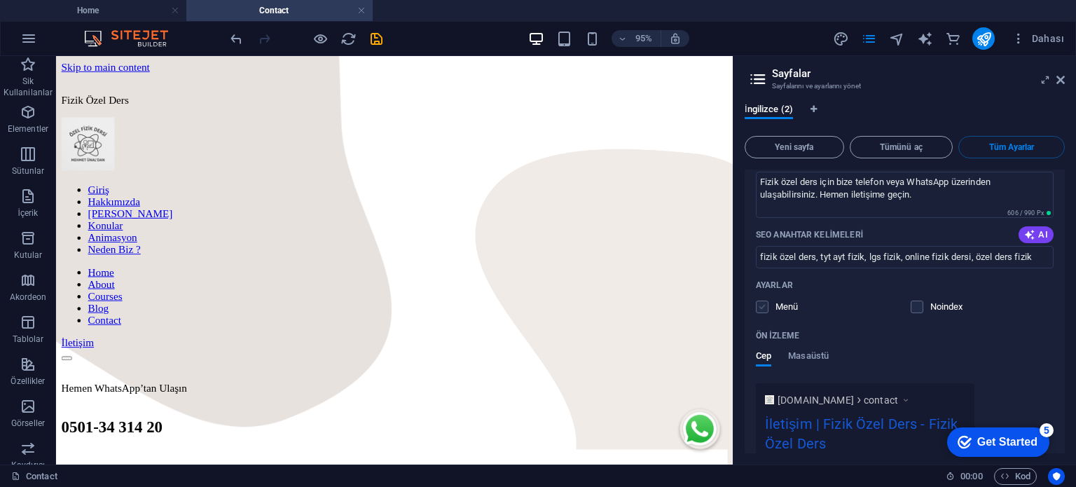
click at [761, 304] on label at bounding box center [762, 307] width 13 height 13
click at [0, 0] on input "checkbox" at bounding box center [0, 0] width 0 height 0
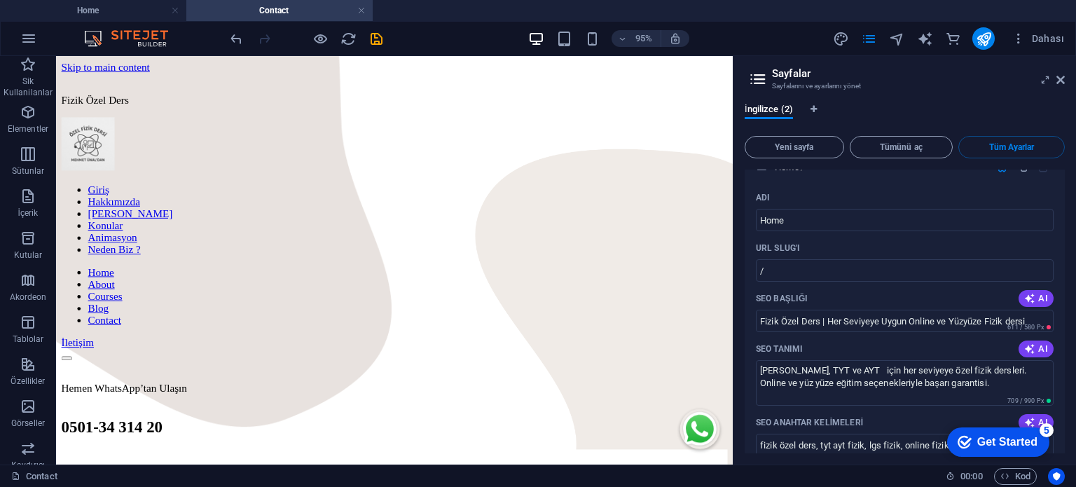
scroll to position [0, 0]
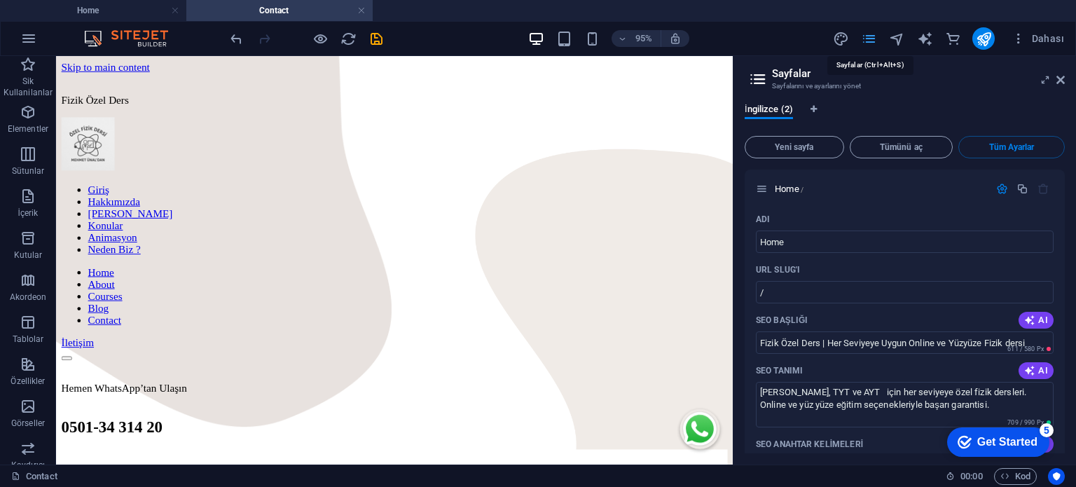
click at [871, 44] on icon "pages" at bounding box center [869, 39] width 16 height 16
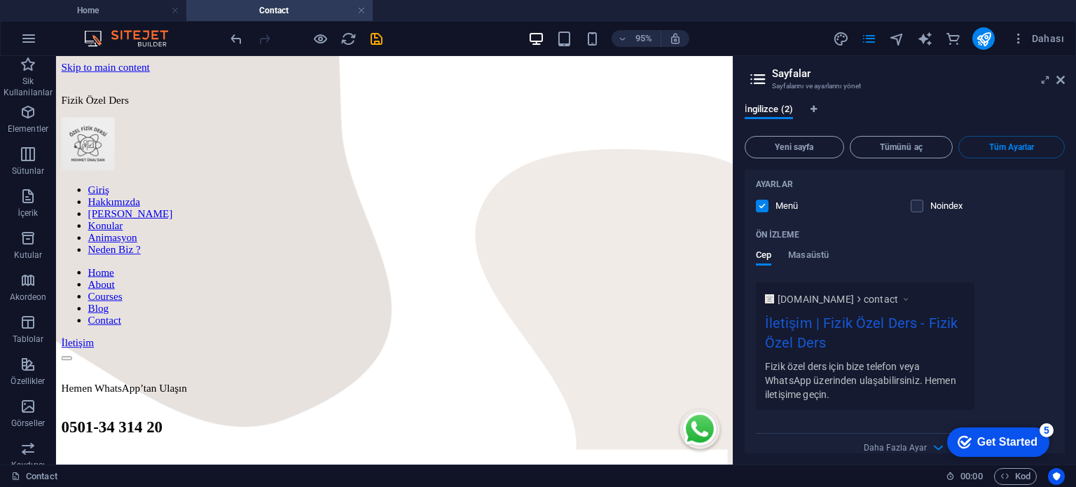
scroll to position [963, 0]
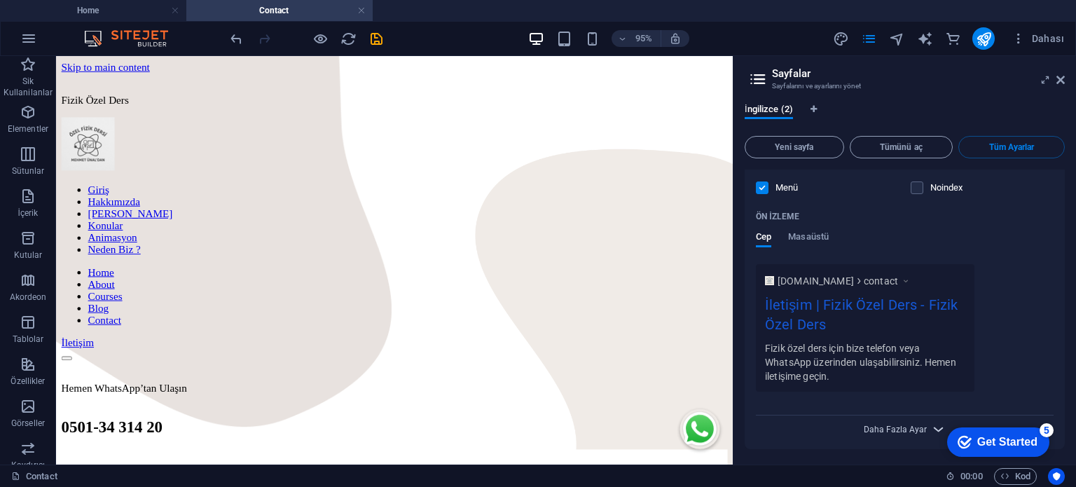
click at [905, 431] on span "Daha Fazla Ayar" at bounding box center [895, 430] width 63 height 10
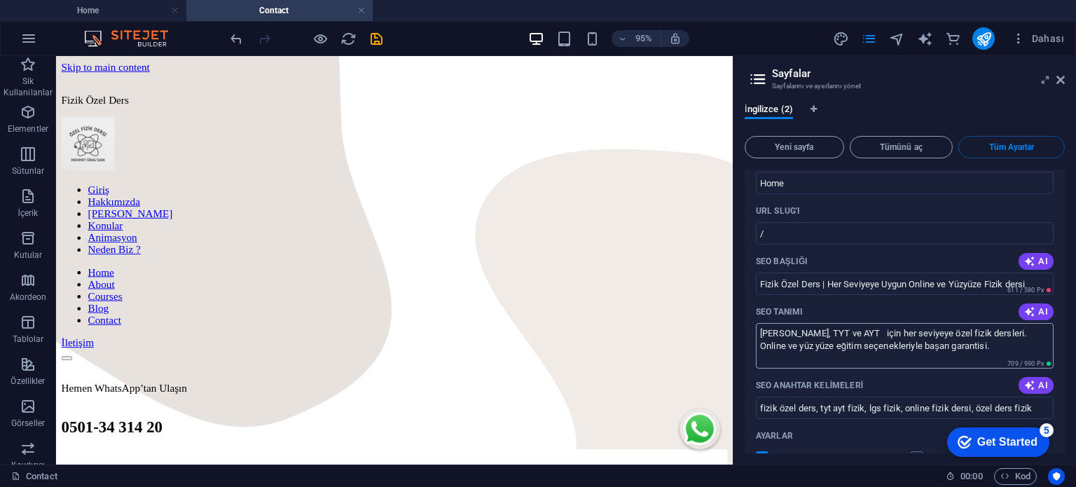
scroll to position [0, 0]
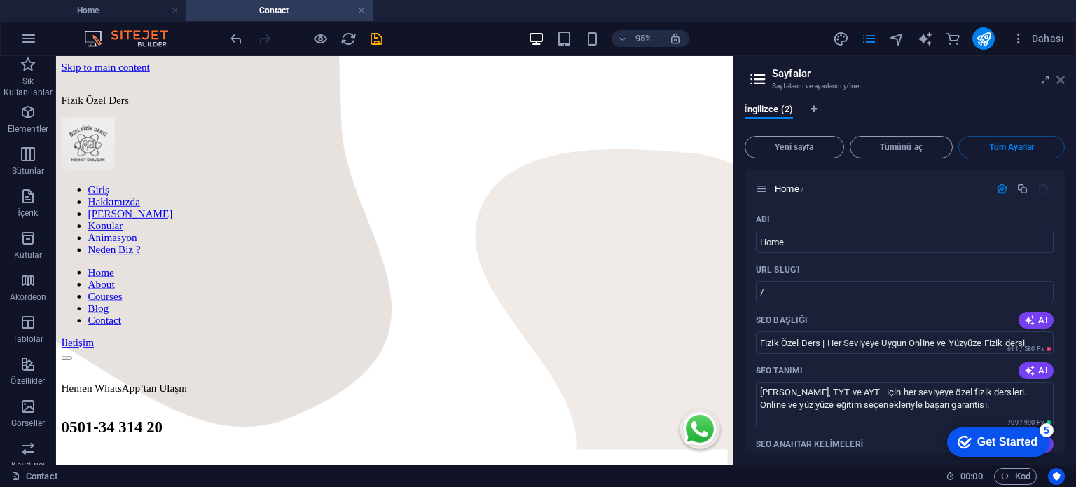
click at [1062, 78] on icon at bounding box center [1060, 79] width 8 height 11
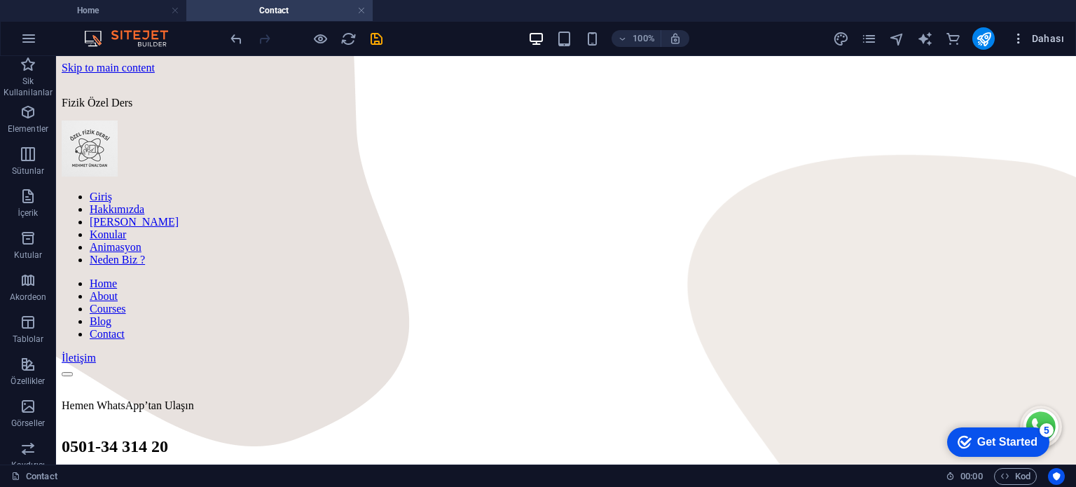
click at [1055, 36] on span "Dahası" at bounding box center [1038, 39] width 53 height 14
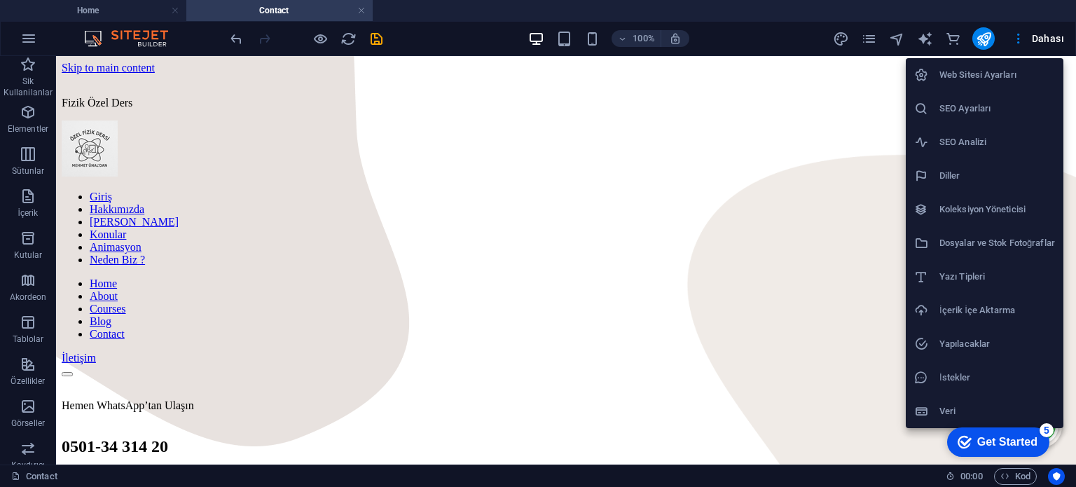
click at [978, 85] on li "Web Sitesi Ayarları" at bounding box center [985, 75] width 158 height 34
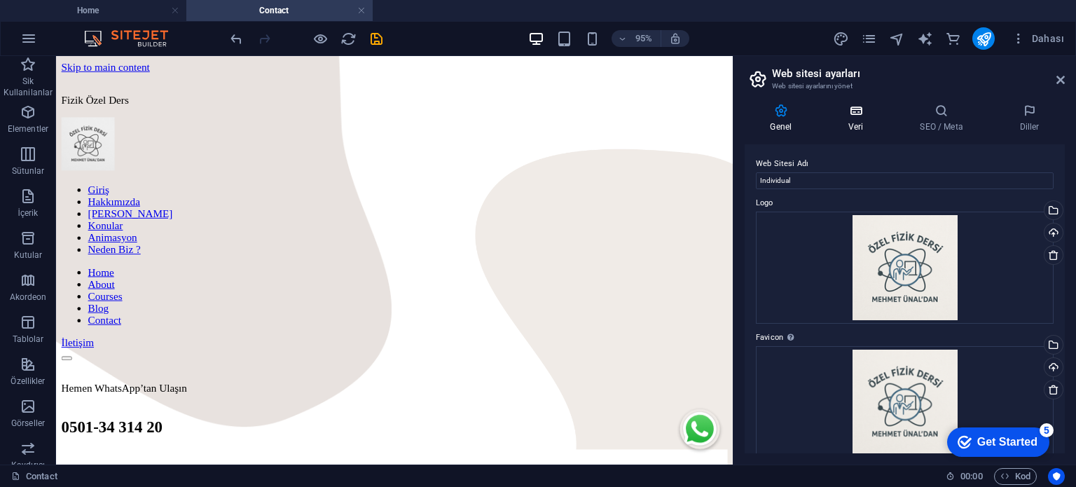
click at [848, 123] on h4 "Veri" at bounding box center [858, 118] width 71 height 29
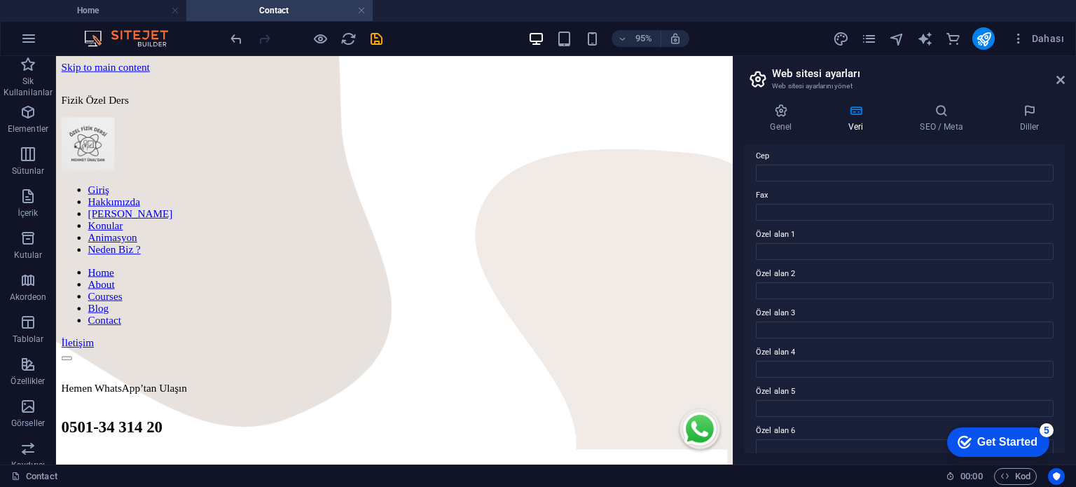
scroll to position [364, 0]
click at [924, 111] on icon at bounding box center [942, 111] width 94 height 14
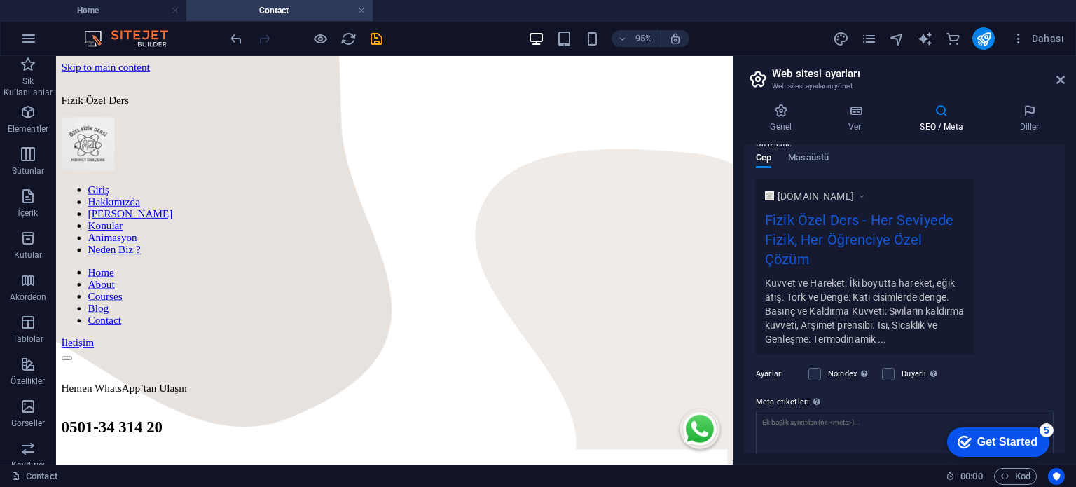
scroll to position [301, 0]
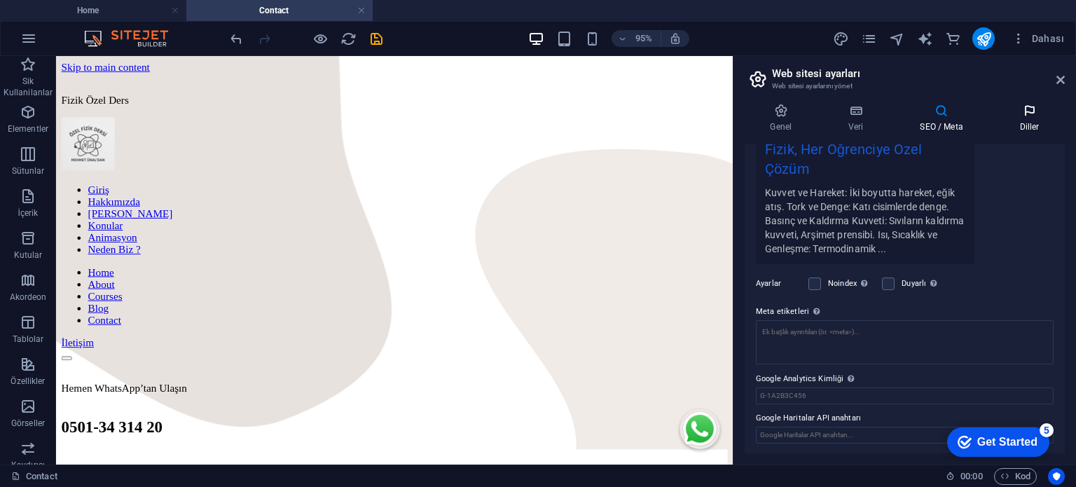
click at [1017, 123] on h4 "Diller" at bounding box center [1029, 118] width 71 height 29
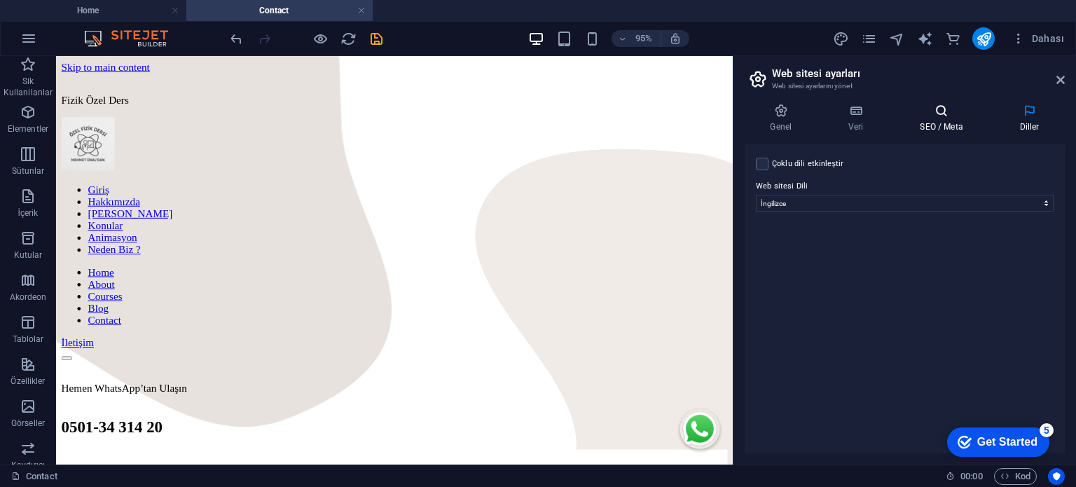
click at [943, 123] on h4 "SEO / Meta" at bounding box center [944, 118] width 99 height 29
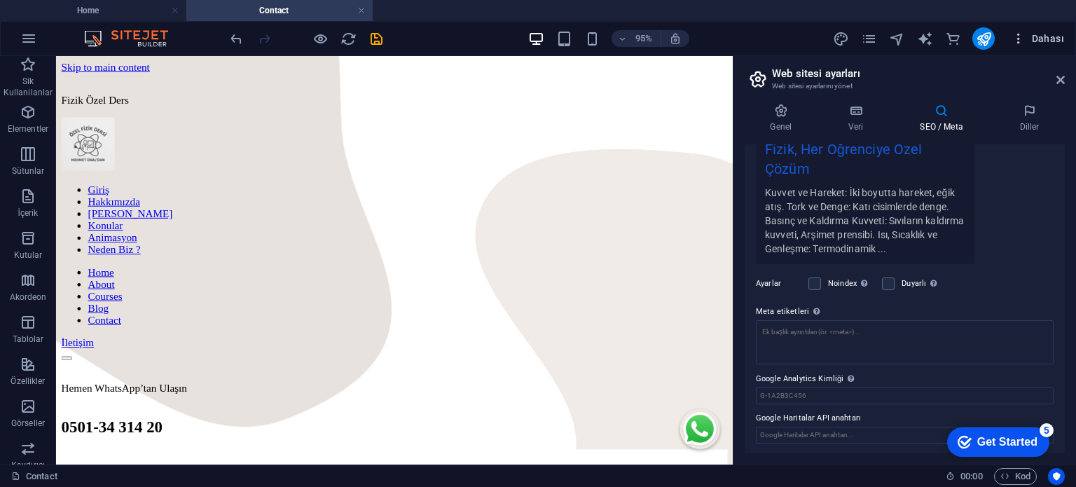
click at [1021, 41] on icon "button" at bounding box center [1019, 39] width 14 height 14
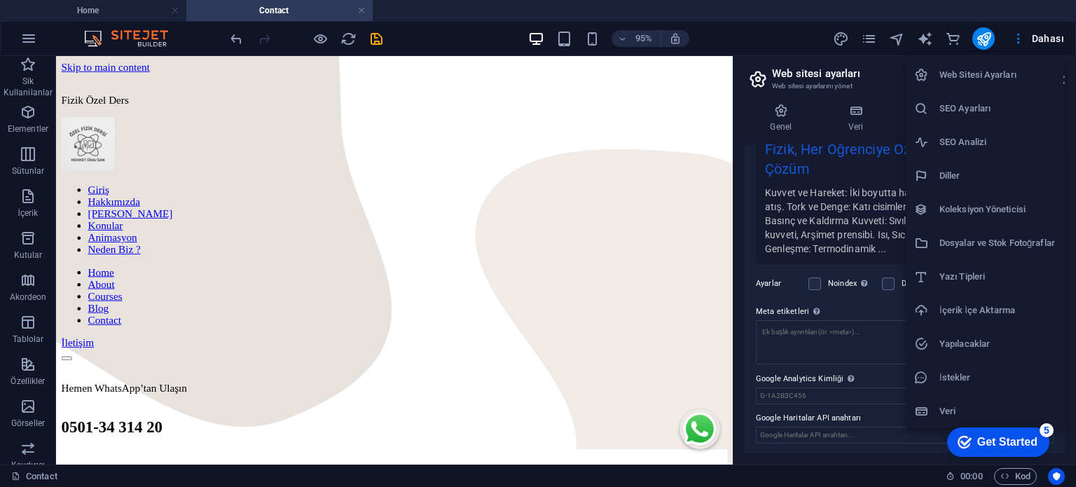
click at [839, 38] on div at bounding box center [538, 243] width 1076 height 487
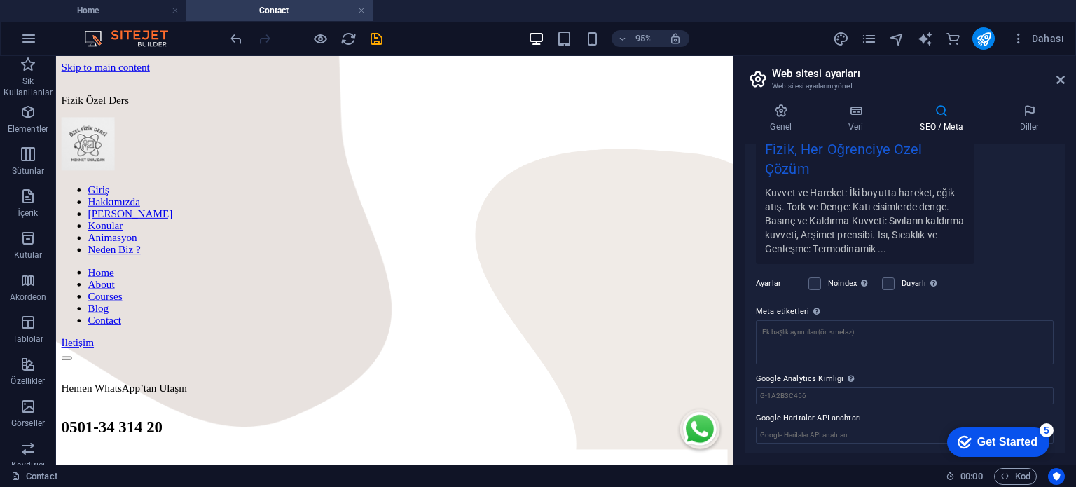
click at [760, 41] on div "95% Dahası" at bounding box center [649, 38] width 842 height 22
click at [1058, 84] on icon at bounding box center [1060, 79] width 8 height 11
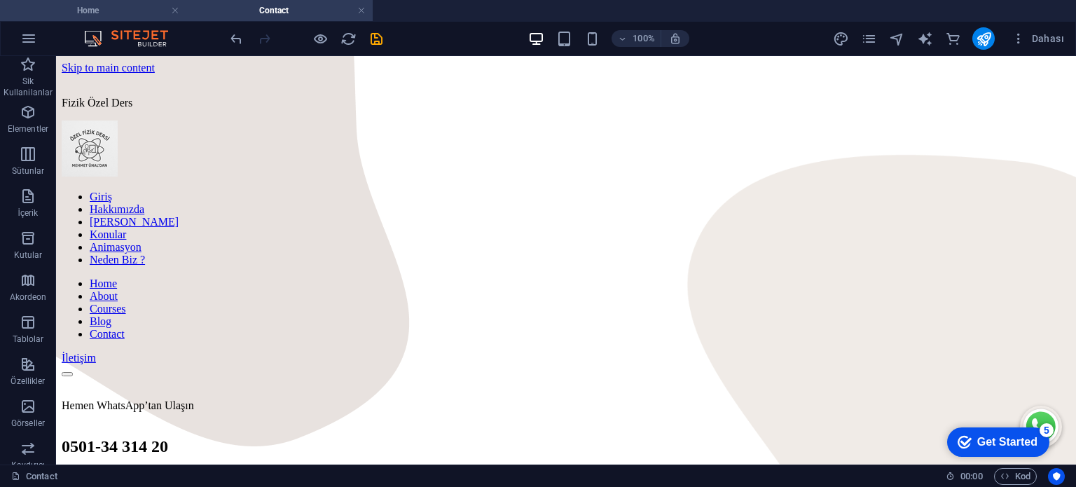
click at [120, 7] on h4 "Home" at bounding box center [93, 10] width 186 height 15
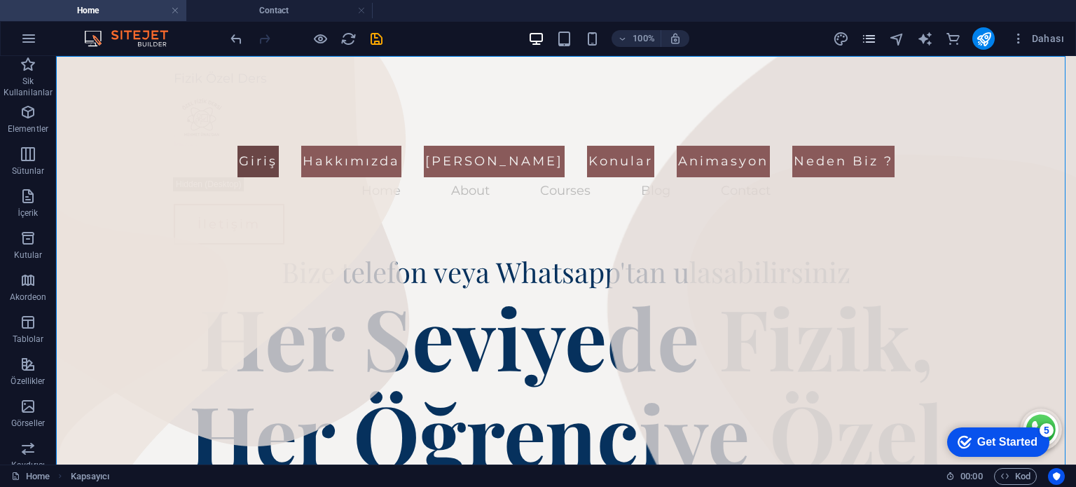
click at [877, 39] on div "Dahası" at bounding box center [950, 38] width 237 height 22
click at [877, 39] on icon "pages" at bounding box center [869, 39] width 16 height 16
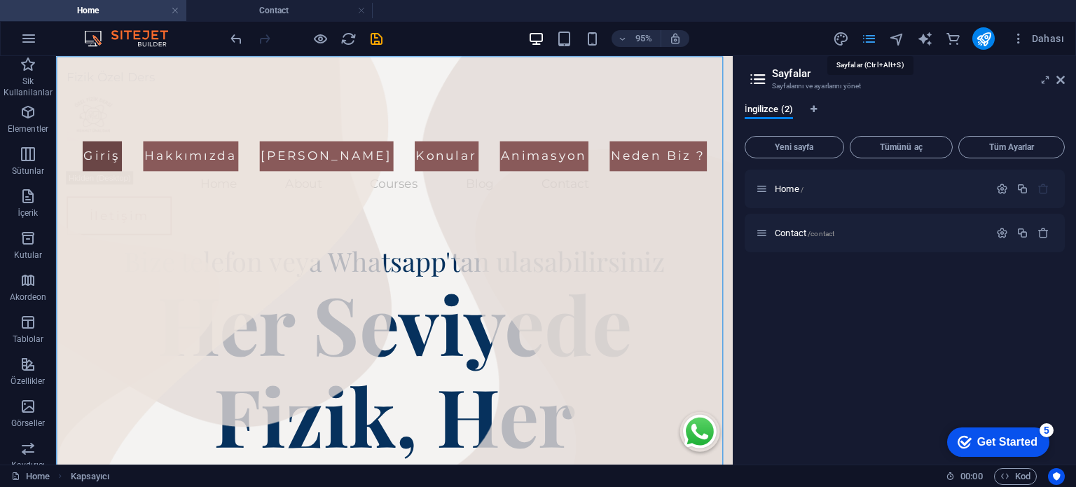
click at [877, 39] on icon "pages" at bounding box center [869, 39] width 16 height 16
click at [1023, 39] on icon "button" at bounding box center [1019, 39] width 14 height 14
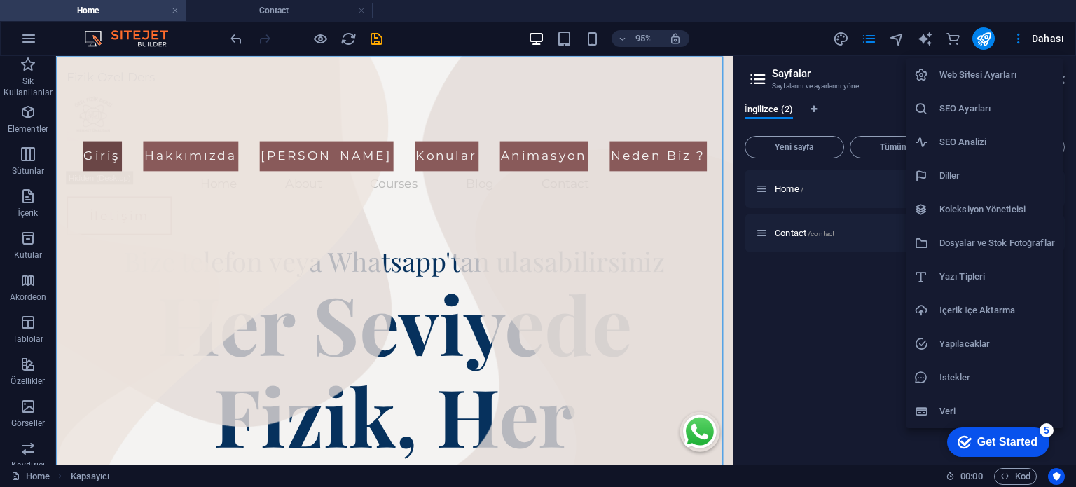
click at [1000, 81] on h6 "Web Sitesi Ayarları" at bounding box center [997, 75] width 116 height 17
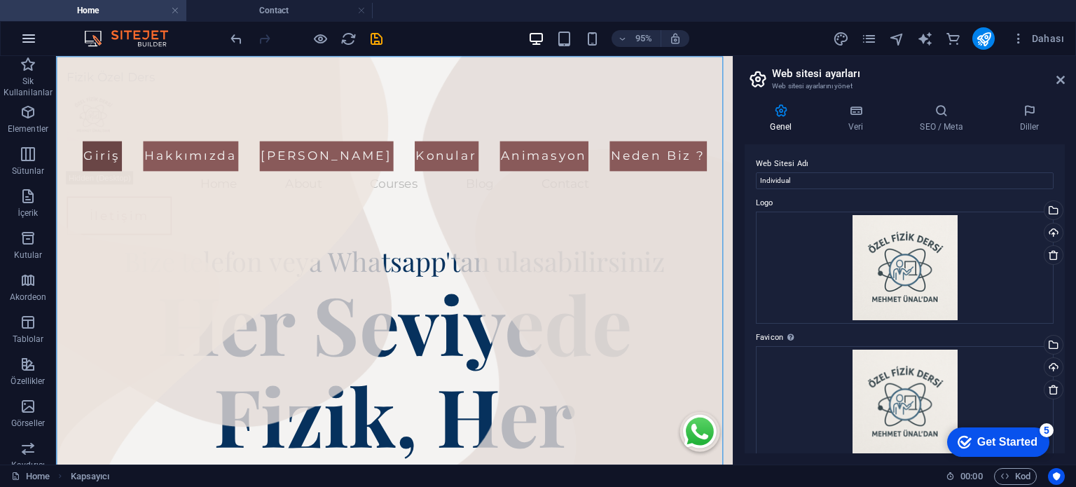
click at [36, 37] on icon "button" at bounding box center [28, 38] width 17 height 17
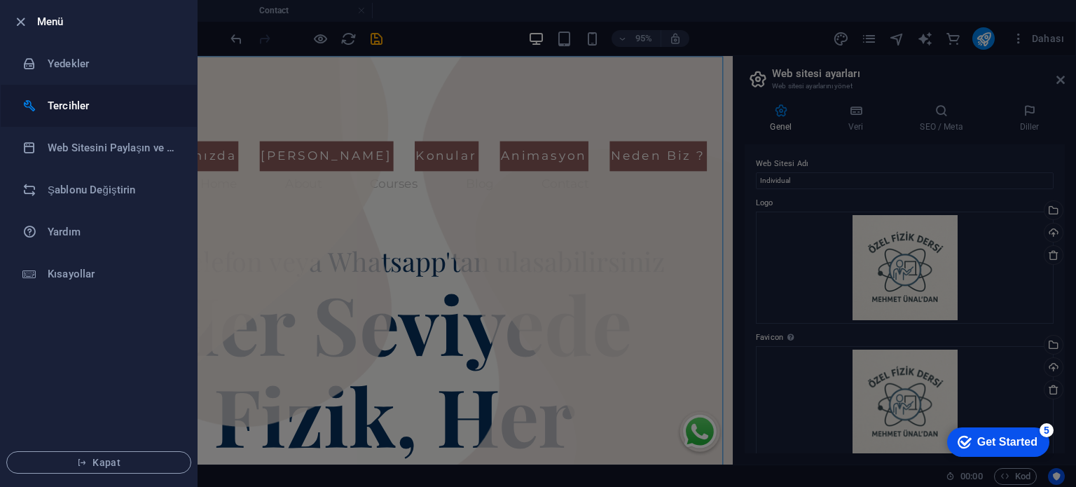
click at [88, 116] on li "Tercihler" at bounding box center [99, 106] width 196 height 42
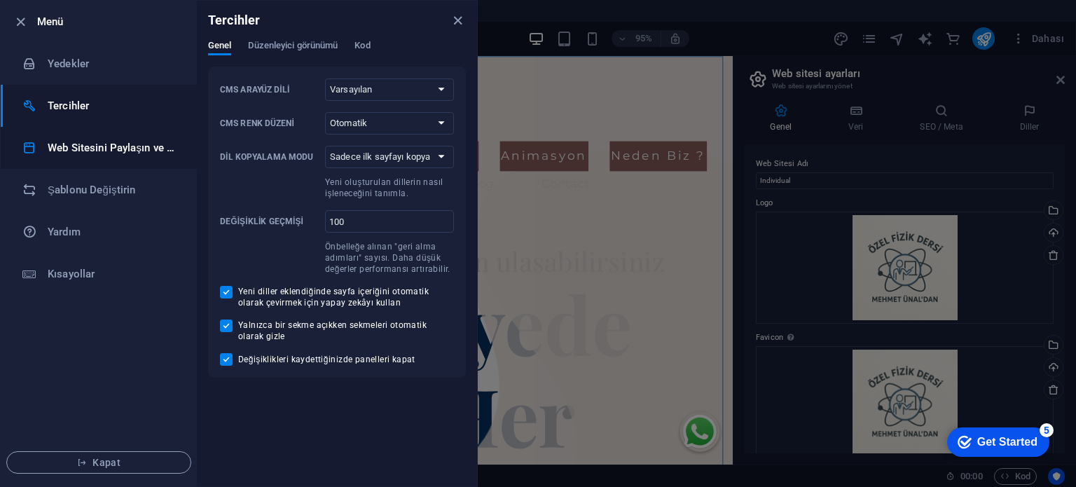
click at [77, 160] on li "Web Sitesini Paylaşın ve [GEOGRAPHIC_DATA]" at bounding box center [99, 148] width 196 height 42
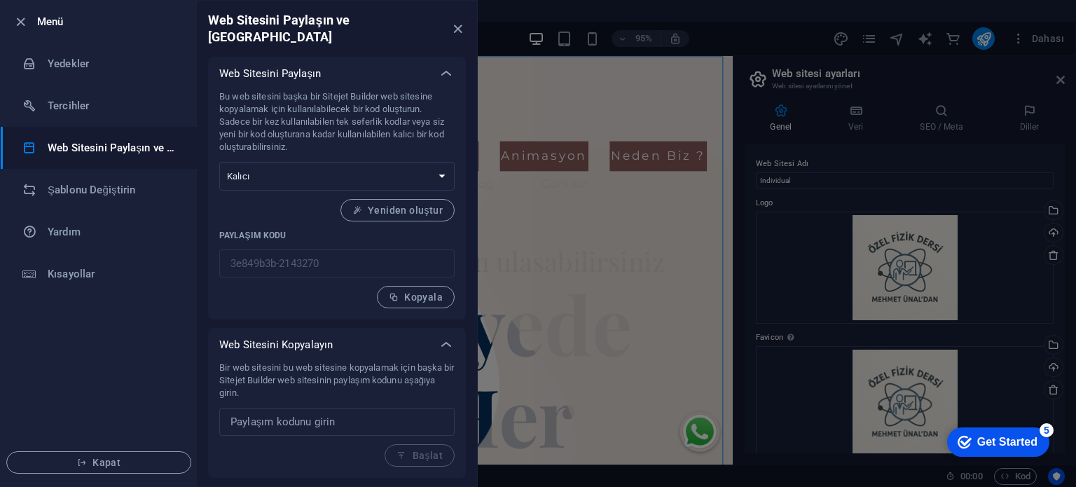
click at [698, 104] on div at bounding box center [538, 243] width 1076 height 487
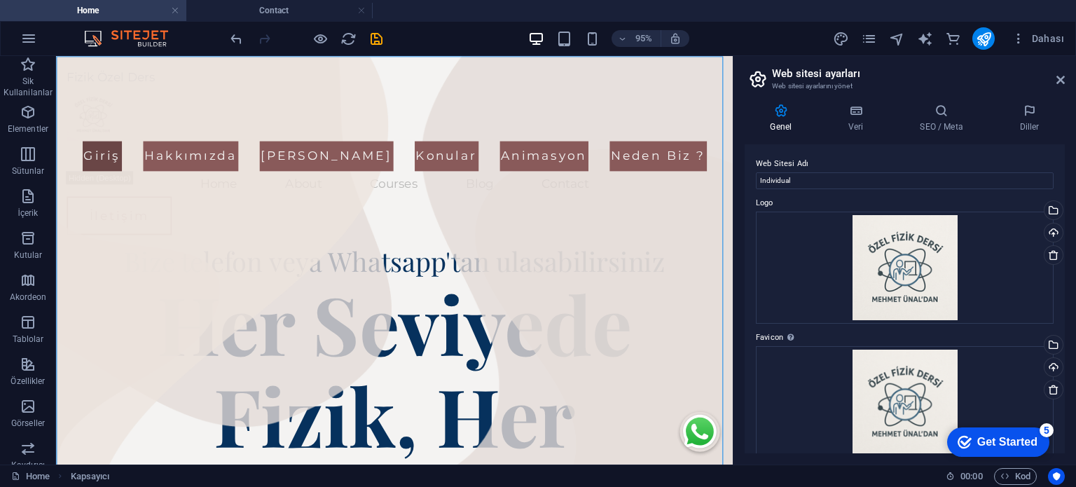
click at [1065, 86] on aside "Web sitesi ayarları Web sitesi ayarlarını yönet Genel Veri SEO / Meta Diller We…" at bounding box center [904, 260] width 343 height 408
click at [1059, 78] on icon at bounding box center [1060, 79] width 8 height 11
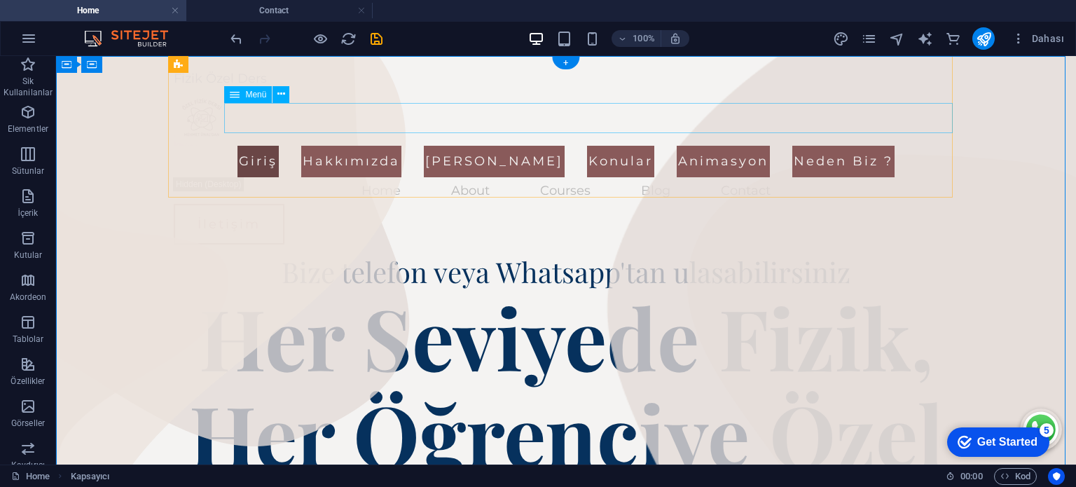
scroll to position [1477, 0]
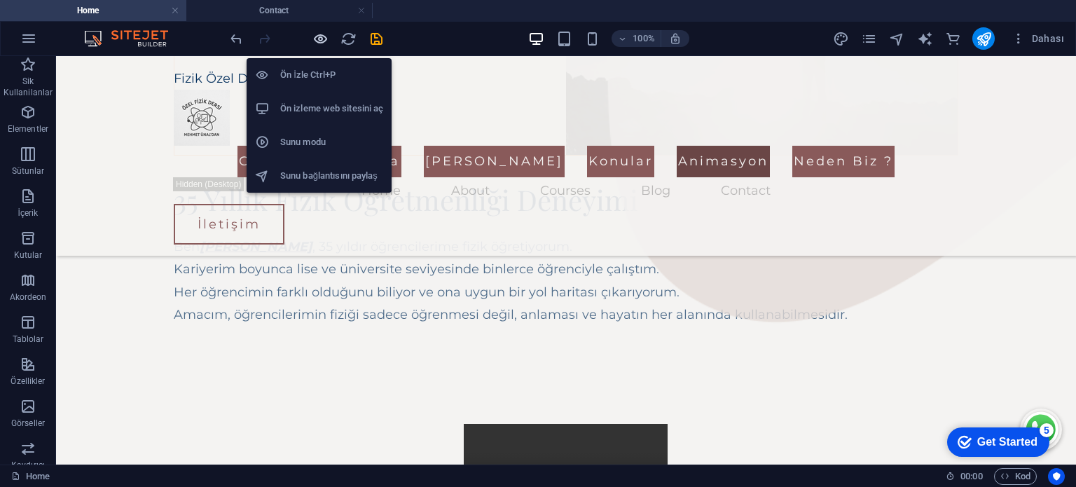
click at [312, 34] on icon "button" at bounding box center [320, 39] width 16 height 16
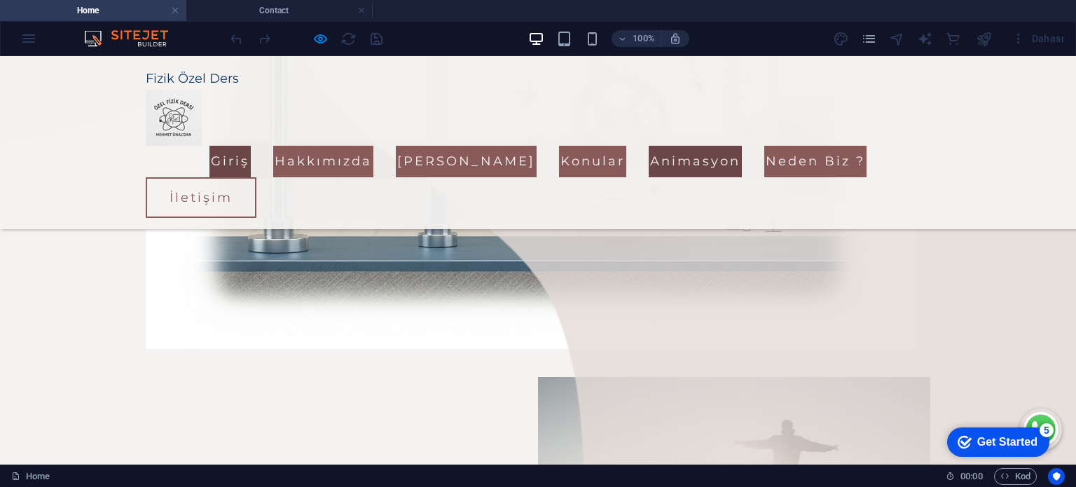
click at [237, 146] on link "Giriş" at bounding box center [229, 161] width 41 height 31
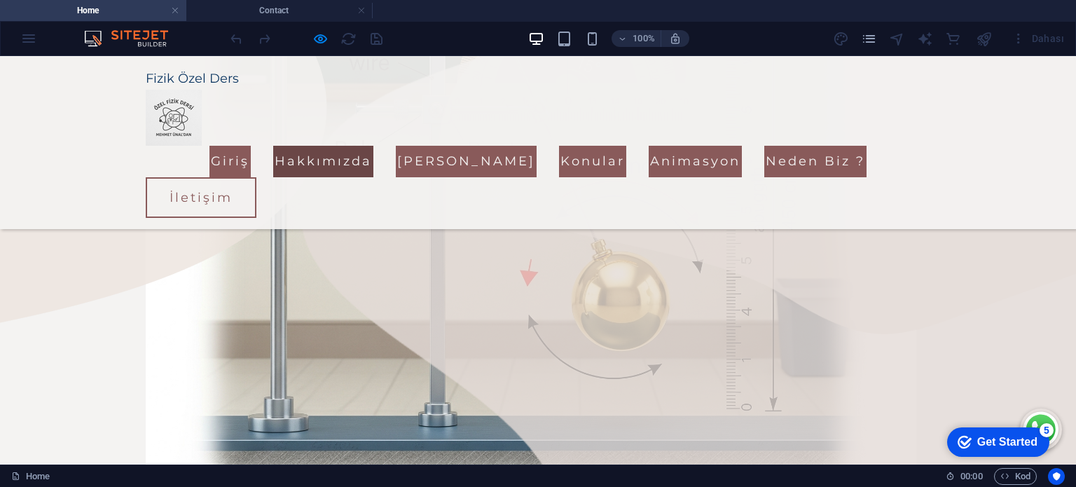
click at [306, 146] on link "Hakkımızda" at bounding box center [323, 161] width 100 height 31
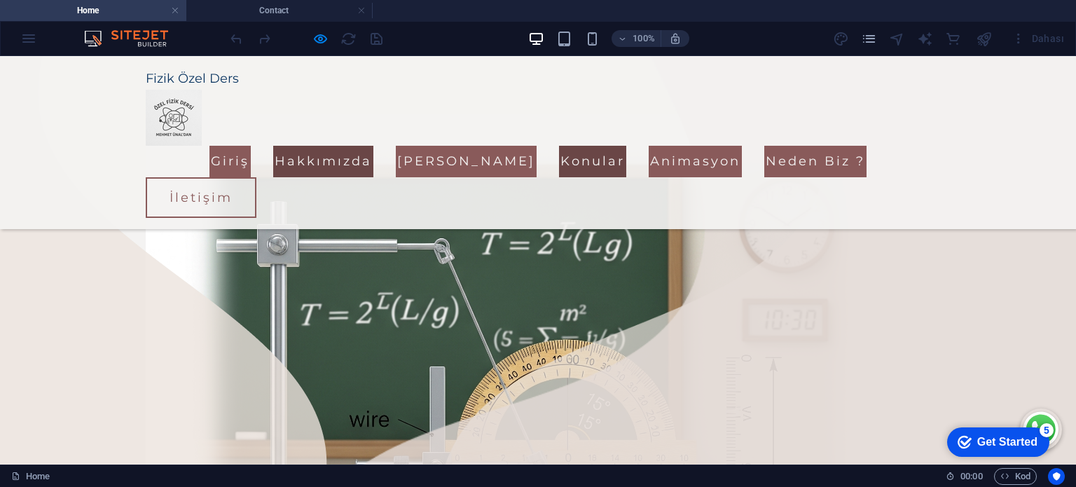
click at [559, 146] on link "Konular" at bounding box center [592, 161] width 67 height 31
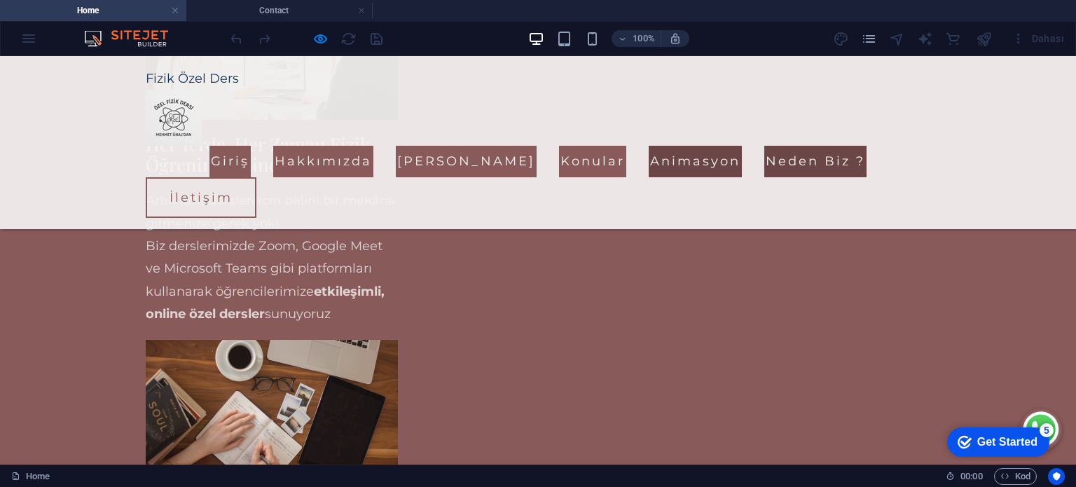
click at [649, 146] on link "Animasyon" at bounding box center [695, 161] width 93 height 31
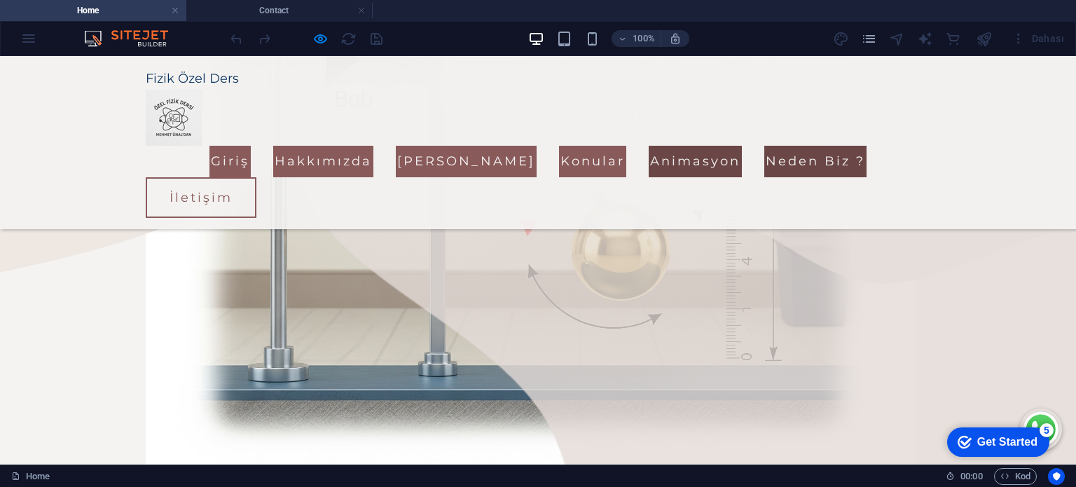
click at [764, 146] on link "Neden Biz ?" at bounding box center [815, 161] width 102 height 31
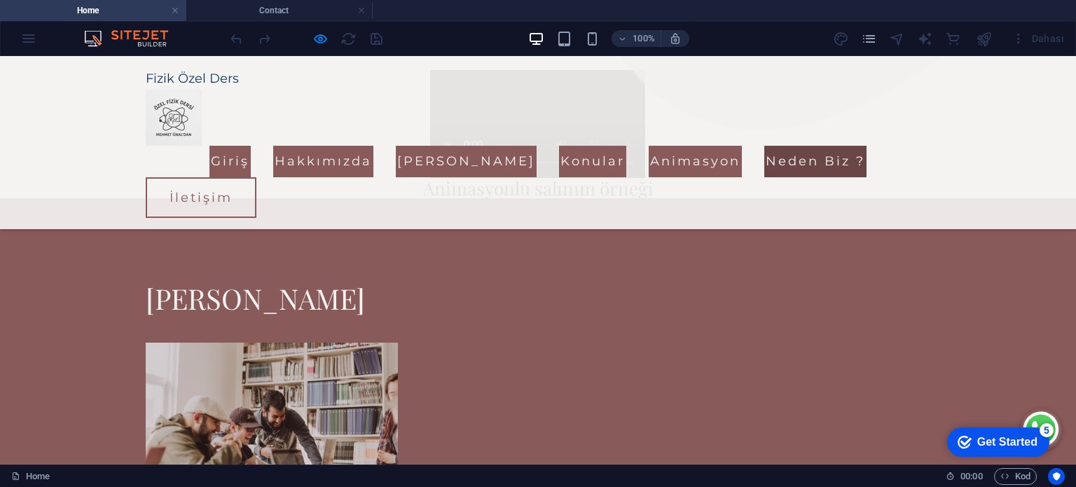
scroll to position [1796, 0]
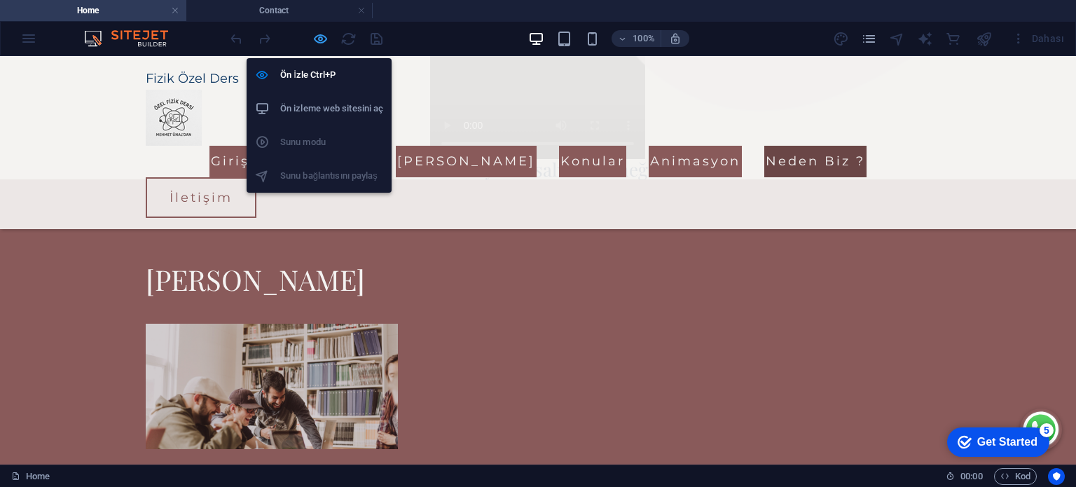
click at [316, 39] on icon "button" at bounding box center [320, 39] width 16 height 16
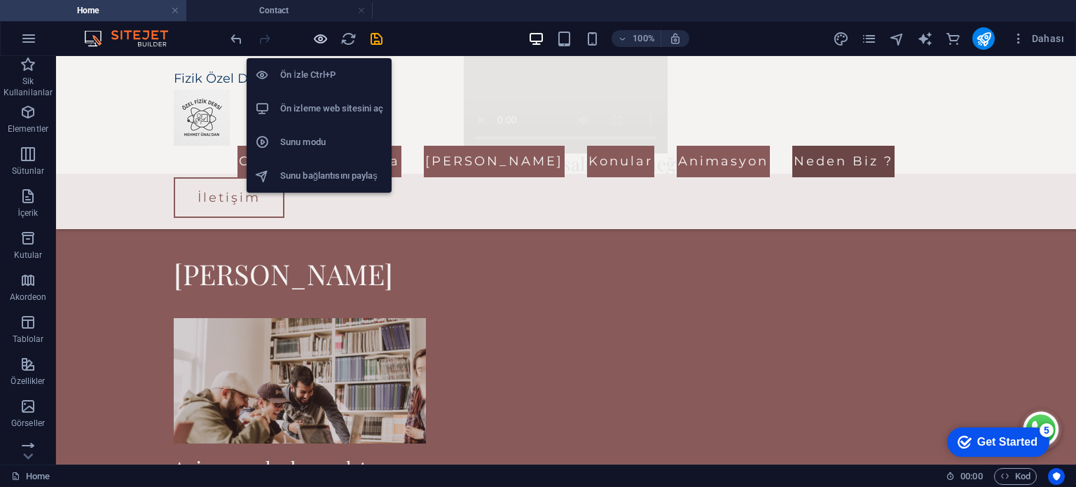
scroll to position [1839, 0]
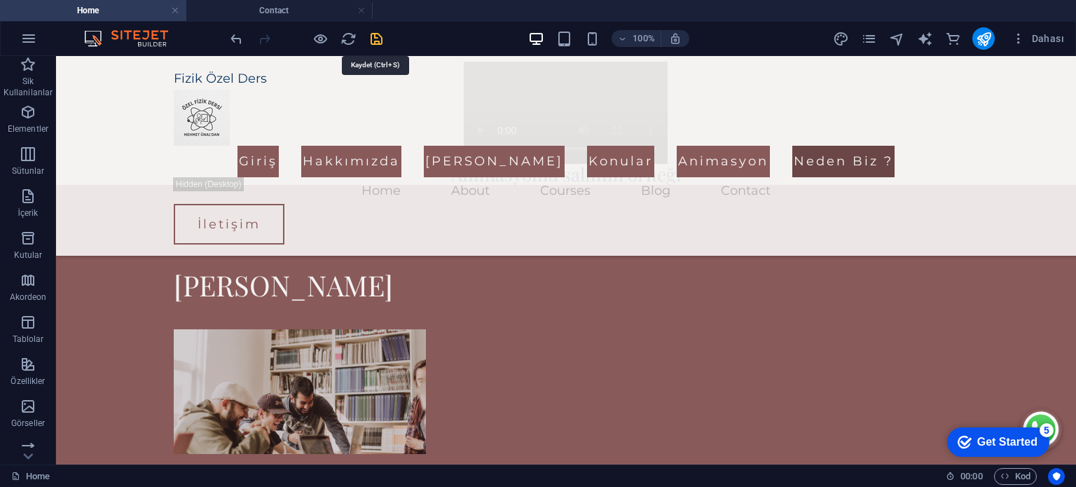
click at [380, 41] on icon "save" at bounding box center [376, 39] width 16 height 16
click at [25, 45] on icon "button" at bounding box center [28, 38] width 17 height 17
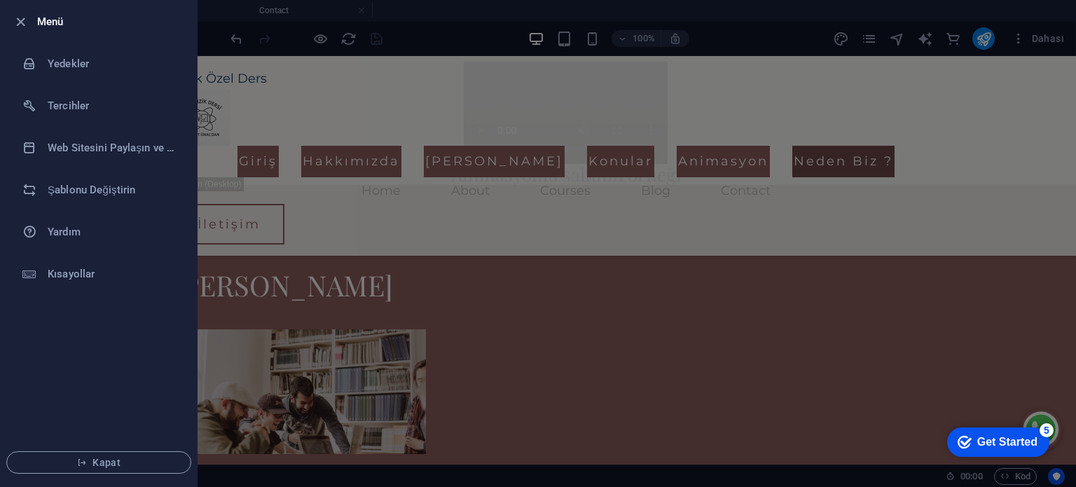
click at [351, 81] on div at bounding box center [538, 243] width 1076 height 487
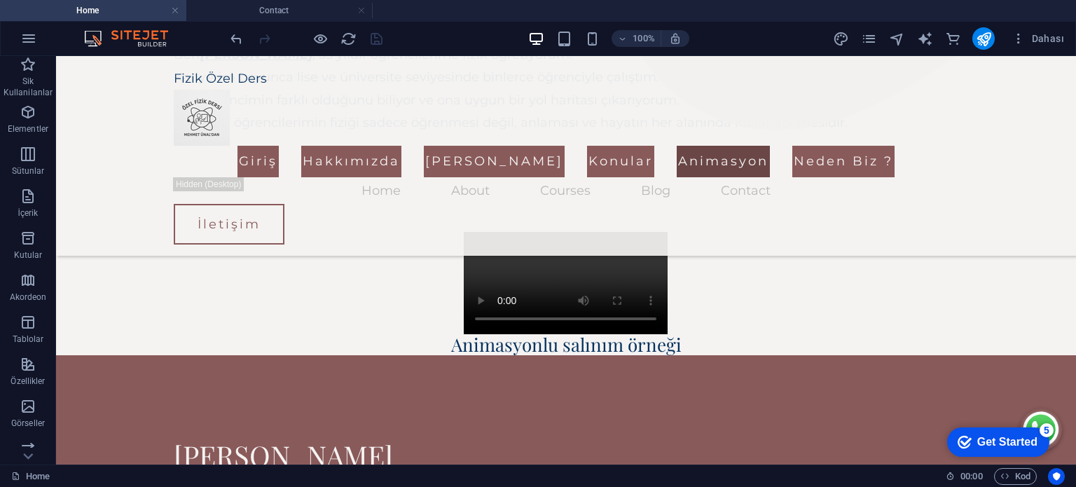
scroll to position [1489, 0]
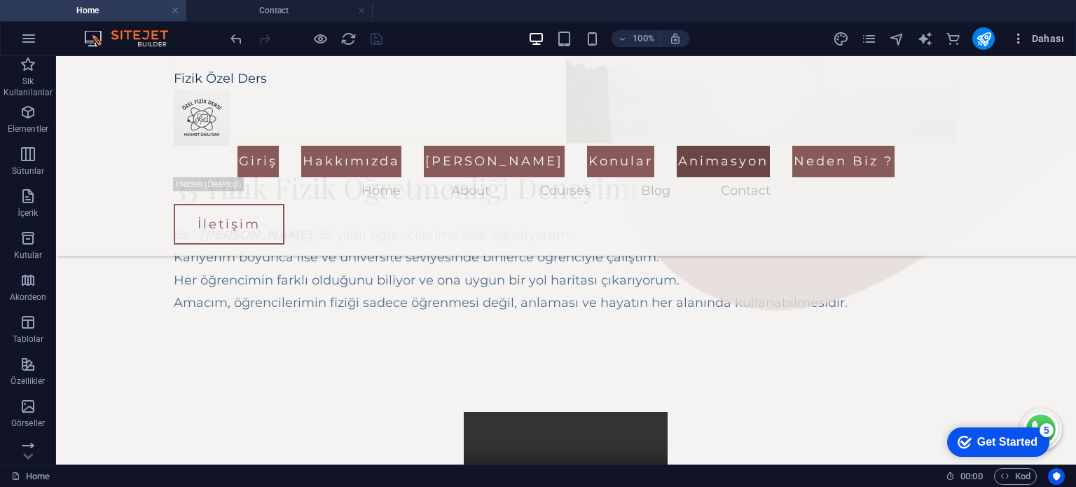
click at [1031, 38] on span "Dahası" at bounding box center [1038, 39] width 53 height 14
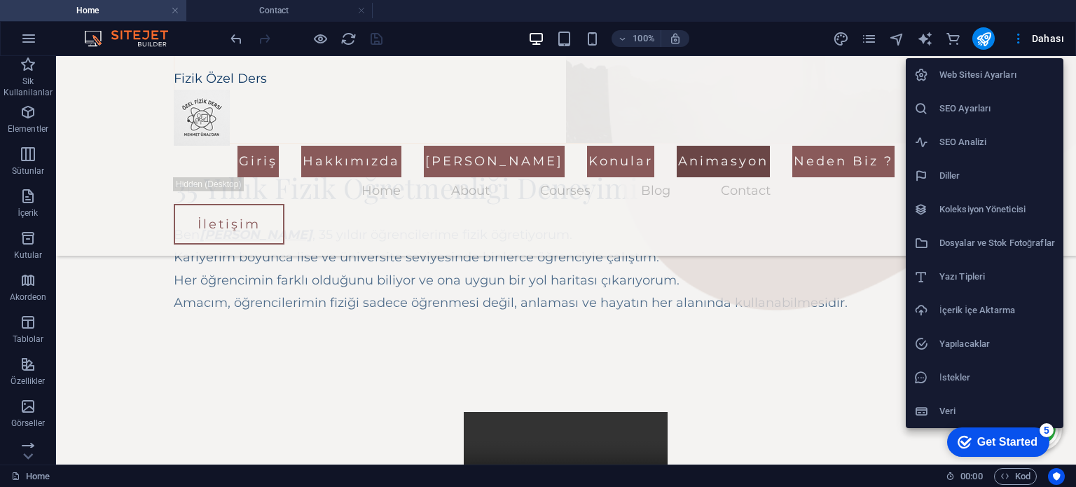
click at [1015, 41] on div at bounding box center [538, 243] width 1076 height 487
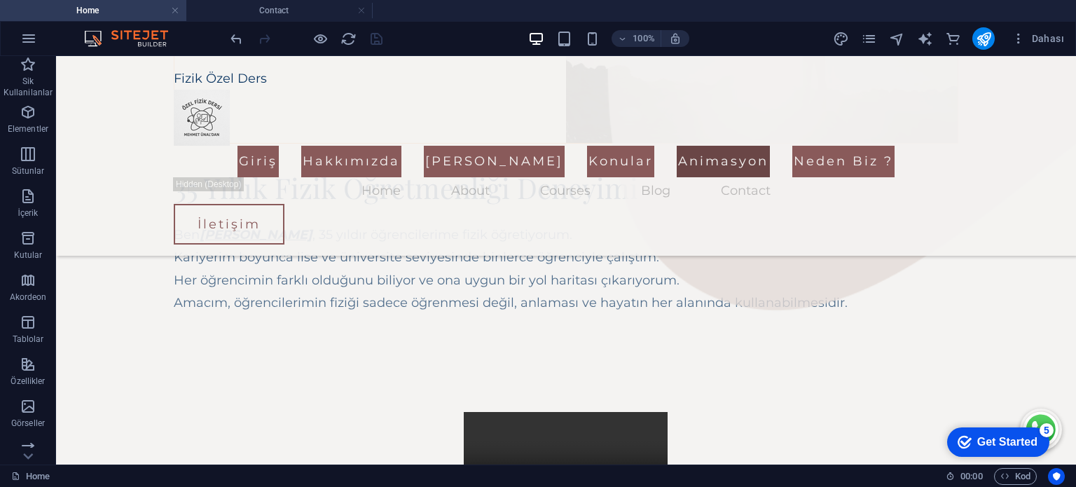
click at [1017, 41] on icon "button" at bounding box center [1019, 39] width 14 height 14
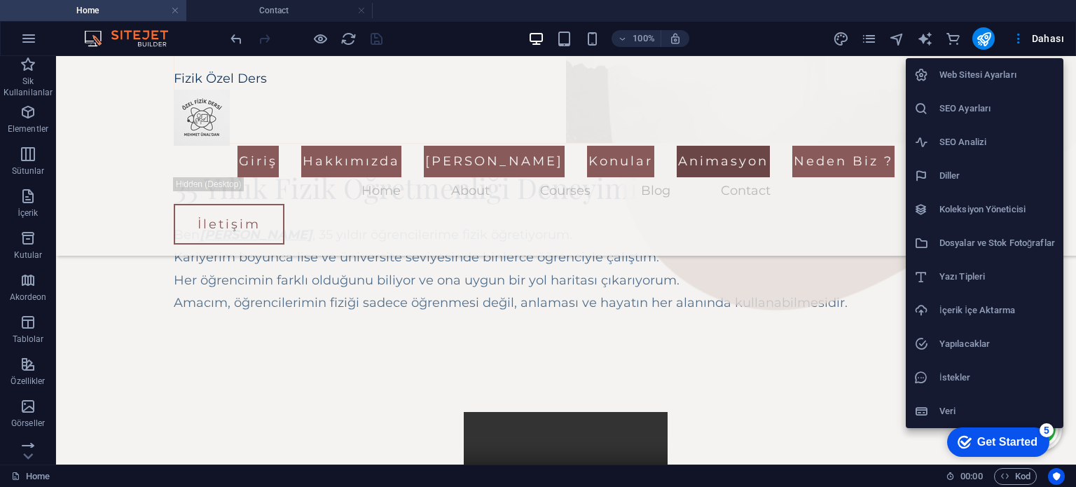
click at [1017, 41] on div at bounding box center [538, 243] width 1076 height 487
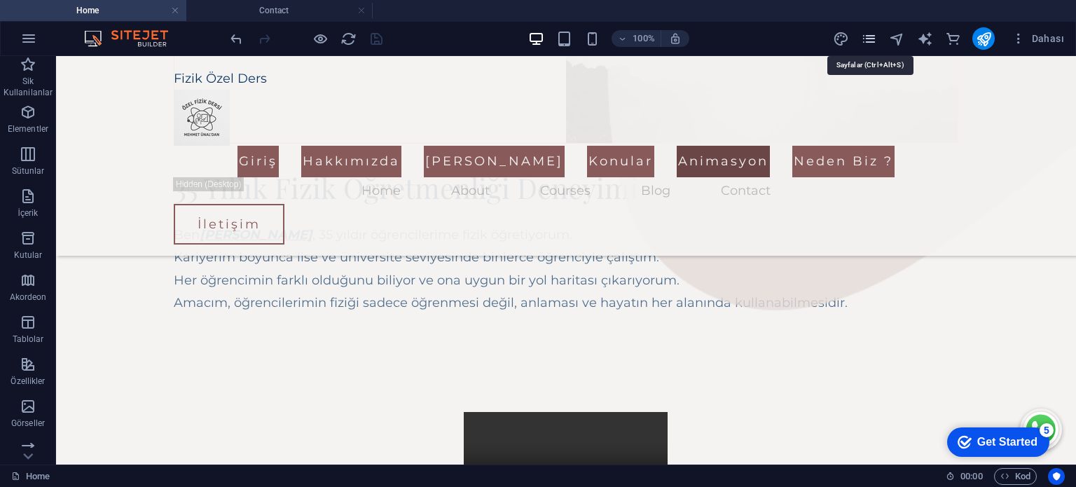
click at [875, 40] on icon "pages" at bounding box center [869, 39] width 16 height 16
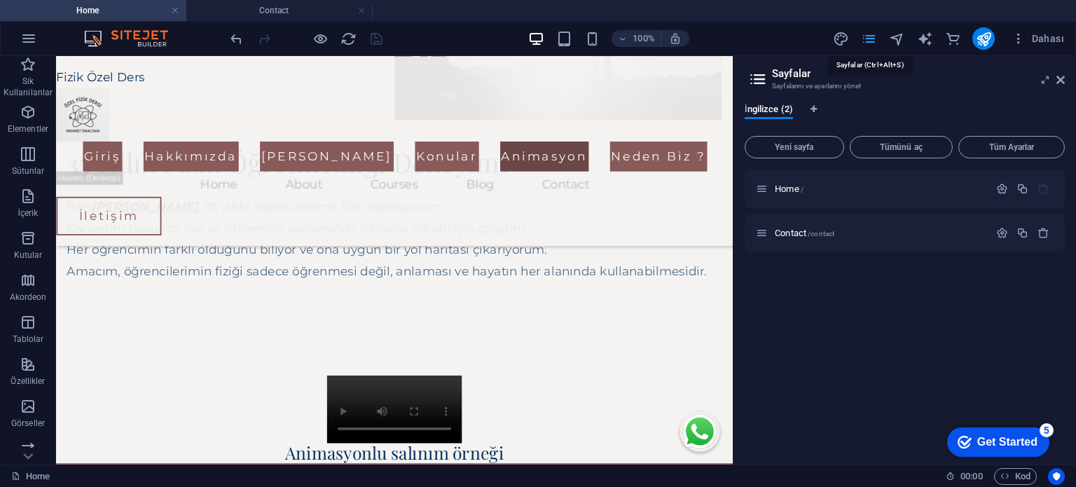
scroll to position [1480, 0]
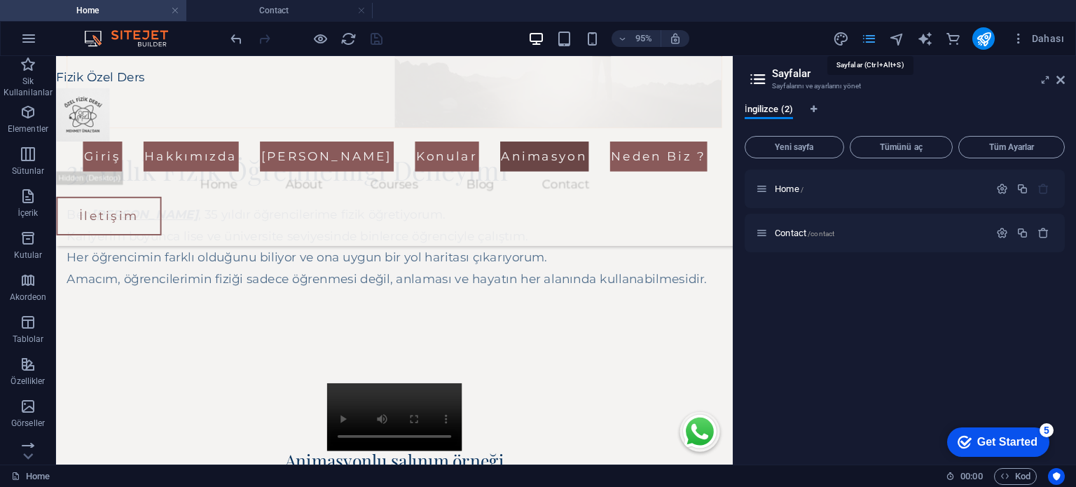
click at [875, 40] on icon "pages" at bounding box center [869, 39] width 16 height 16
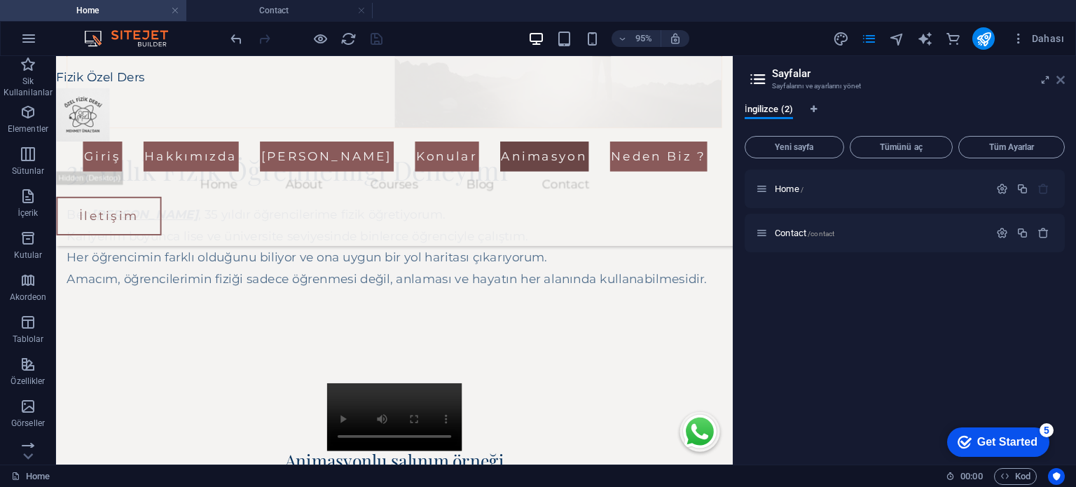
click at [1063, 78] on icon at bounding box center [1060, 79] width 8 height 11
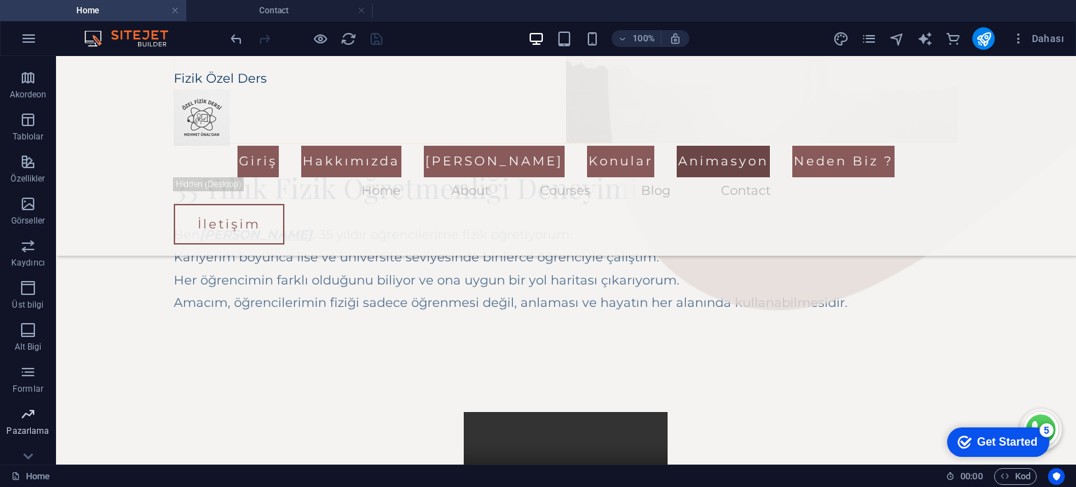
scroll to position [263, 0]
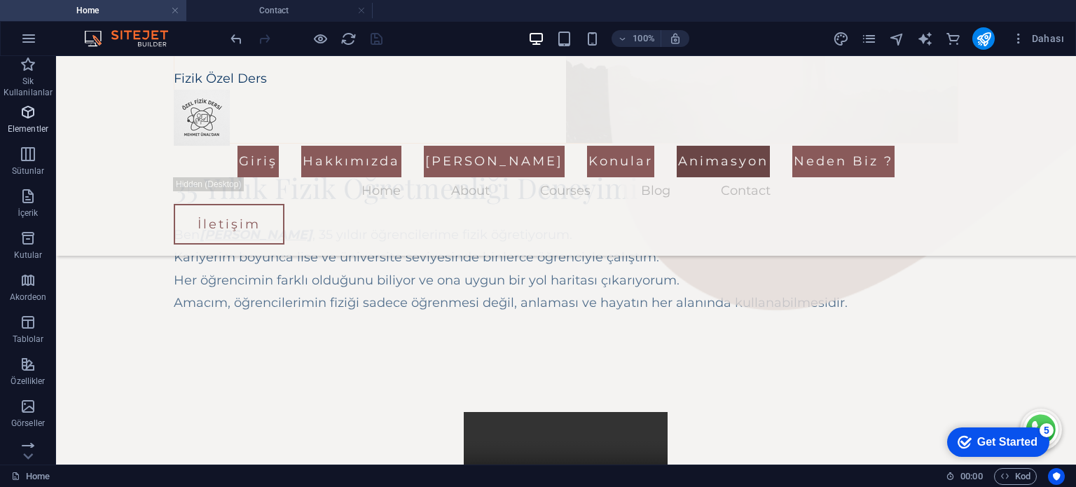
click at [32, 114] on icon "button" at bounding box center [28, 112] width 17 height 17
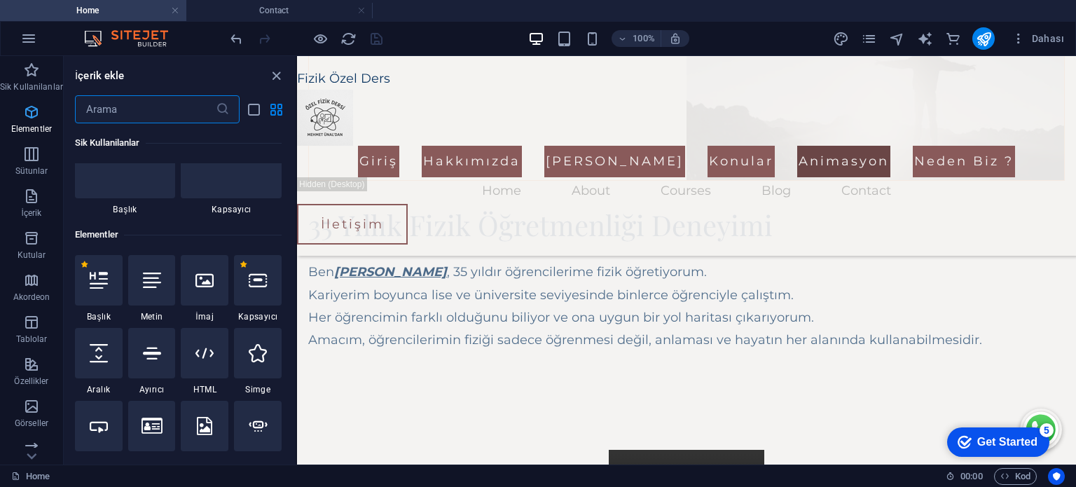
scroll to position [149, 0]
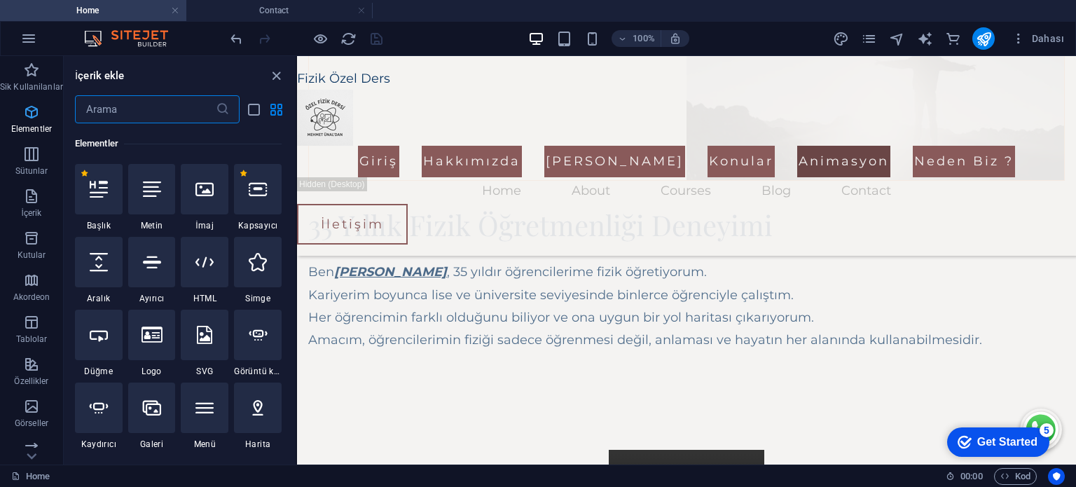
click at [32, 114] on icon "button" at bounding box center [31, 112] width 17 height 17
click at [269, 78] on icon "close panel" at bounding box center [276, 76] width 16 height 16
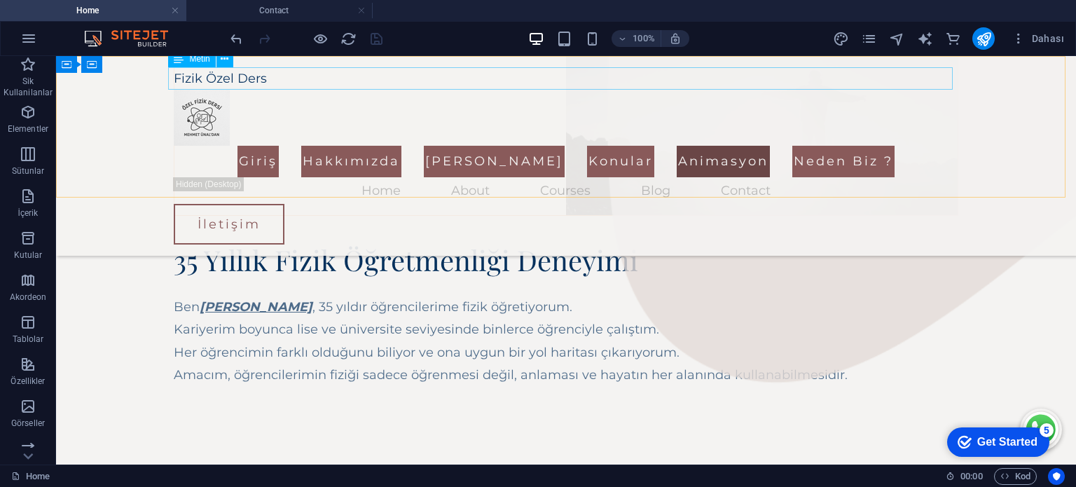
scroll to position [1489, 0]
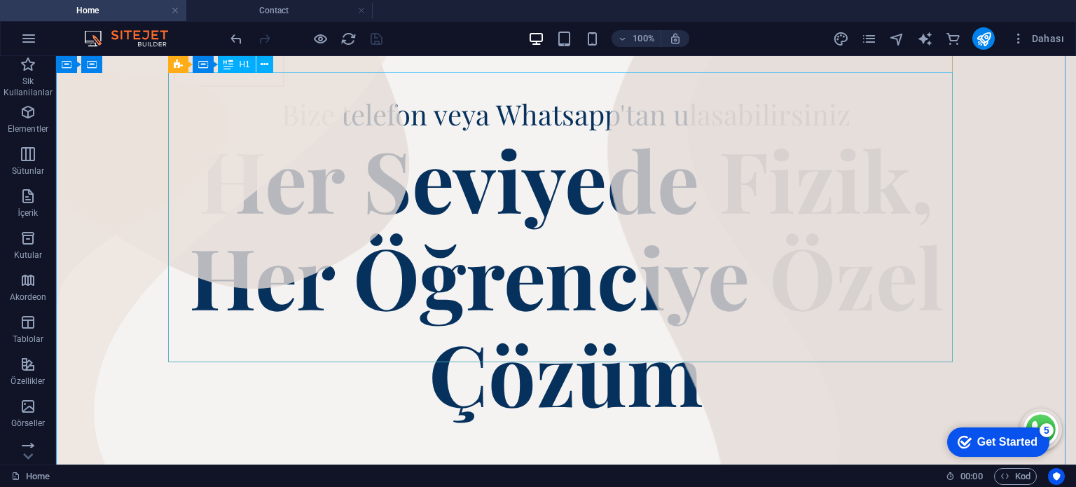
scroll to position [0, 0]
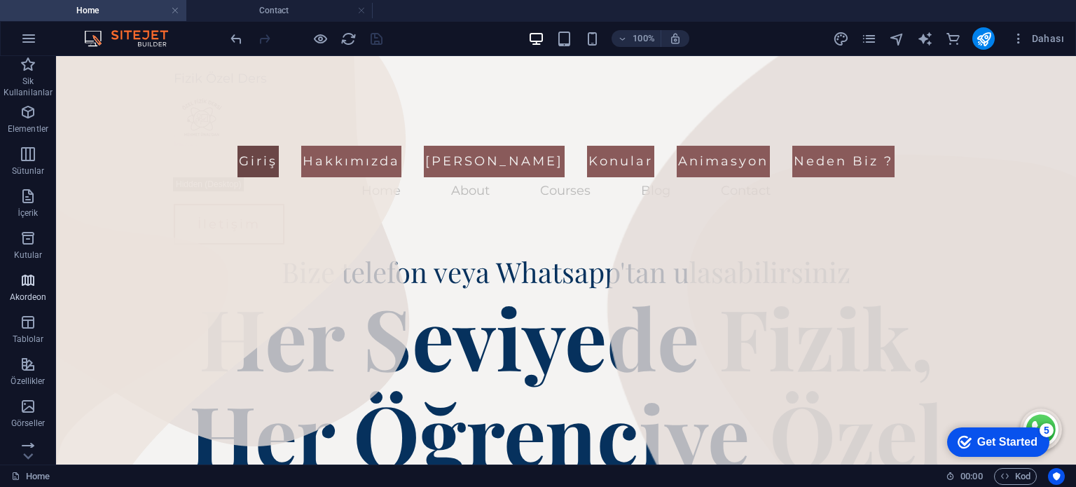
click at [39, 277] on span "Akordeon" at bounding box center [28, 289] width 56 height 34
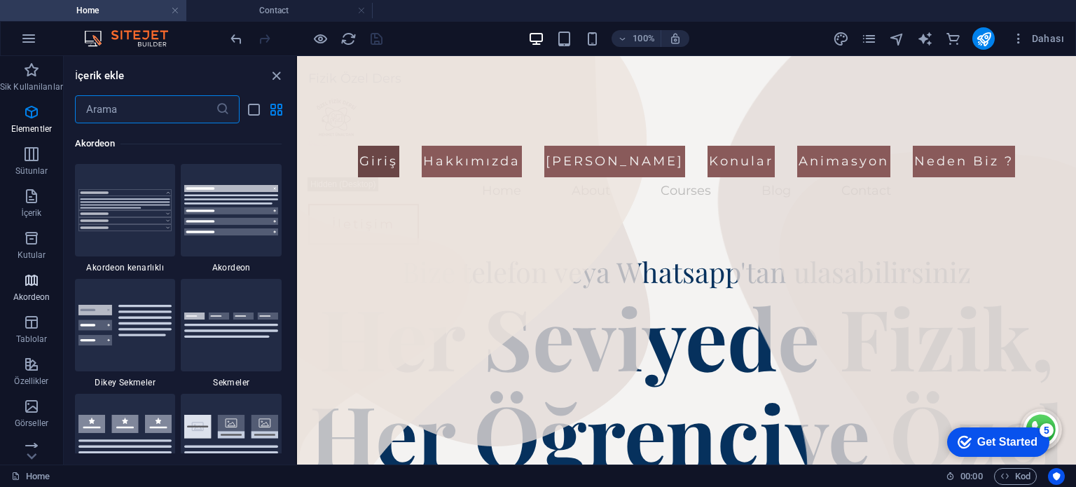
scroll to position [4472, 0]
click at [26, 379] on p "Özellikler" at bounding box center [31, 381] width 34 height 11
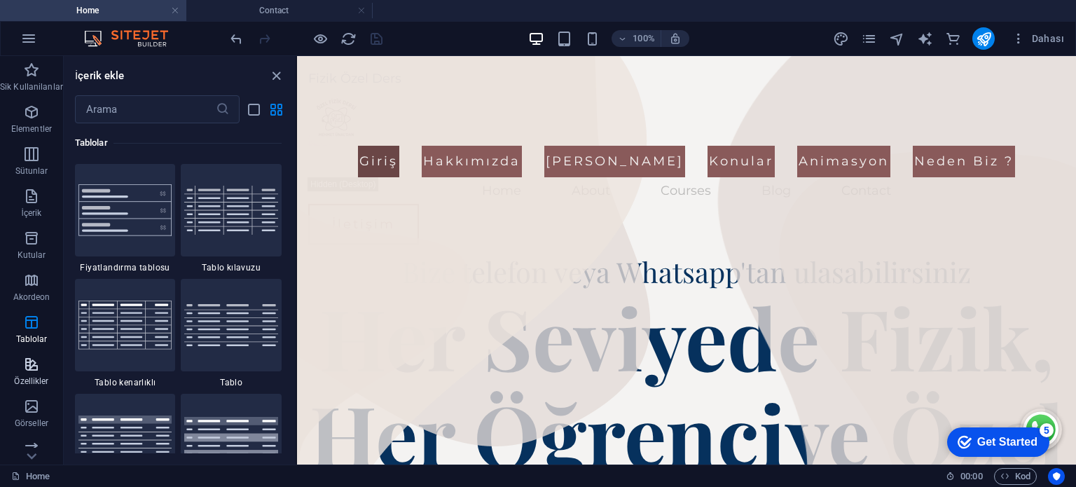
scroll to position [5461, 0]
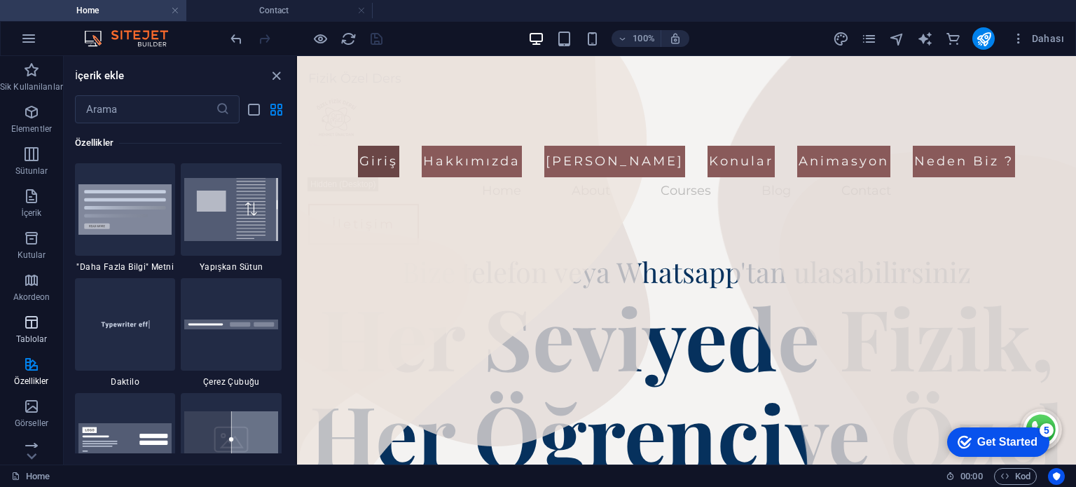
click at [29, 336] on p "Tablolar" at bounding box center [32, 338] width 32 height 11
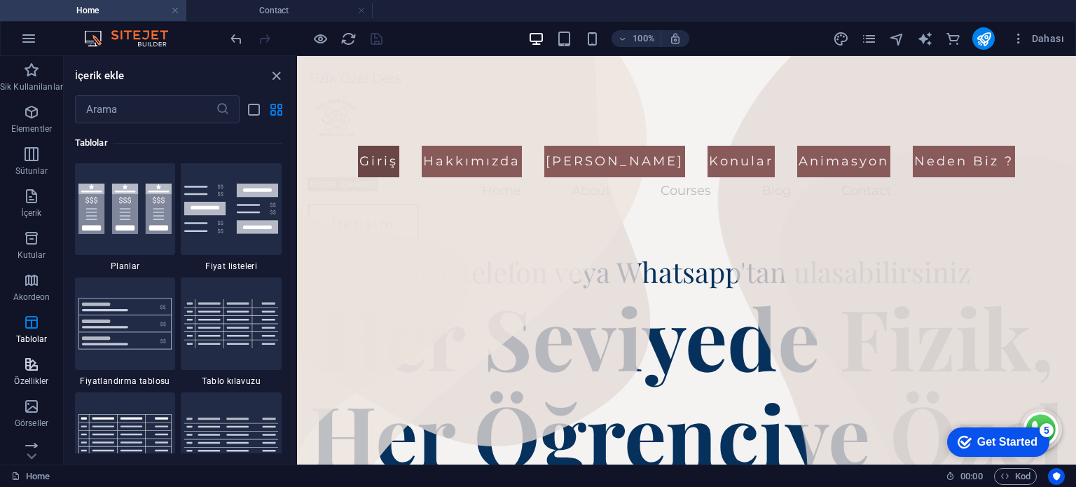
scroll to position [4852, 0]
click at [37, 97] on button "Sik Kullanilanlar" at bounding box center [31, 77] width 63 height 42
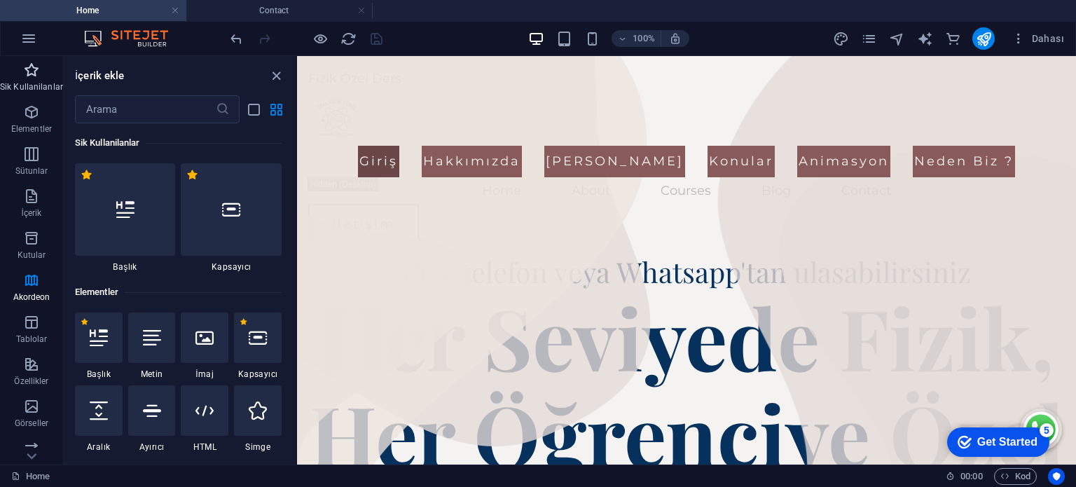
scroll to position [0, 0]
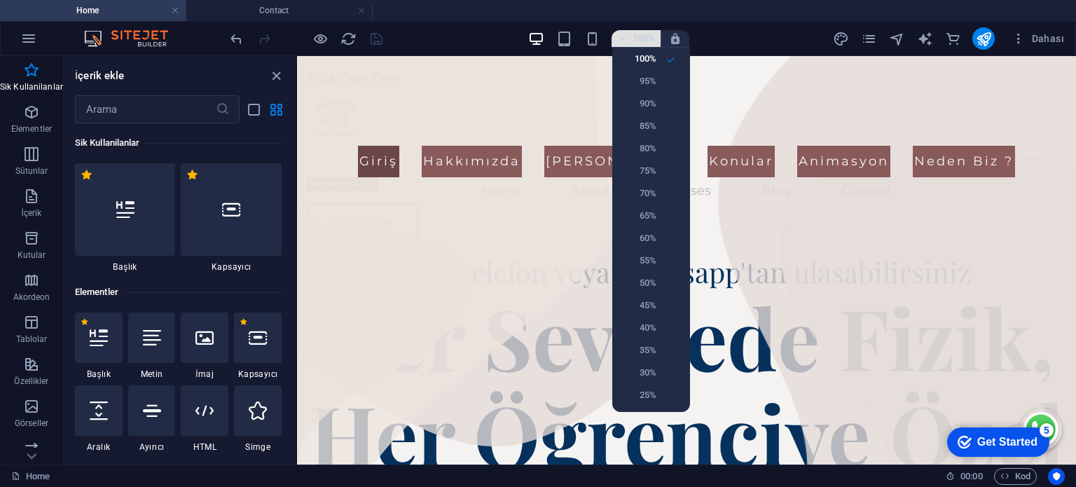
click at [624, 34] on div at bounding box center [538, 243] width 1076 height 487
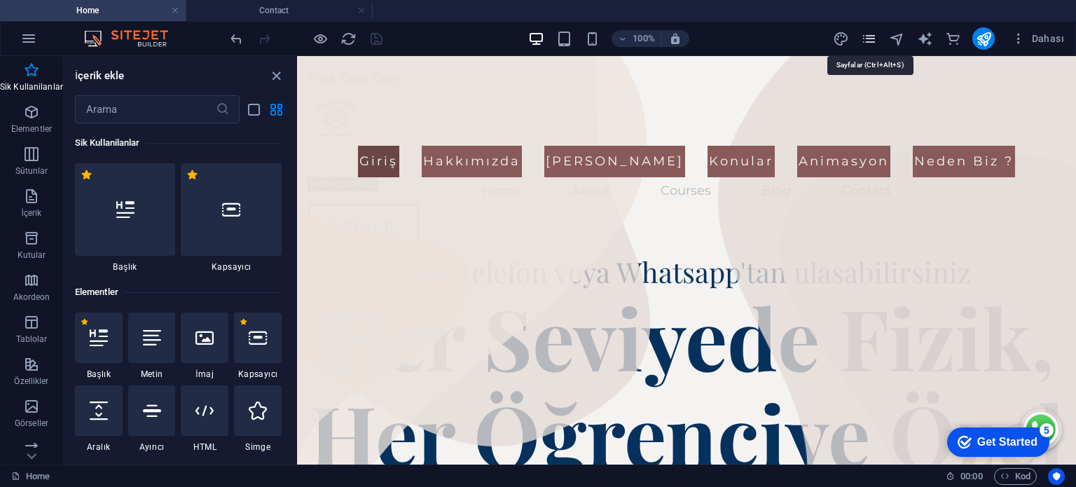
click at [876, 40] on icon "pages" at bounding box center [869, 39] width 16 height 16
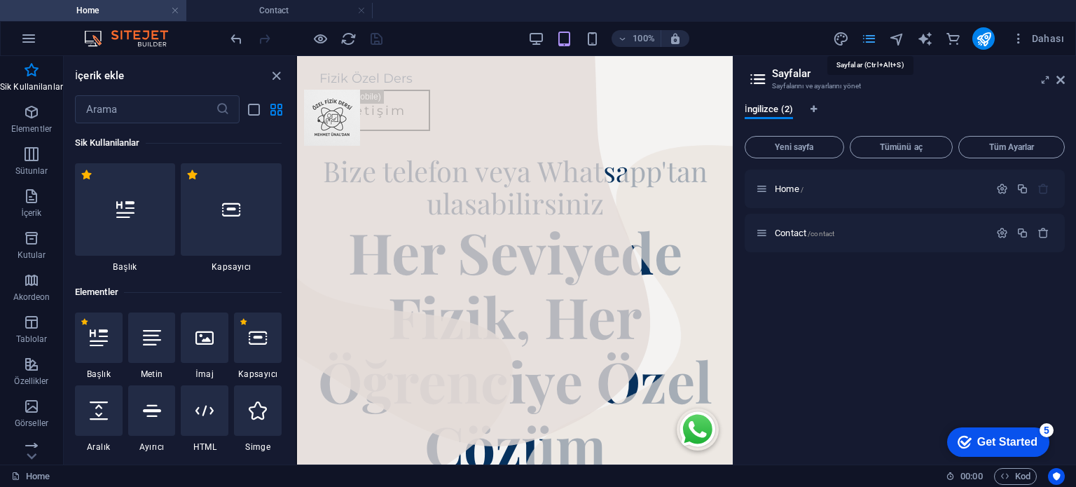
click at [876, 40] on icon "pages" at bounding box center [869, 39] width 16 height 16
click at [1065, 77] on aside "Sayfalar Sayfalarını ve ayarlarını yönet İngilizce (2) Yeni sayfa Tümünü aç Tüm…" at bounding box center [904, 260] width 343 height 408
click at [1040, 41] on span "Dahası" at bounding box center [1038, 39] width 53 height 14
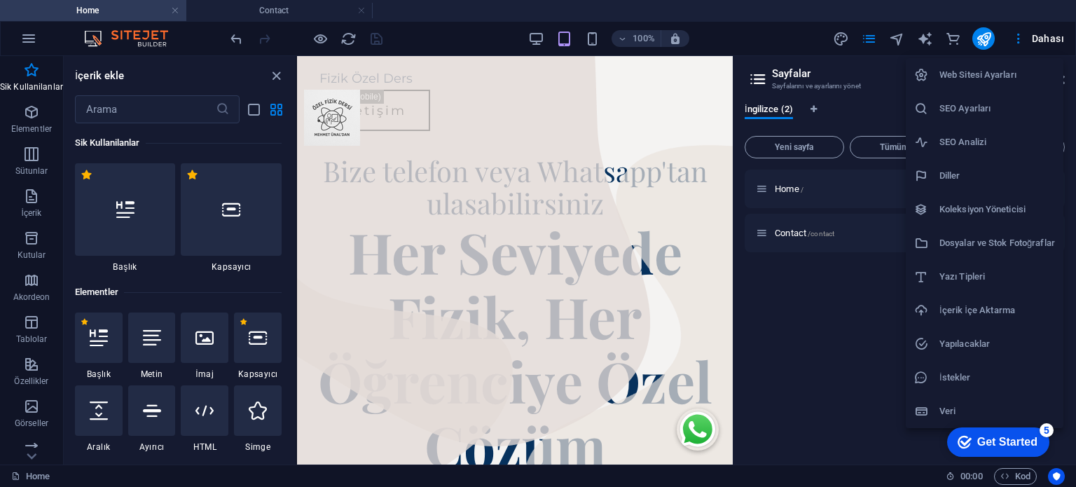
click at [970, 405] on h6 "Veri" at bounding box center [997, 411] width 116 height 17
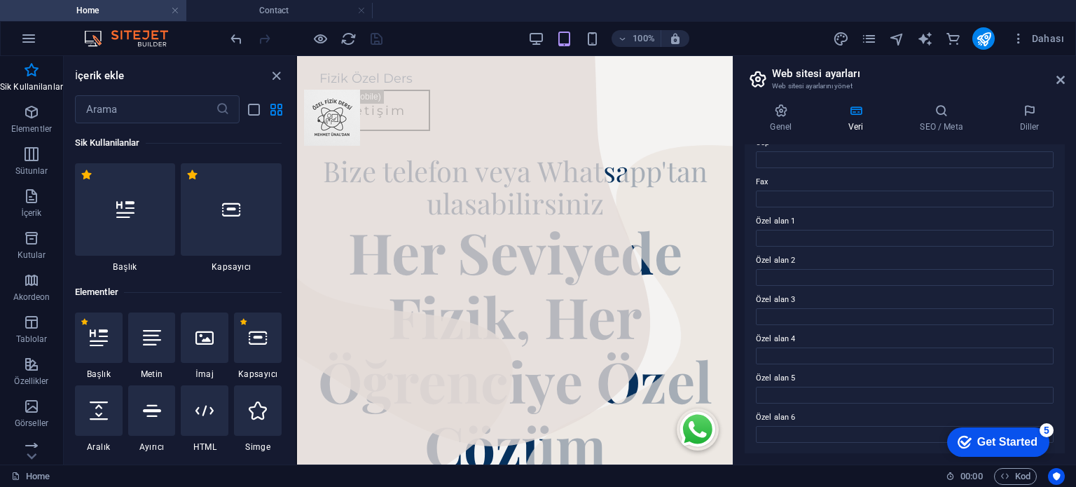
scroll to position [83, 0]
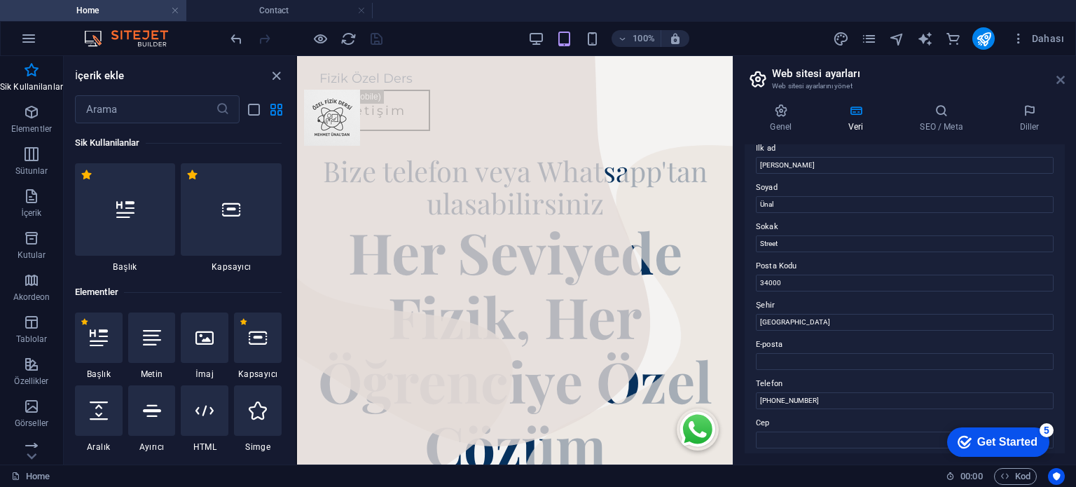
click at [1060, 78] on icon at bounding box center [1060, 79] width 8 height 11
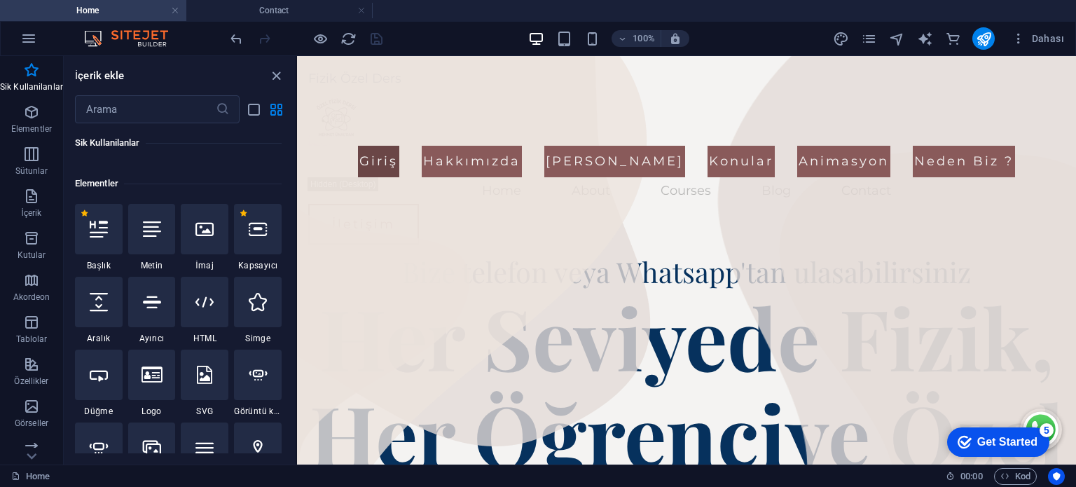
scroll to position [210, 0]
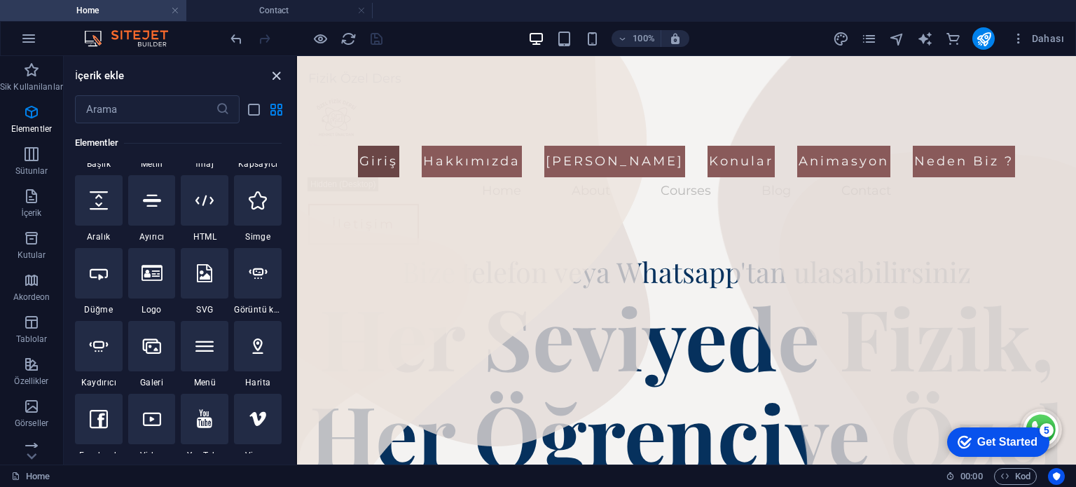
click at [276, 72] on icon "close panel" at bounding box center [276, 76] width 16 height 16
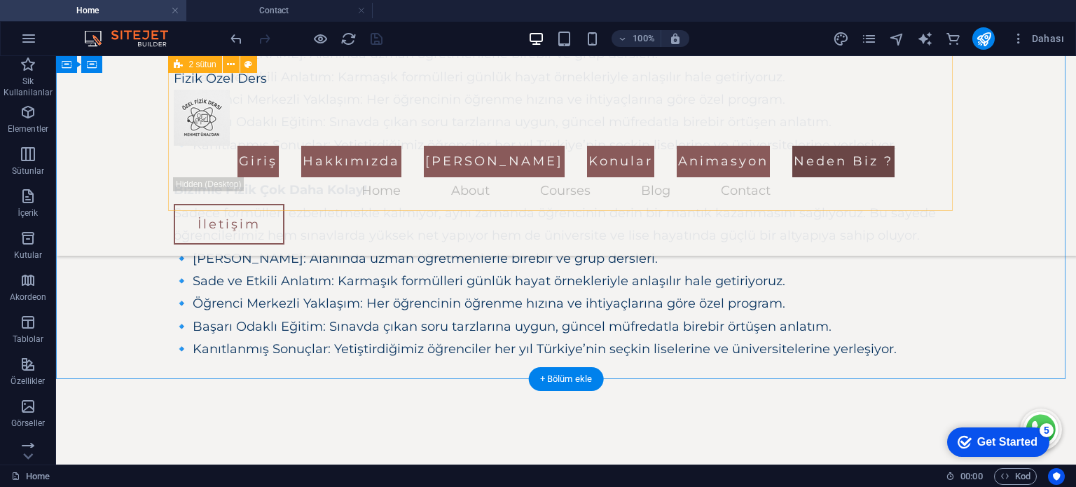
scroll to position [3313, 0]
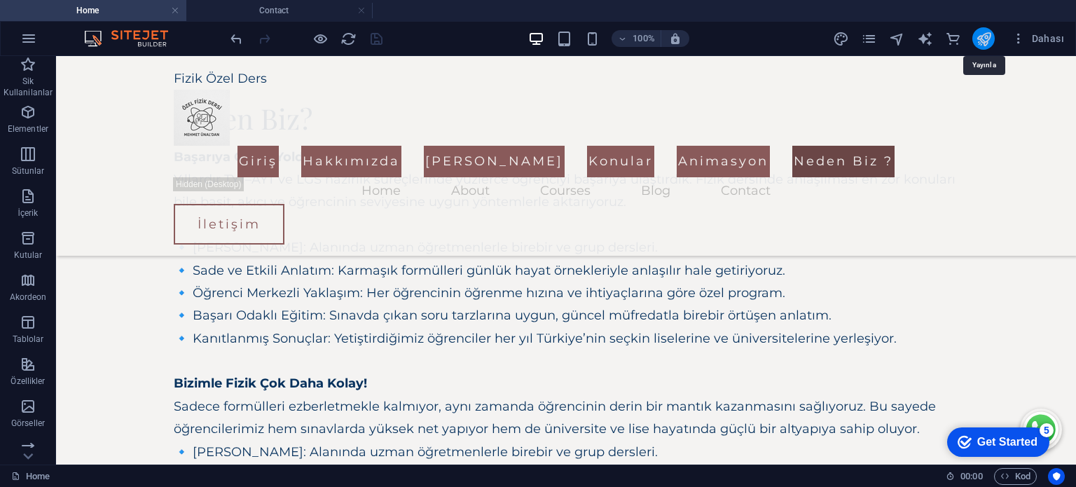
click at [902, 385] on icon "publish" at bounding box center [510, 441] width 785 height 113
